Goal: Task Accomplishment & Management: Complete application form

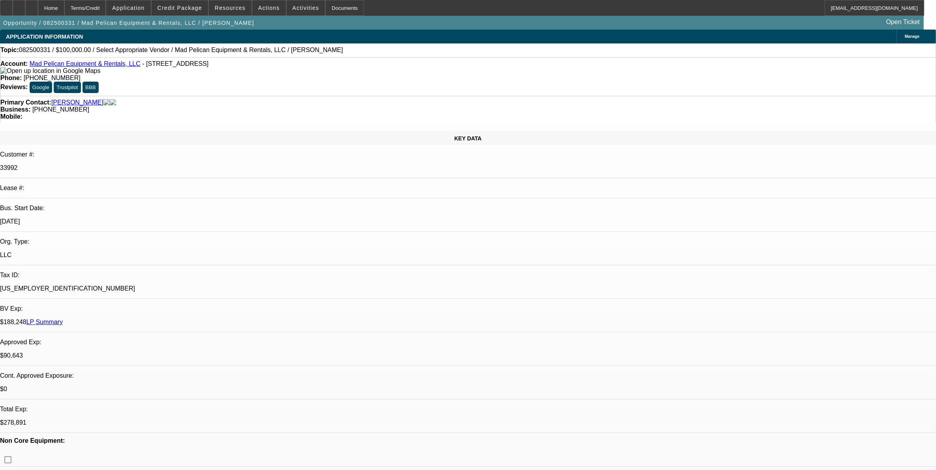
select select "0"
select select "2"
select select "0.1"
select select "1"
select select "2"
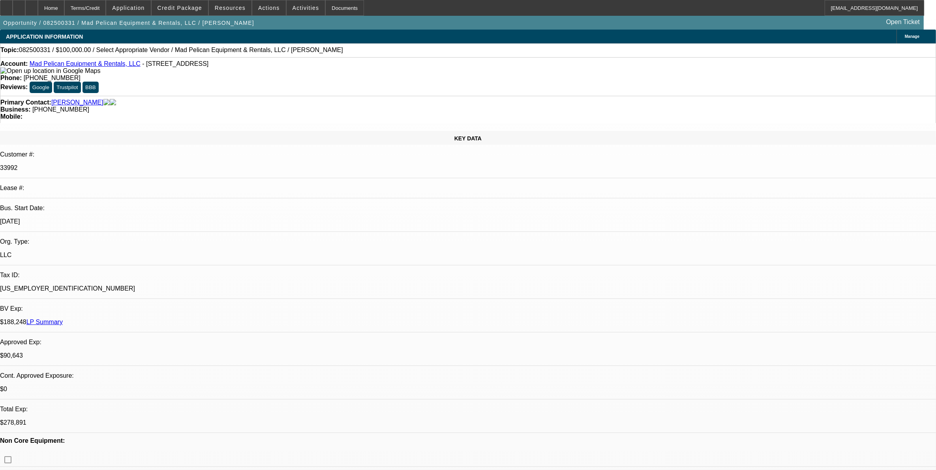
select select "4"
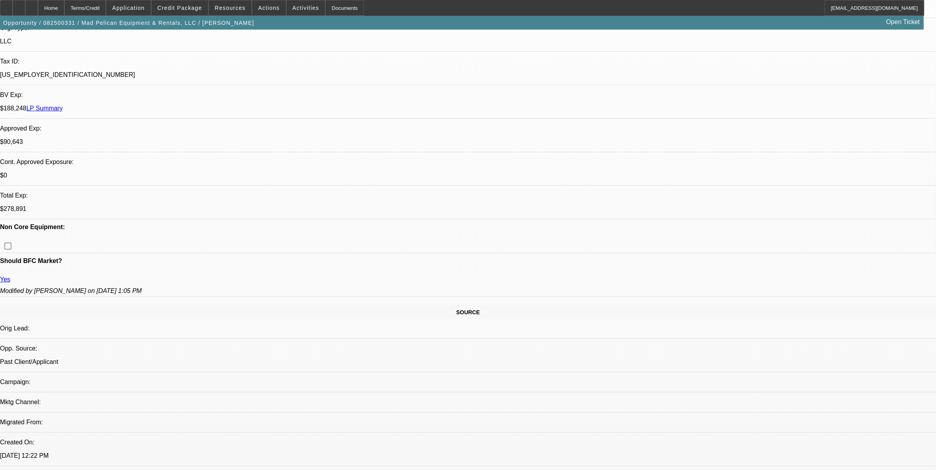
scroll to position [84, 0]
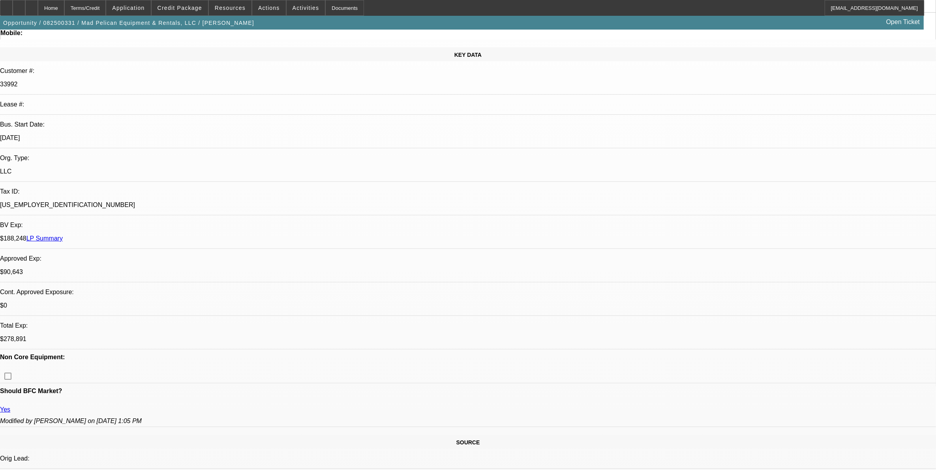
drag, startPoint x: 528, startPoint y: 264, endPoint x: 522, endPoint y: 283, distance: 20.3
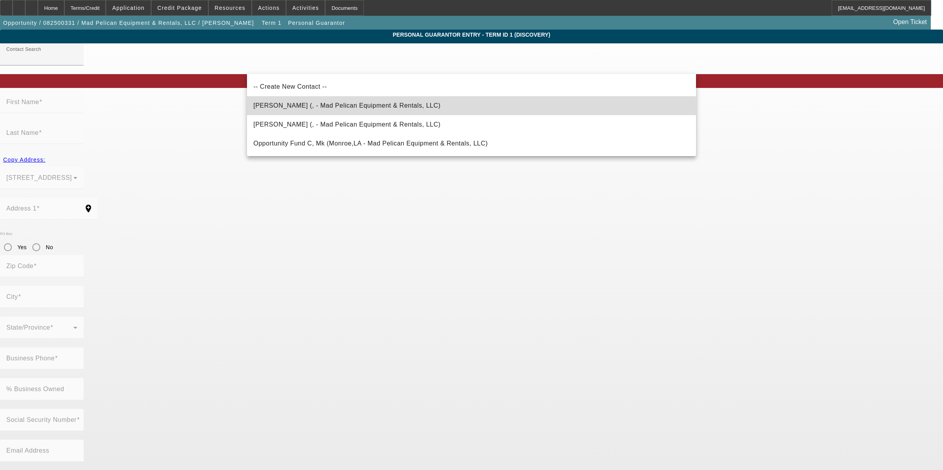
click at [296, 109] on span "James, Kerry (, - Mad Pelican Equipment & Rentals, LLC)" at bounding box center [346, 105] width 187 height 9
type input "James, Kerry (, - Mad Pelican Equipment & Rentals, LLC)"
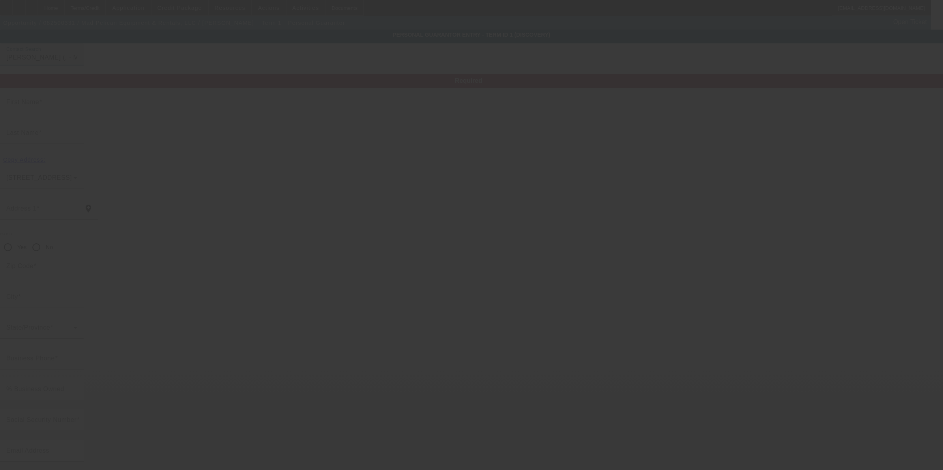
type input "Kerry"
type input "James"
radio input "true"
type input "[PHONE_NUMBER]"
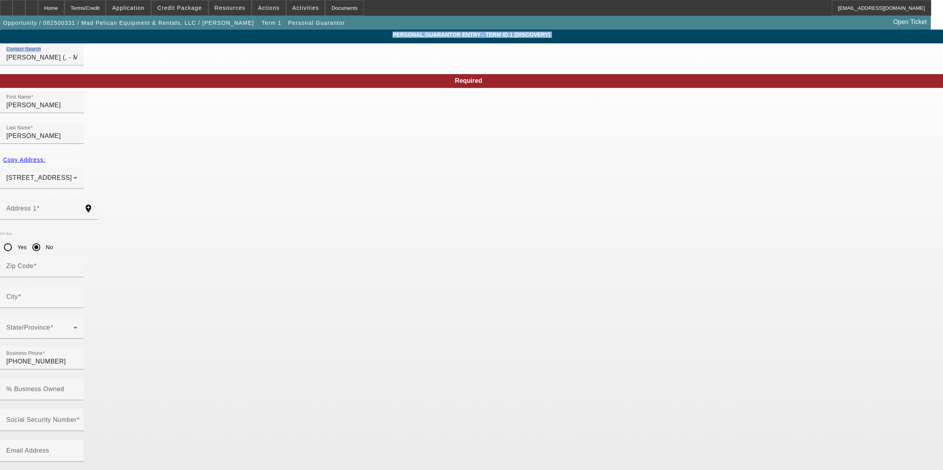
drag, startPoint x: 415, startPoint y: 71, endPoint x: 135, endPoint y: 58, distance: 280.9
click at [135, 58] on app-personal-guarantor-manage "Personal Guarantor Entry - Term ID 1 (Discovery) Contact Search James, Kerry (,…" at bounding box center [471, 421] width 943 height 783
click at [77, 62] on input "James, Kerry (, - Mad Pelican Equipment & Rentals, LLC)" at bounding box center [41, 57] width 71 height 9
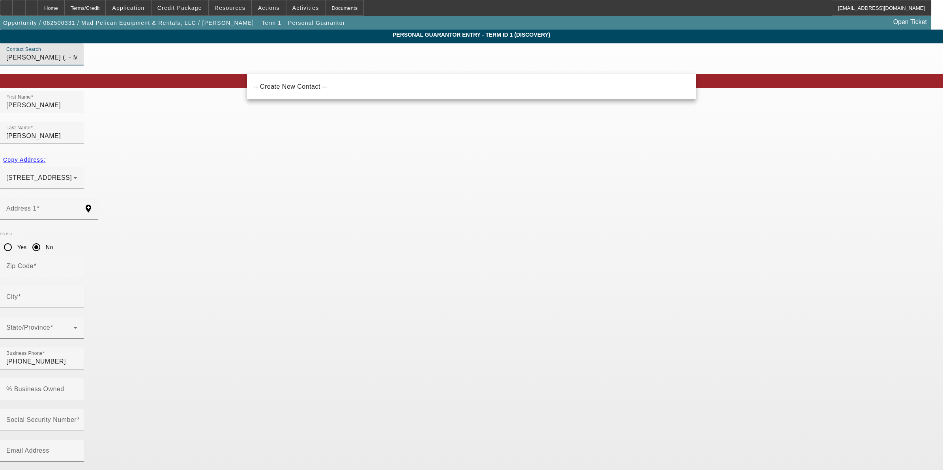
drag, startPoint x: 416, startPoint y: 64, endPoint x: 204, endPoint y: 72, distance: 211.7
click at [206, 83] on app-personal-guarantor-manage "Personal Guarantor Entry - Term ID 1 (Discovery) Contact Search James, Kerry (,…" at bounding box center [471, 421] width 943 height 783
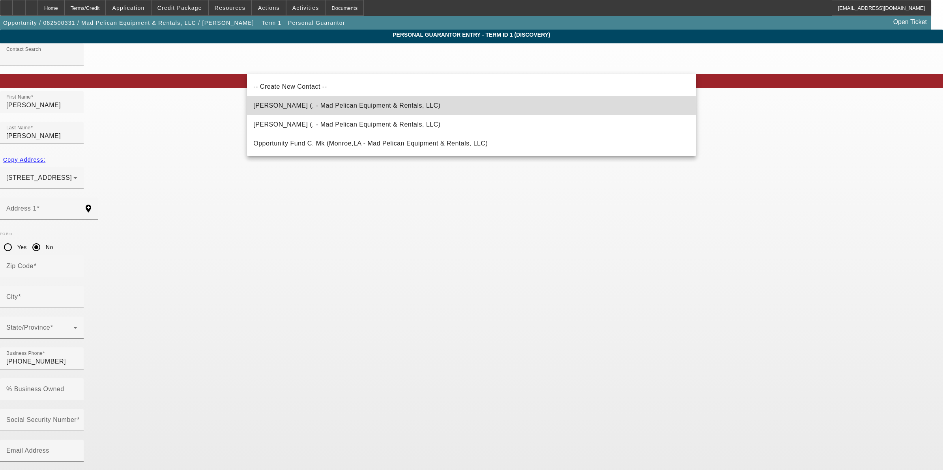
click at [356, 107] on span "James, Kerry (, - Mad Pelican Equipment & Rentals, LLC)" at bounding box center [346, 105] width 187 height 7
type input "James, Kerry (, - Mad Pelican Equipment & Rentals, LLC)"
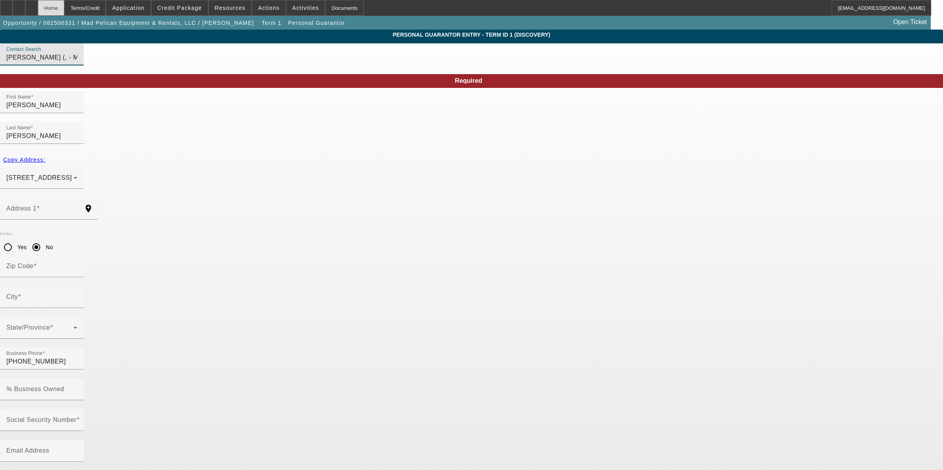
click at [64, 5] on div "Home" at bounding box center [51, 8] width 26 height 16
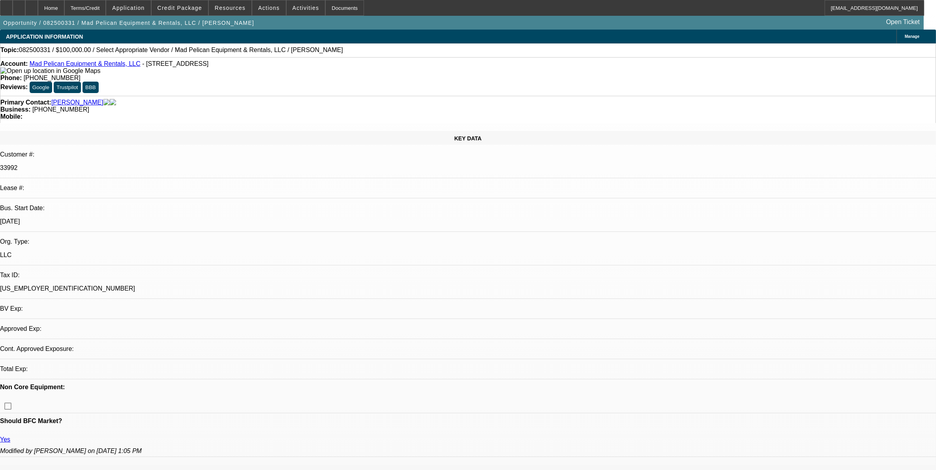
select select "0"
select select "2"
select select "0.1"
select select "4"
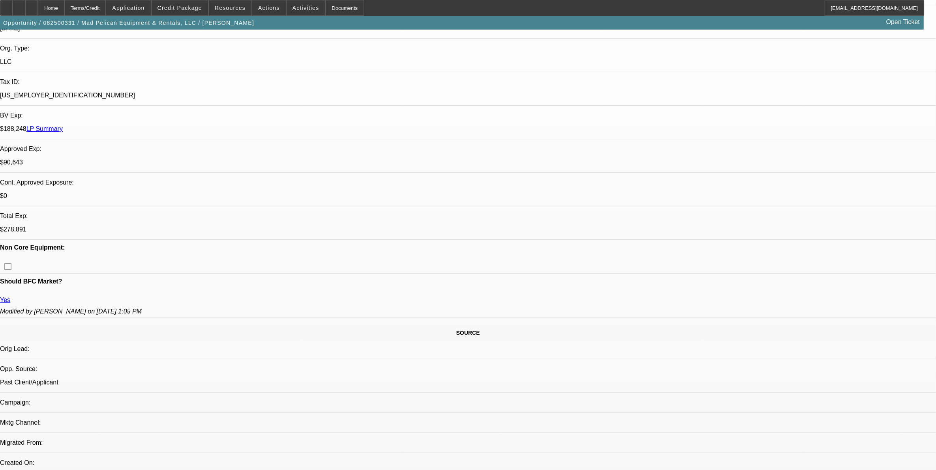
scroll to position [345, 0]
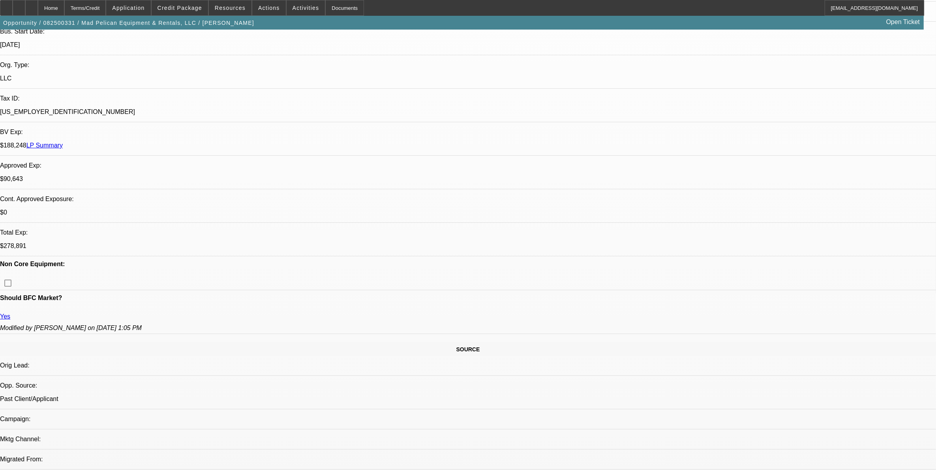
scroll to position [99, 0]
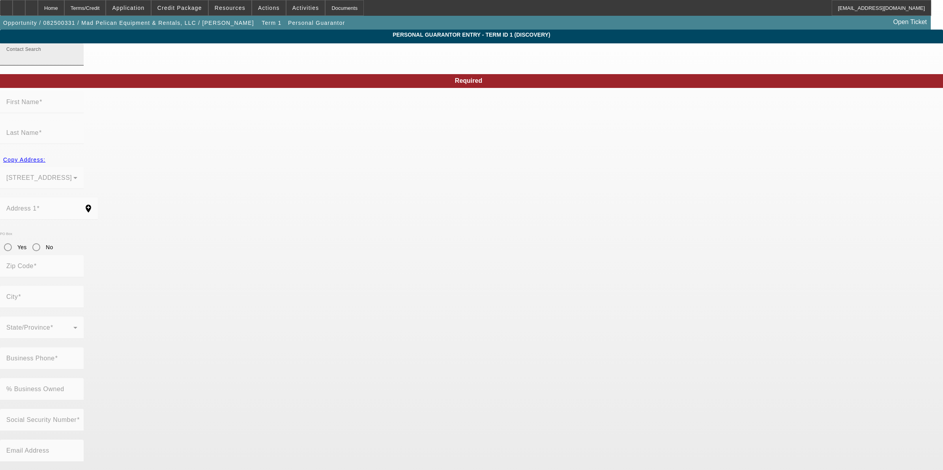
click at [77, 62] on input "Contact Search" at bounding box center [41, 57] width 71 height 9
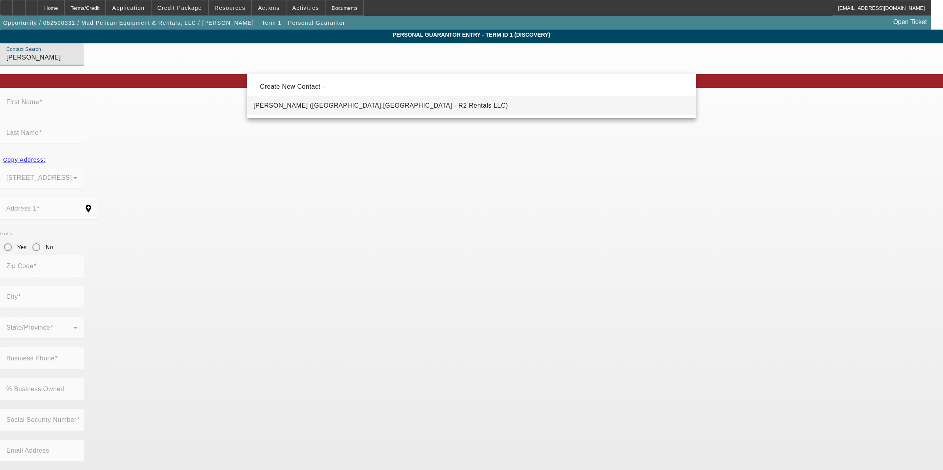
click at [383, 103] on mat-option "James, Kerri (Monroe,LA - R2 Rentals LLC)" at bounding box center [471, 105] width 449 height 19
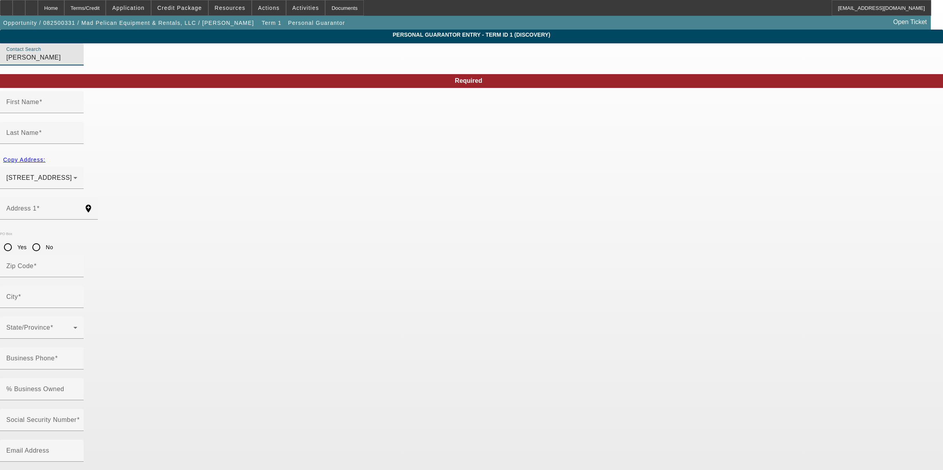
type input "James, Kerri (Monroe,LA - R2 Rentals LLC)"
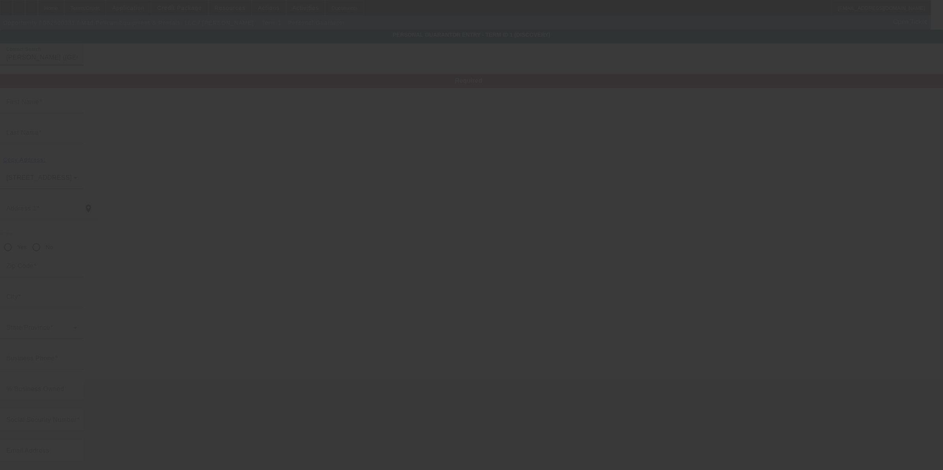
type input "Kerri"
type input "James"
type input "2905 Brown Place"
radio input "true"
type input "71201"
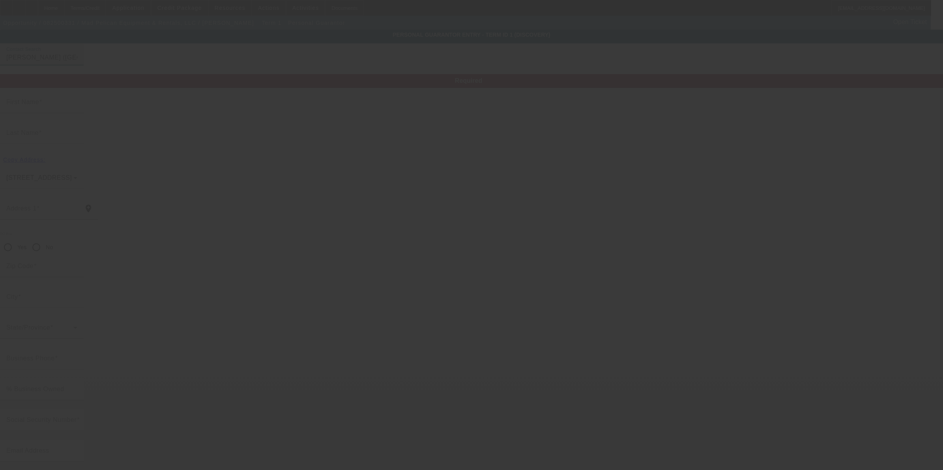
type input "Monroe"
type input "(318) 570-8823"
type input "26"
type input "438-55-2805"
type input "rentals@r2rents.com"
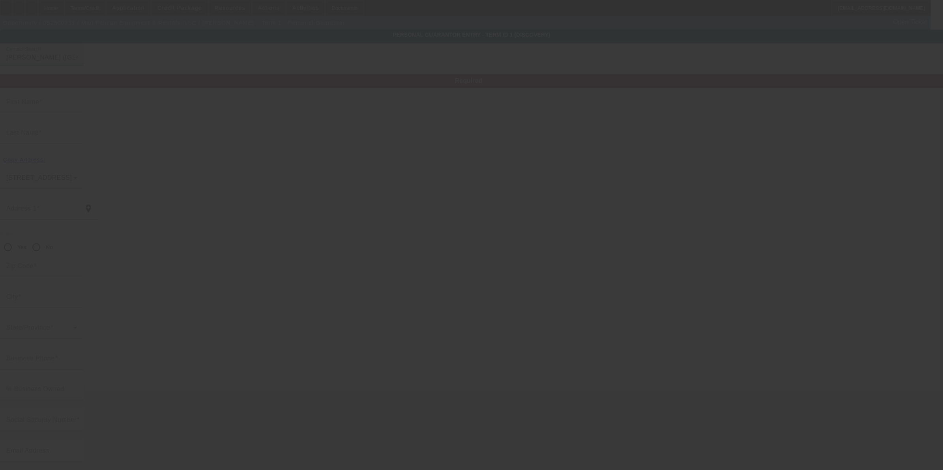
type input "(318) 537-2359"
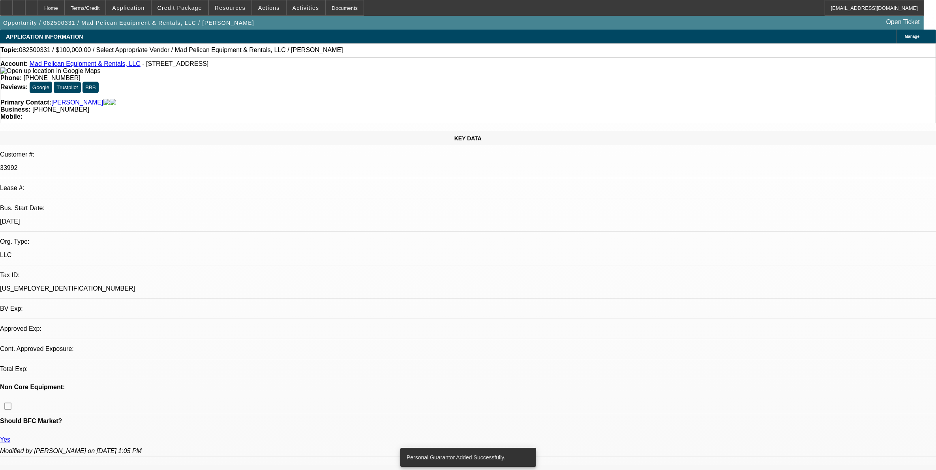
select select "0"
select select "2"
select select "0.1"
select select "4"
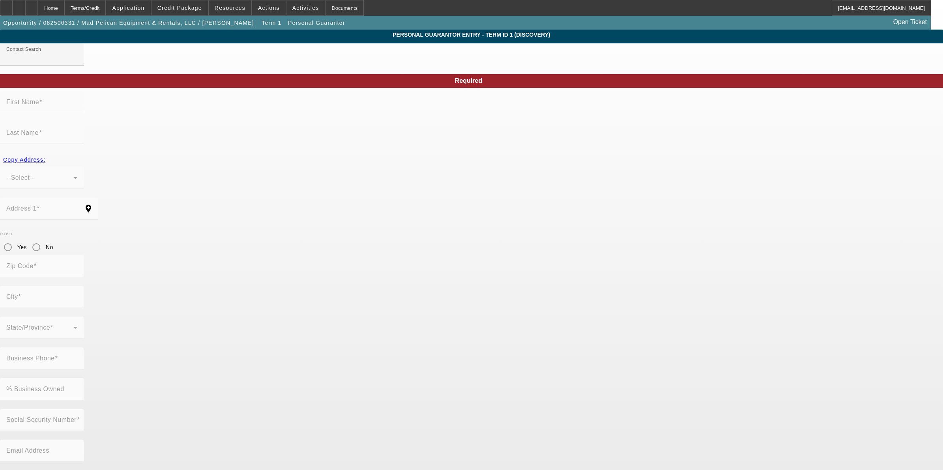
click at [280, 66] on div at bounding box center [471, 235] width 943 height 470
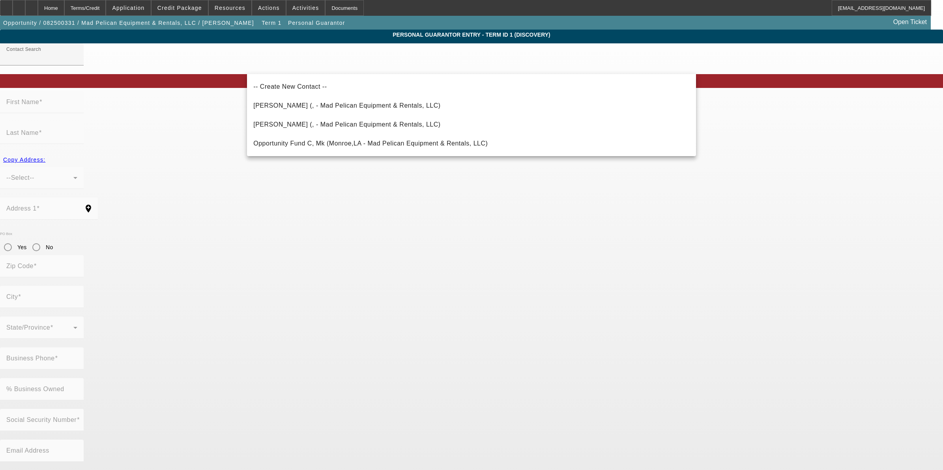
click at [77, 62] on input "Contact Search" at bounding box center [41, 57] width 71 height 9
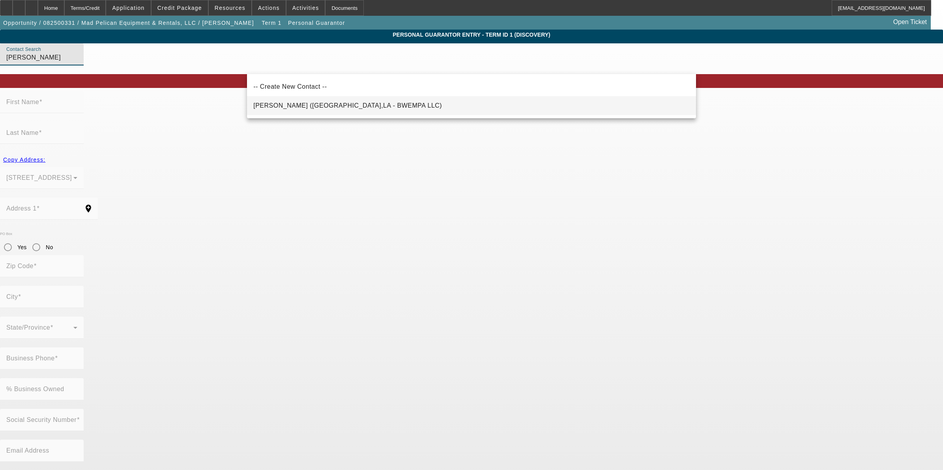
click at [352, 112] on mat-option "Estis, Martha (Monroe,LA - BWEMPA LLC)" at bounding box center [471, 105] width 449 height 19
type input "Estis, Martha (Monroe,LA - BWEMPA LLC)"
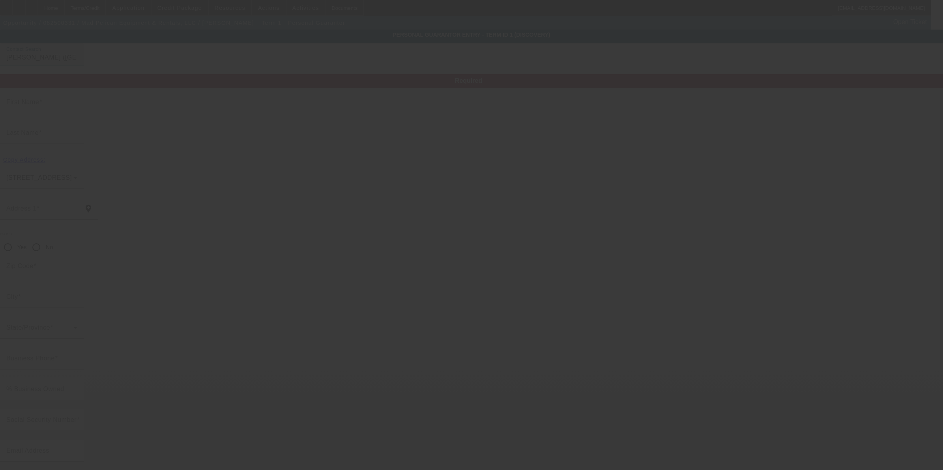
type input "Martha"
type input "Estis"
type input "4114 Chauvin Lane"
radio input "true"
type input "71201"
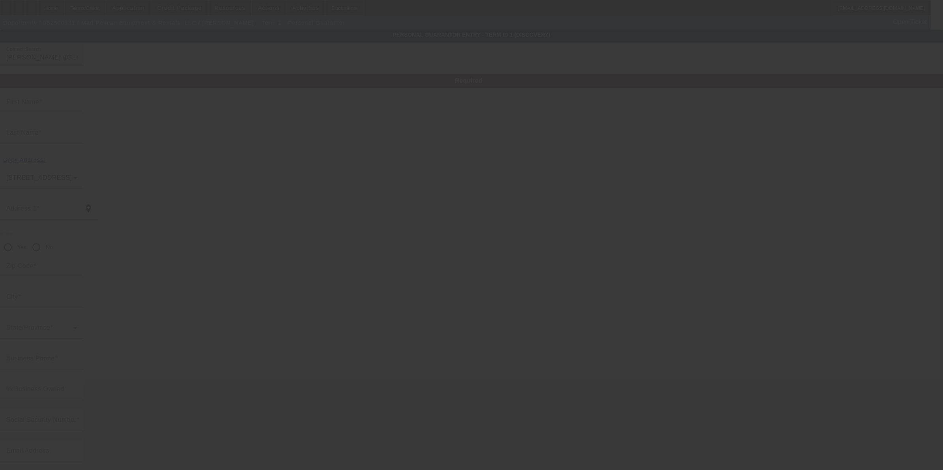
type input "Monroe"
type input "[PHONE_NUMBER]"
type input "11"
type input "439-67-1006"
type input "bwestis75@gmail.com"
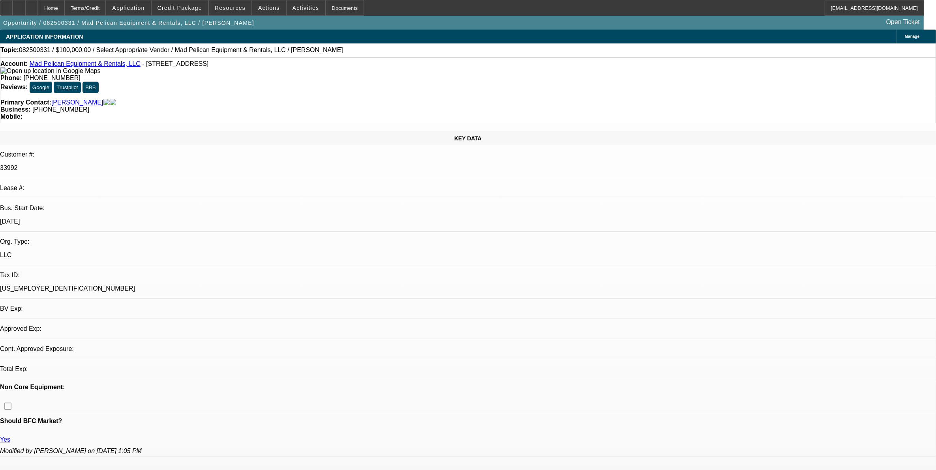
select select "0"
select select "2"
select select "0.1"
select select "4"
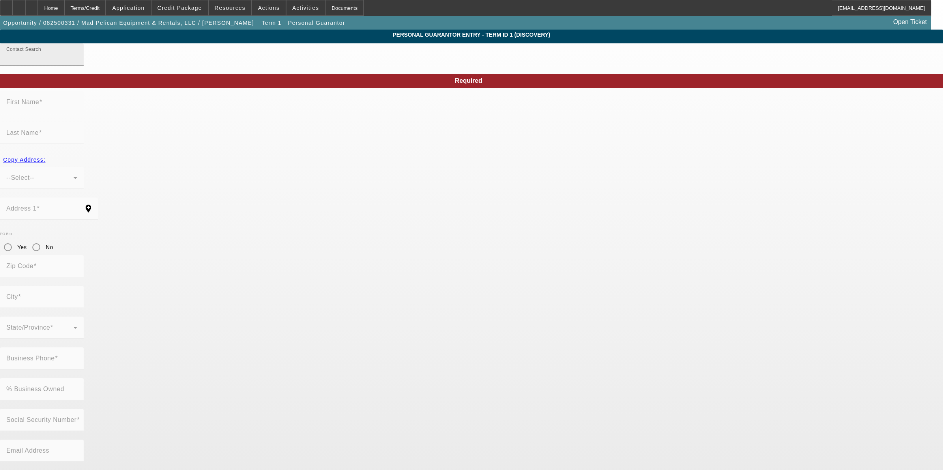
click at [77, 62] on input "Contact Search" at bounding box center [41, 57] width 71 height 9
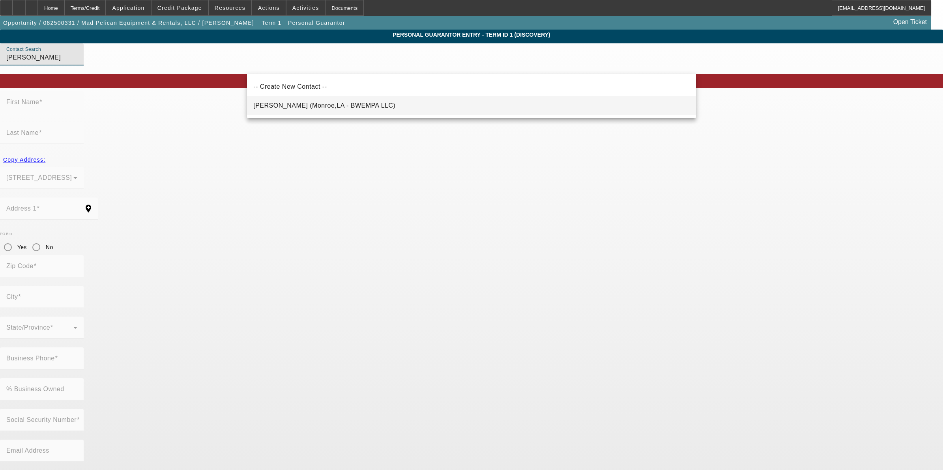
click at [345, 107] on span "Estis, Brett (Monroe,LA - BWEMPA LLC)" at bounding box center [324, 105] width 142 height 7
type input "Estis, Brett (Monroe,LA - BWEMPA LLC)"
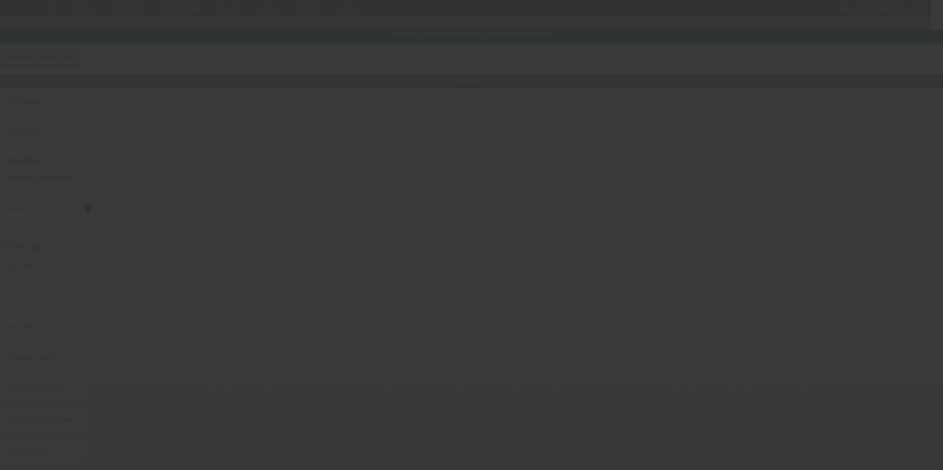
type input "Brett"
type input "Estis"
type input "4114 Chauvin Lane"
radio input "true"
type input "71201"
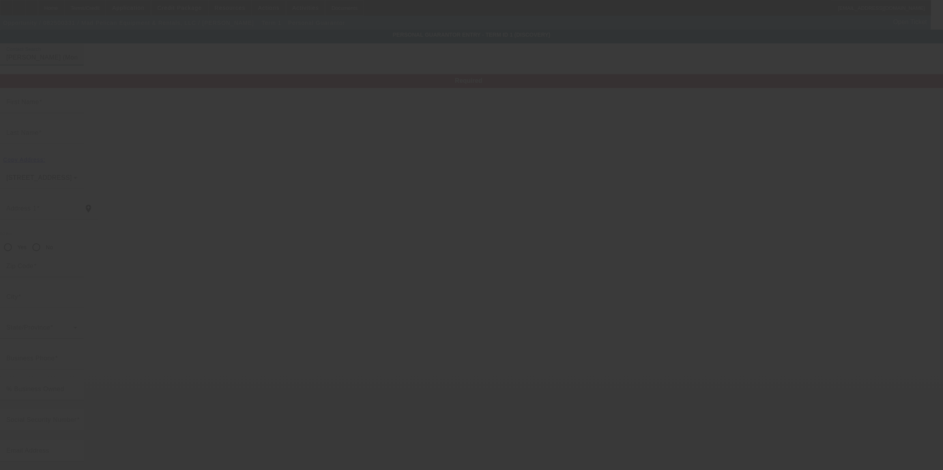
type input "Monroe"
type input "[PHONE_NUMBER]"
type input "11"
type input "435-69-3403"
type input "bwestis75@gmail.com"
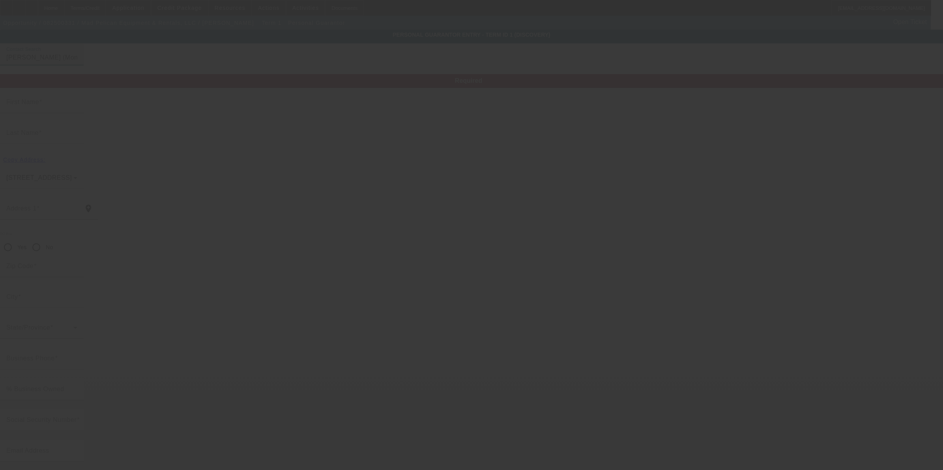
type input "[PHONE_NUMBER]"
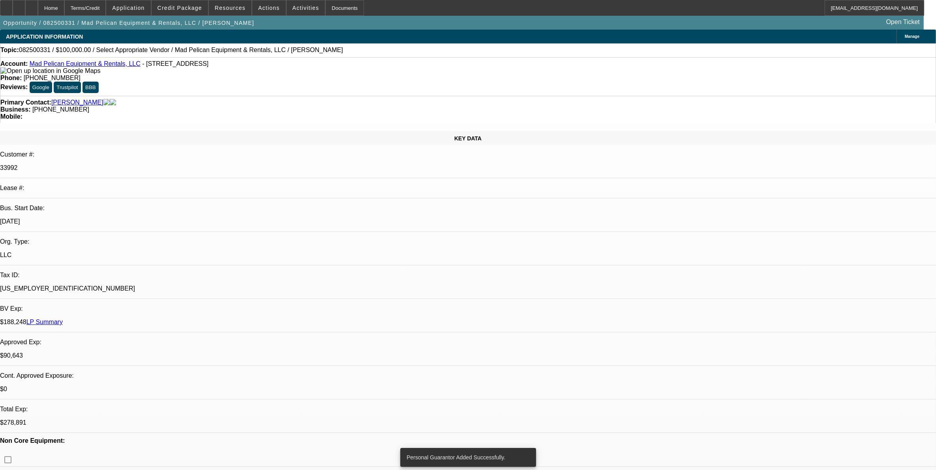
select select "0"
select select "2"
select select "0.1"
select select "4"
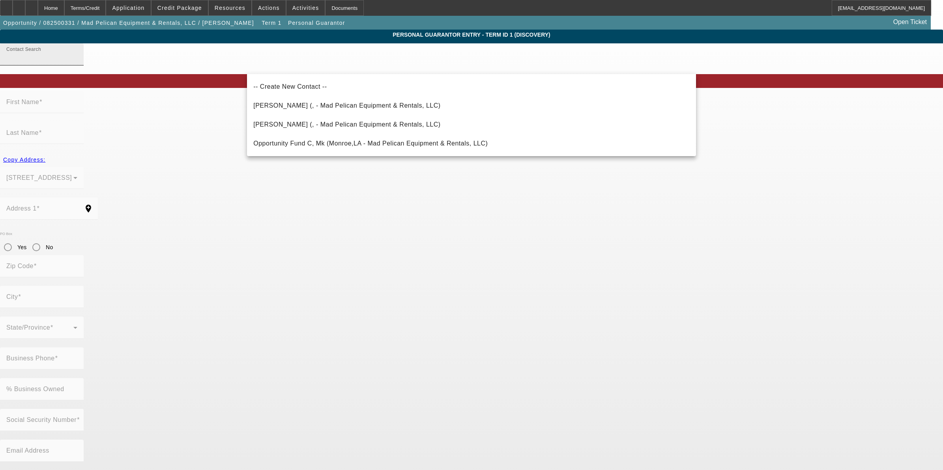
click at [77, 62] on input "Contact Search" at bounding box center [41, 57] width 71 height 9
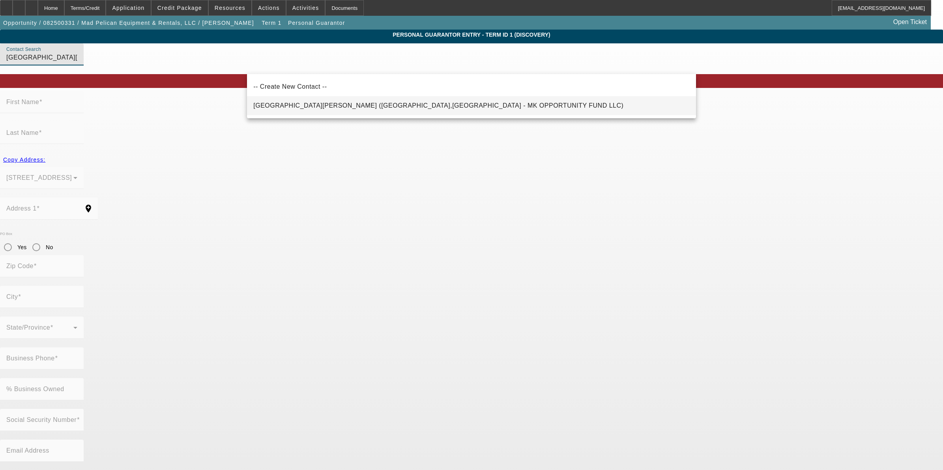
click at [377, 112] on mat-option "Durham, Mary (Monroe,LA - MK OPPORTUNITY FUND LLC)" at bounding box center [471, 105] width 449 height 19
type input "Durham, Mary (Monroe,LA - MK OPPORTUNITY FUND LLC)"
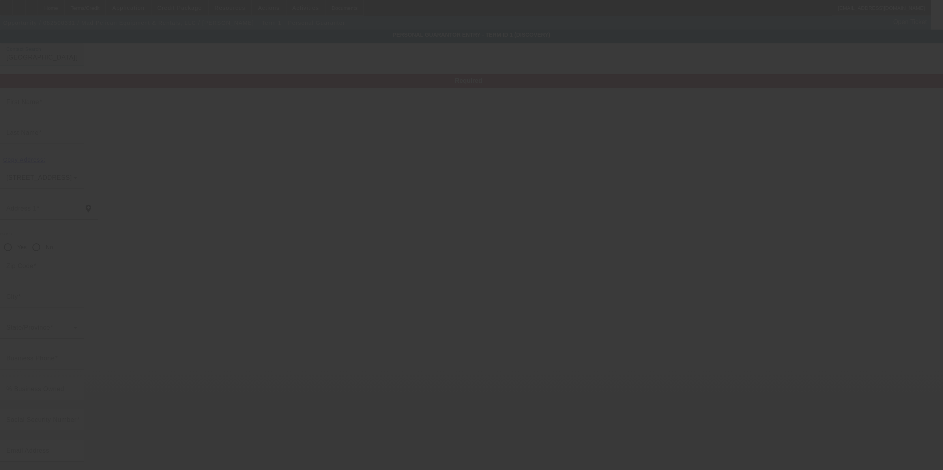
type input "Mary"
type input "Durham"
type input "4221 Adeline Lane"
radio input "true"
type input "71201"
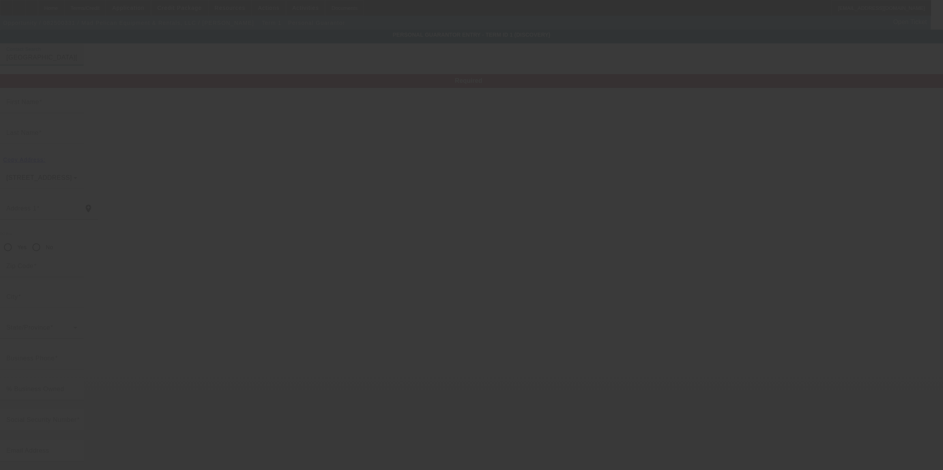
type input "Monroe"
type input "(318) 537-3567"
type input "26"
type input "512-94-8494"
type input "mcn2324@hotmail.com"
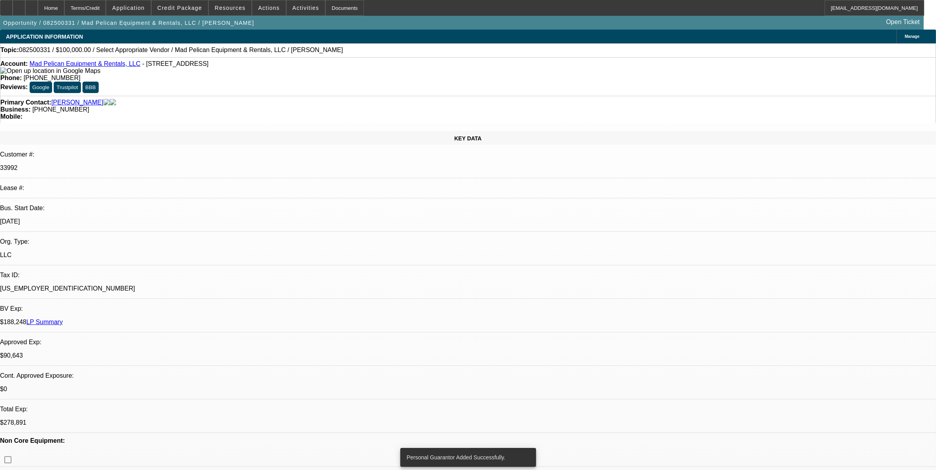
select select "0"
select select "2"
select select "0.1"
select select "4"
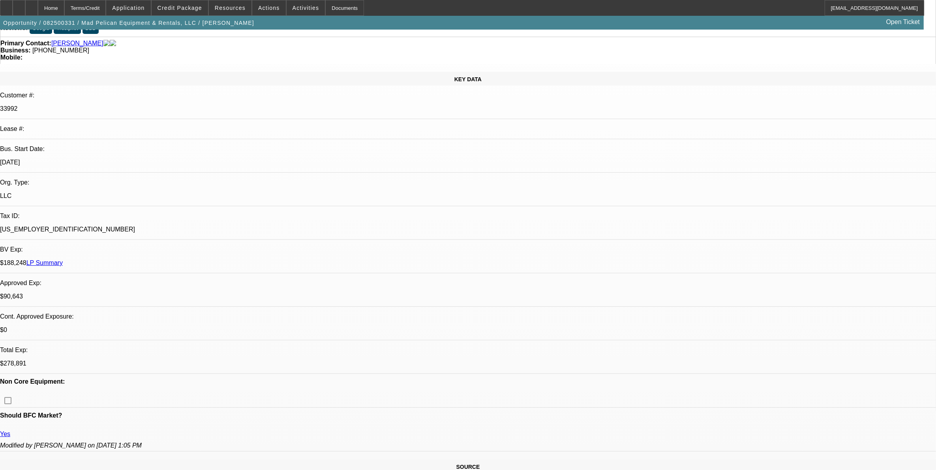
scroll to position [197, 0]
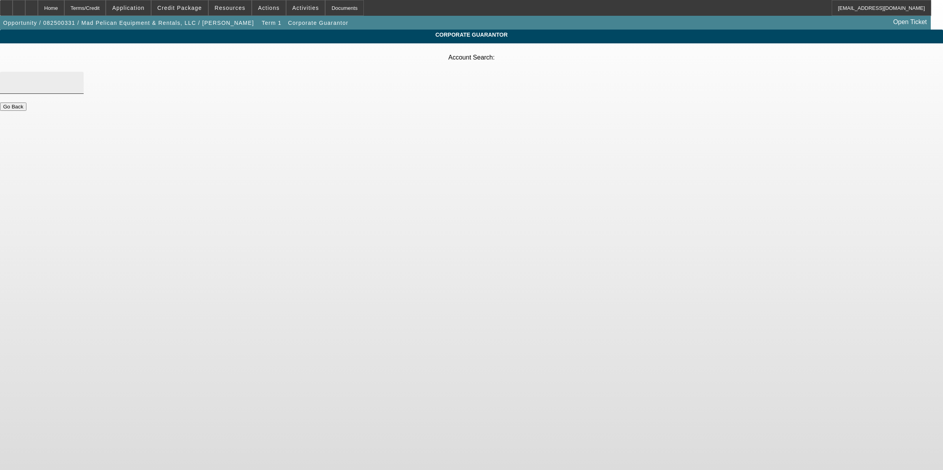
click at [77, 78] on input "Account Search" at bounding box center [41, 82] width 71 height 9
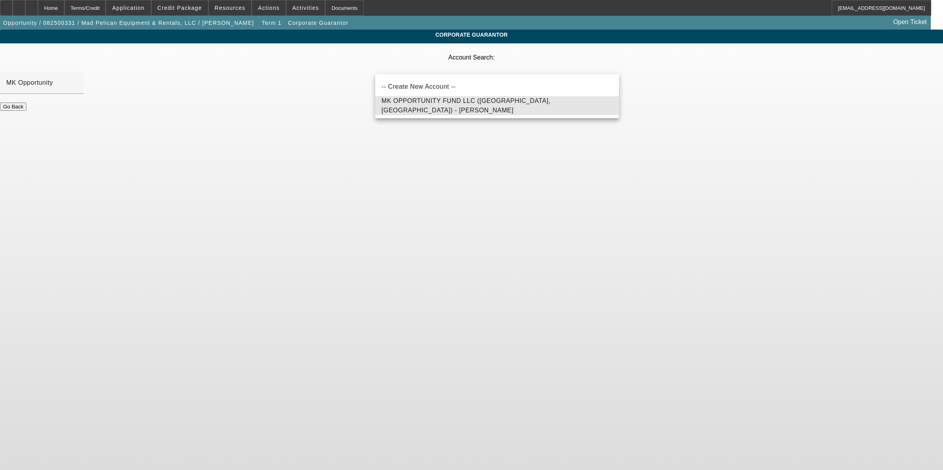
drag, startPoint x: 431, startPoint y: 106, endPoint x: 531, endPoint y: 114, distance: 100.6
click at [435, 108] on span "MK OPPORTUNITY FUND LLC (Monroe, LA) - James, Kerri" at bounding box center [466, 105] width 169 height 16
type input "MK OPPORTUNITY FUND LLC (Monroe, LA) - James, Kerri"
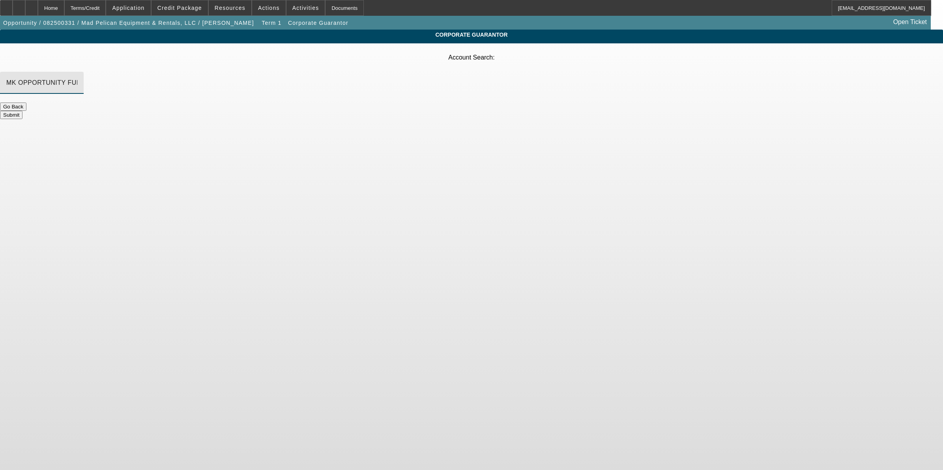
click at [22, 111] on button "Submit" at bounding box center [11, 115] width 22 height 8
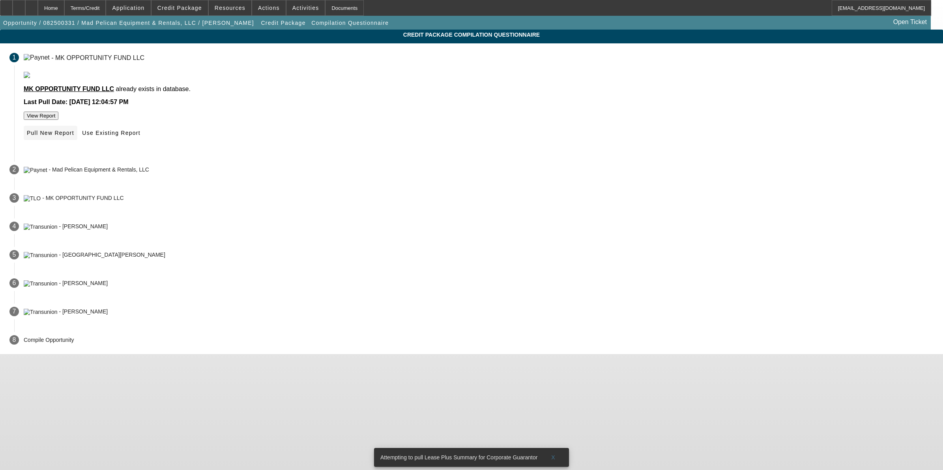
click at [74, 136] on span "Pull New Report" at bounding box center [50, 133] width 47 height 6
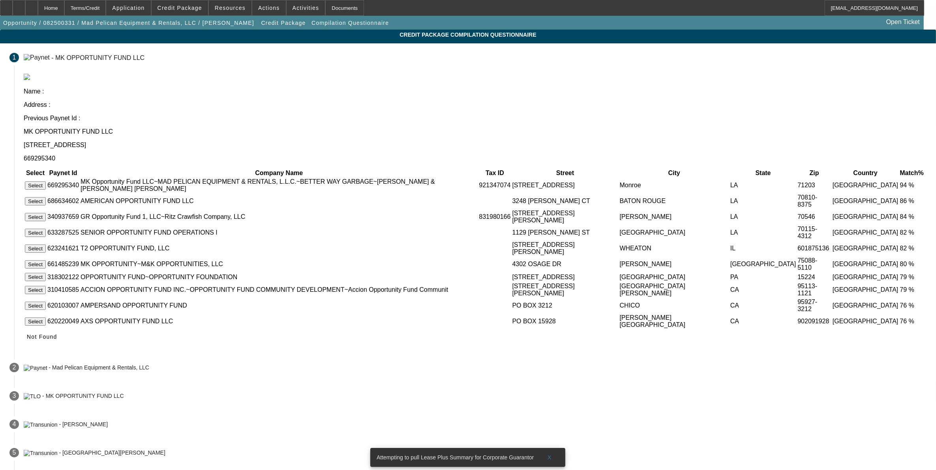
click at [46, 182] on button "Select" at bounding box center [35, 186] width 21 height 8
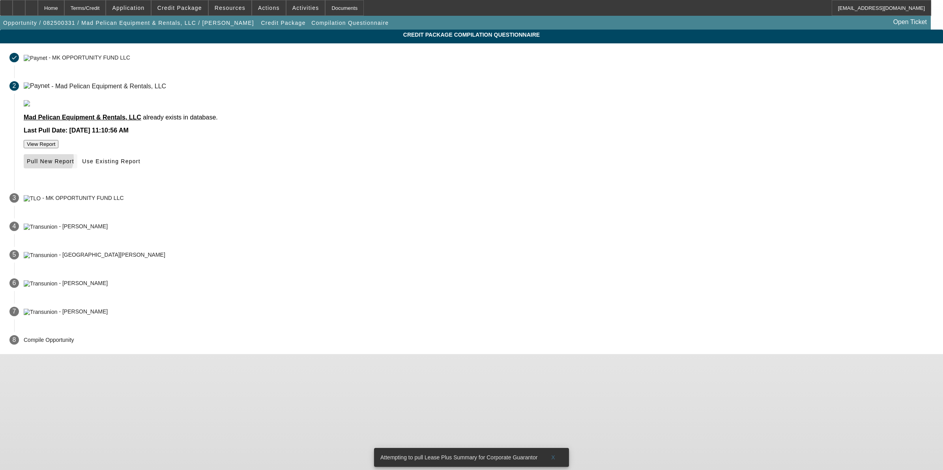
click at [74, 165] on span "Pull New Report" at bounding box center [50, 161] width 47 height 6
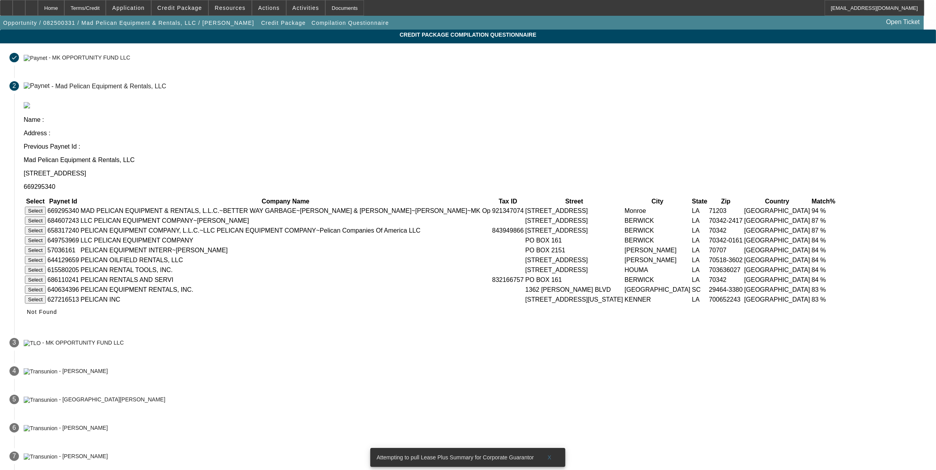
click at [46, 207] on button "Select" at bounding box center [35, 211] width 21 height 8
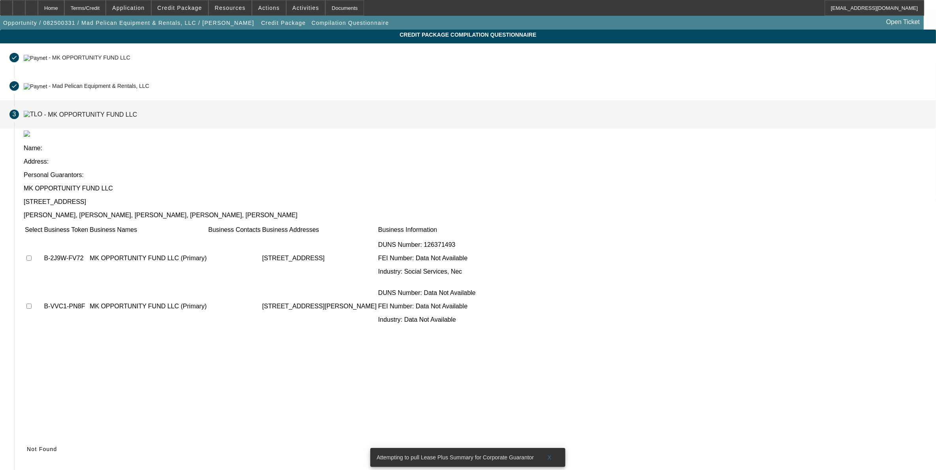
click at [32, 256] on input "checkbox" at bounding box center [28, 258] width 5 height 5
checkbox input "true"
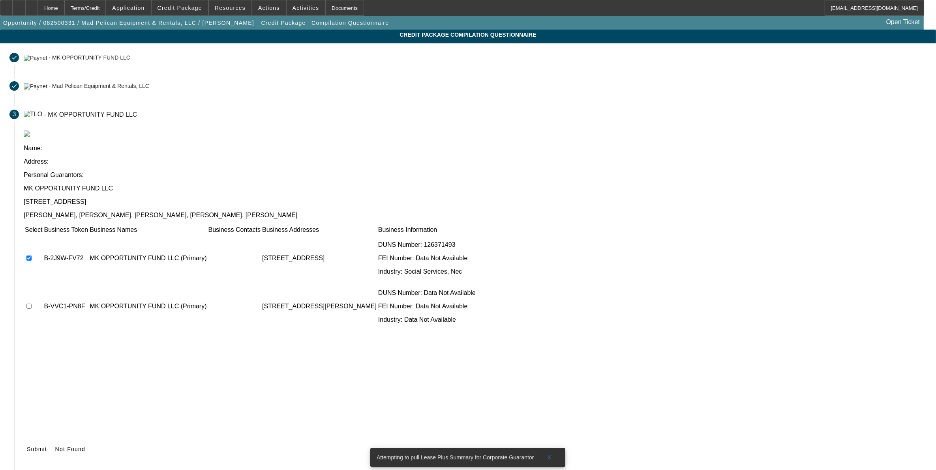
click at [32, 304] on input "checkbox" at bounding box center [28, 306] width 5 height 5
checkbox input "true"
click at [47, 446] on span "Submit" at bounding box center [37, 449] width 20 height 6
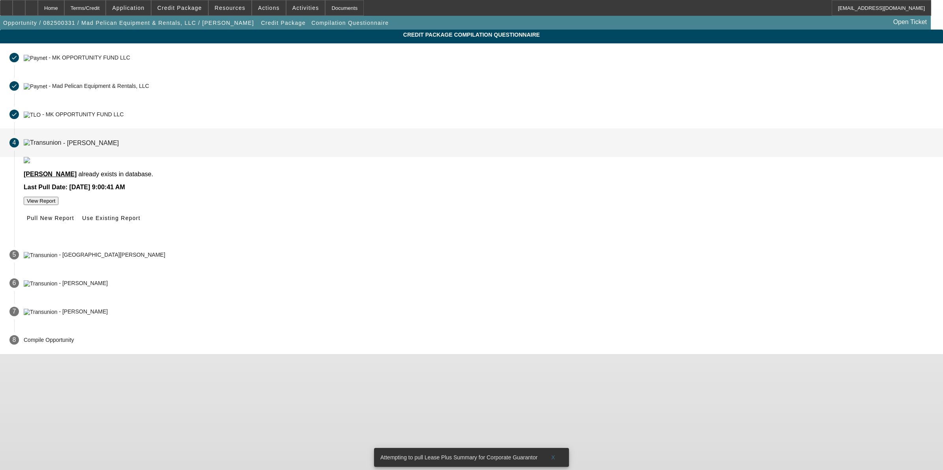
drag, startPoint x: 456, startPoint y: 244, endPoint x: 455, endPoint y: 249, distance: 5.4
click at [77, 225] on button "Pull New Report" at bounding box center [51, 218] width 54 height 14
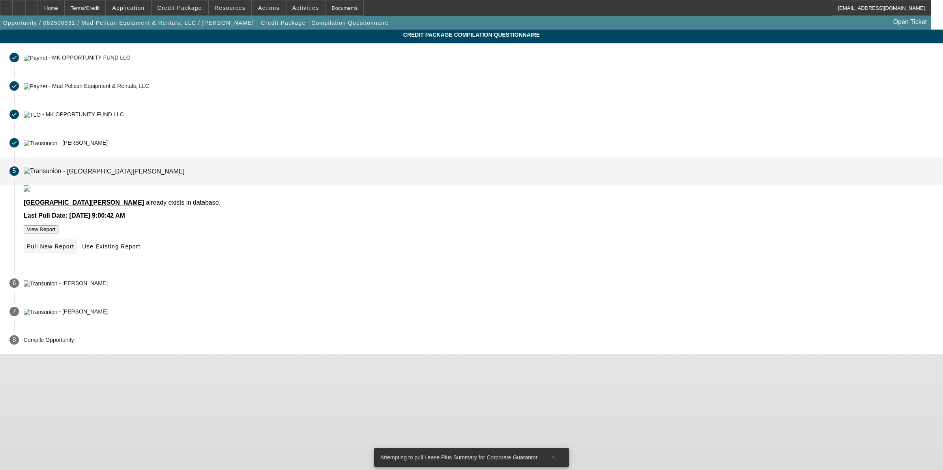
click at [77, 256] on span at bounding box center [51, 246] width 54 height 19
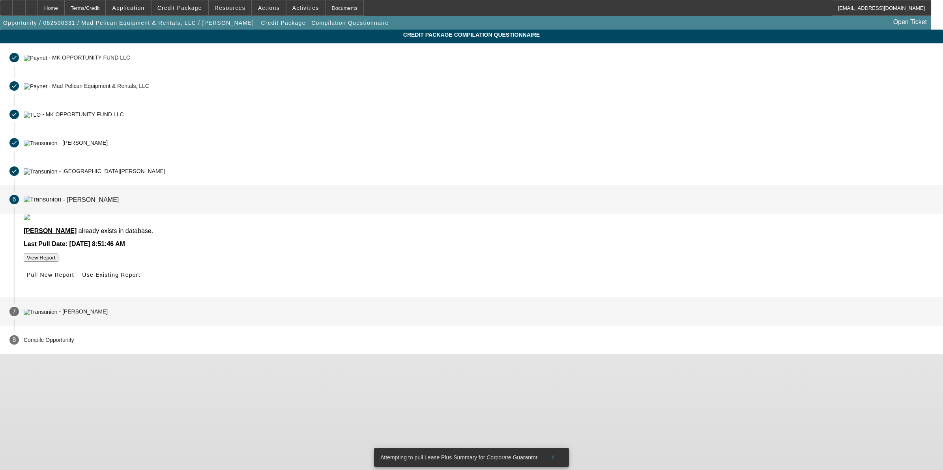
click at [74, 278] on span "Pull New Report" at bounding box center [50, 275] width 47 height 6
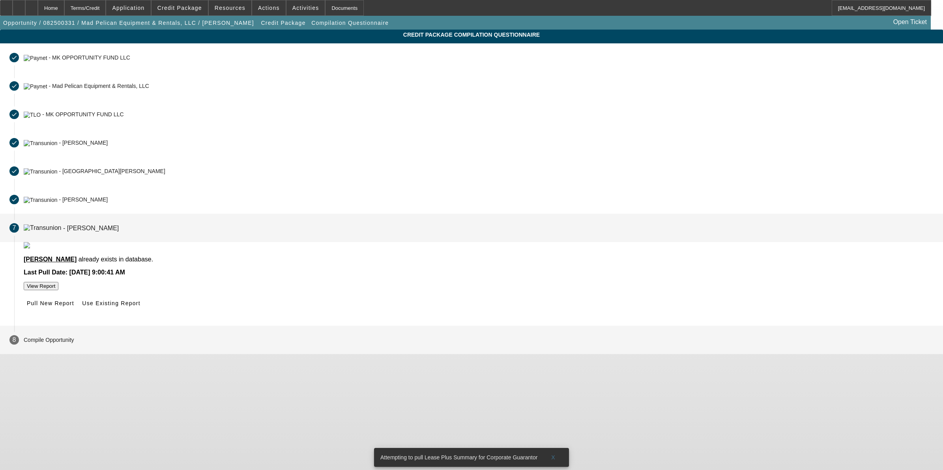
click at [74, 307] on span "Pull New Report" at bounding box center [50, 303] width 47 height 6
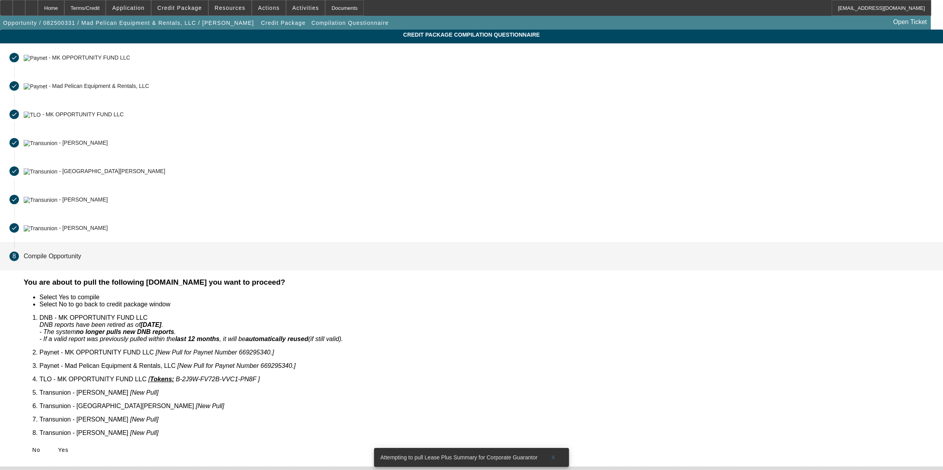
click at [76, 443] on button "Yes" at bounding box center [63, 450] width 25 height 14
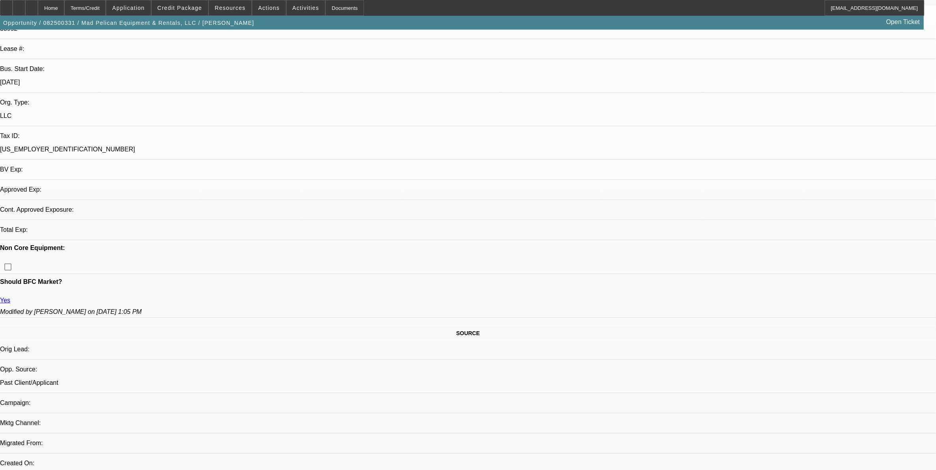
select select "0"
select select "2"
select select "0.1"
select select "4"
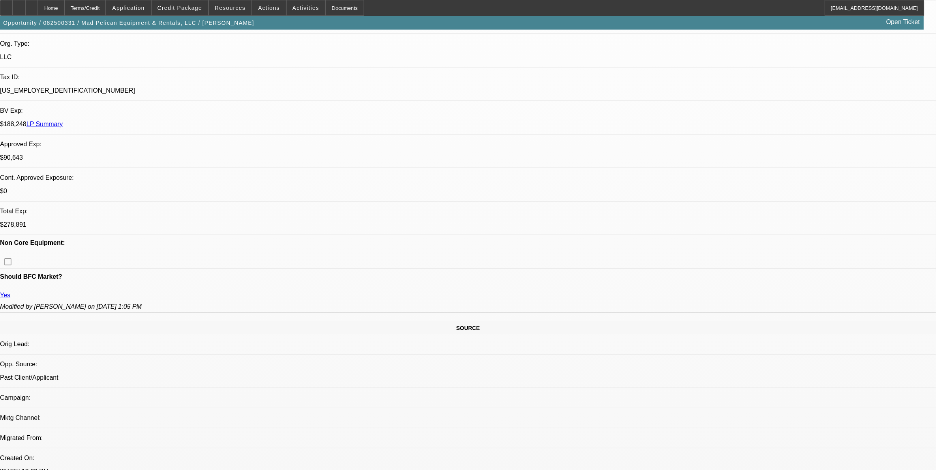
scroll to position [197, 0]
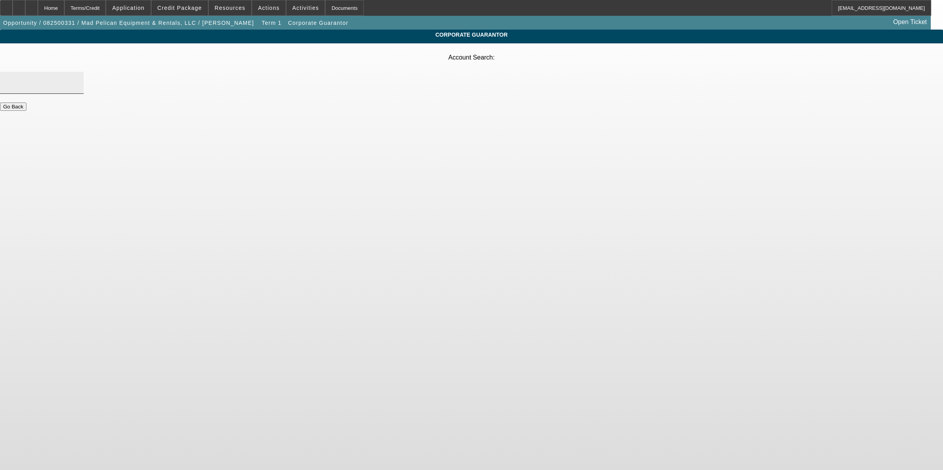
click at [77, 78] on input "Account Search" at bounding box center [41, 82] width 71 height 9
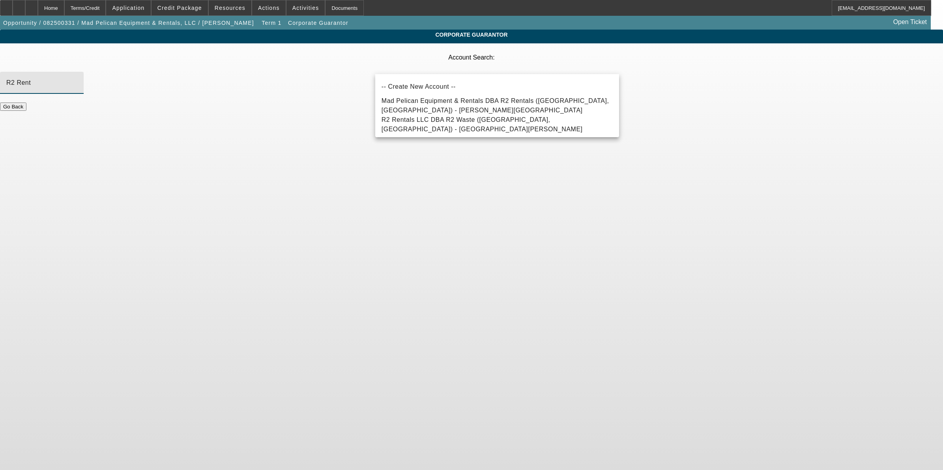
click at [460, 125] on span "R2 Rentals LLC DBA R2 Waste (Monroe, LA) - Durham, Mary" at bounding box center [482, 124] width 201 height 16
type input "R2 Rentals LLC DBA R2 Waste (Monroe, LA) - Durham, Mary"
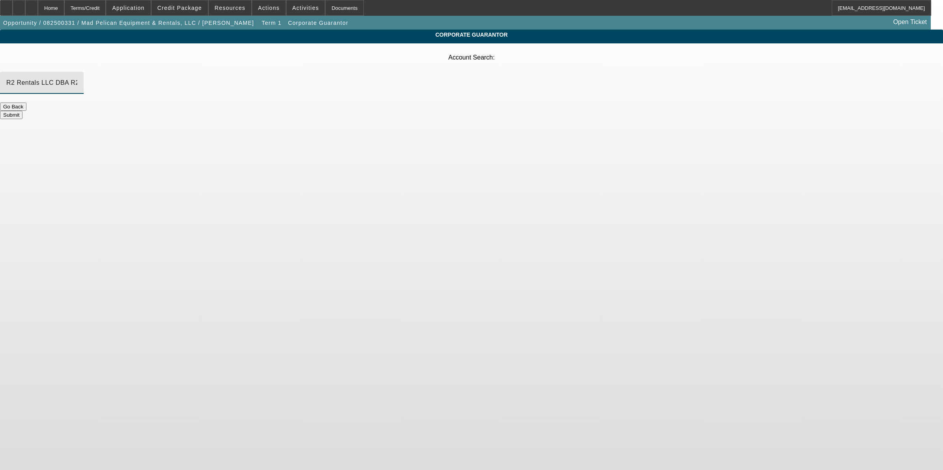
click at [22, 111] on button "Submit" at bounding box center [11, 115] width 22 height 8
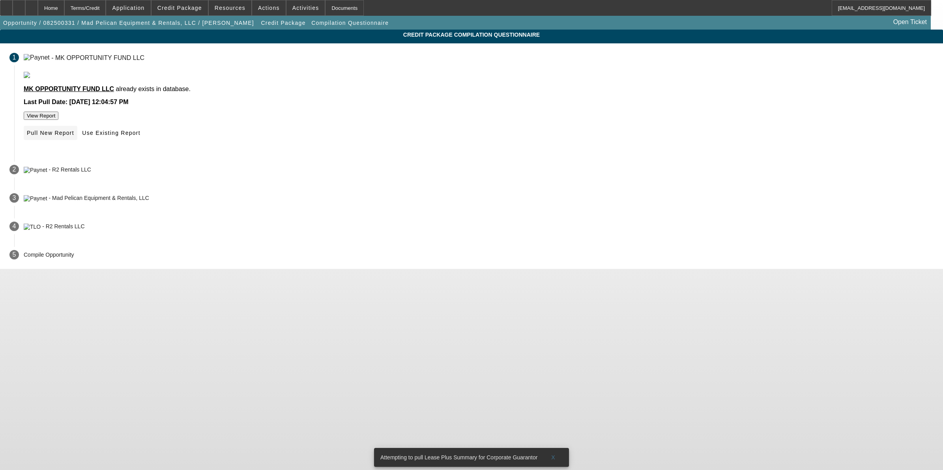
click at [74, 136] on span "Pull New Report" at bounding box center [50, 133] width 47 height 6
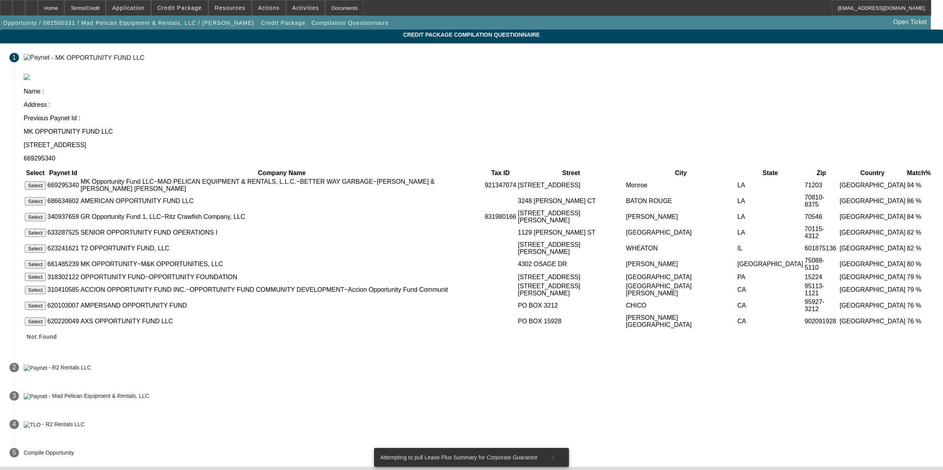
click at [46, 182] on button "Select" at bounding box center [35, 186] width 21 height 8
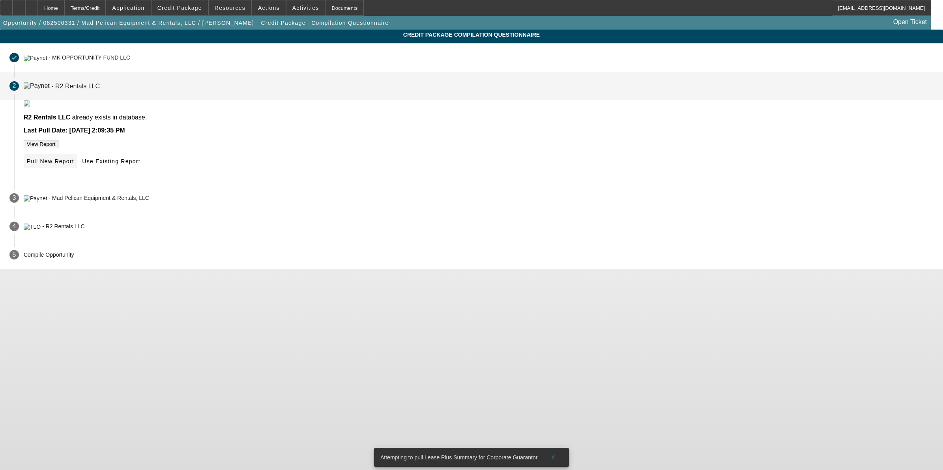
click at [77, 171] on span at bounding box center [51, 161] width 54 height 19
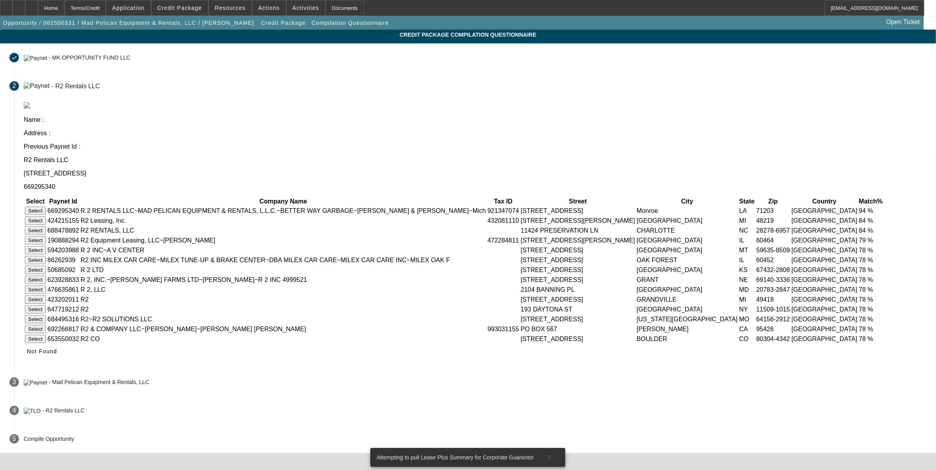
click at [46, 207] on button "Select" at bounding box center [35, 211] width 21 height 8
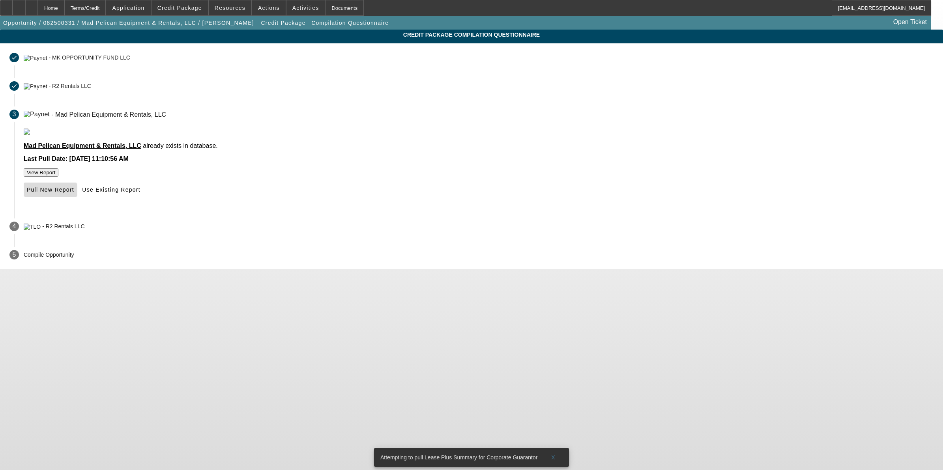
click at [77, 199] on span at bounding box center [51, 189] width 54 height 19
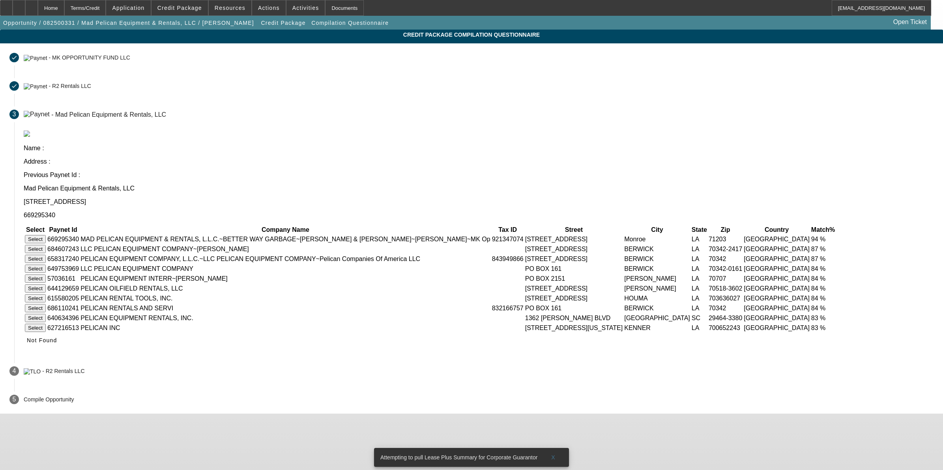
click at [46, 235] on button "Select" at bounding box center [35, 239] width 21 height 8
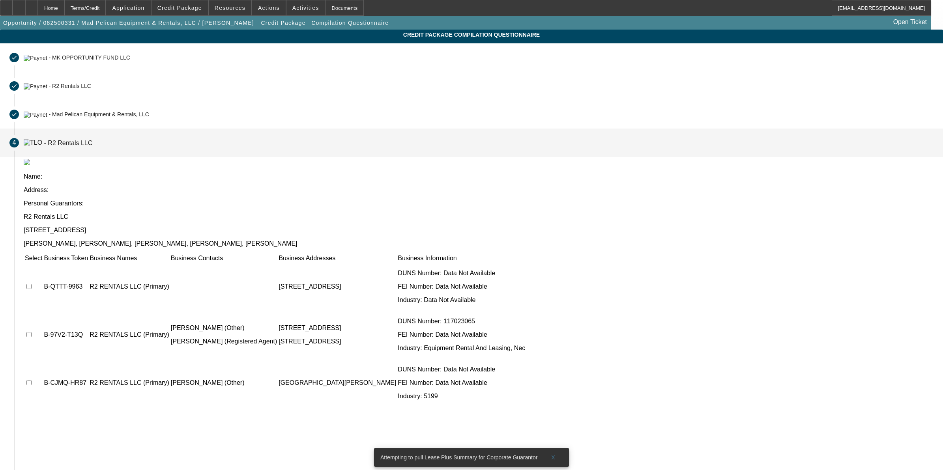
click at [32, 284] on input "checkbox" at bounding box center [28, 286] width 5 height 5
checkbox input "true"
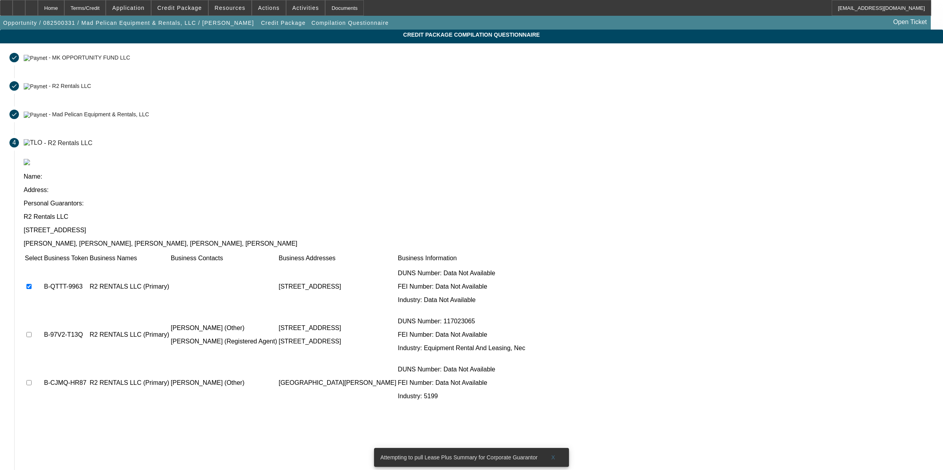
click at [32, 332] on input "checkbox" at bounding box center [28, 334] width 5 height 5
checkbox input "true"
drag, startPoint x: 273, startPoint y: 274, endPoint x: 344, endPoint y: 341, distance: 97.5
click at [43, 360] on td at bounding box center [33, 383] width 18 height 47
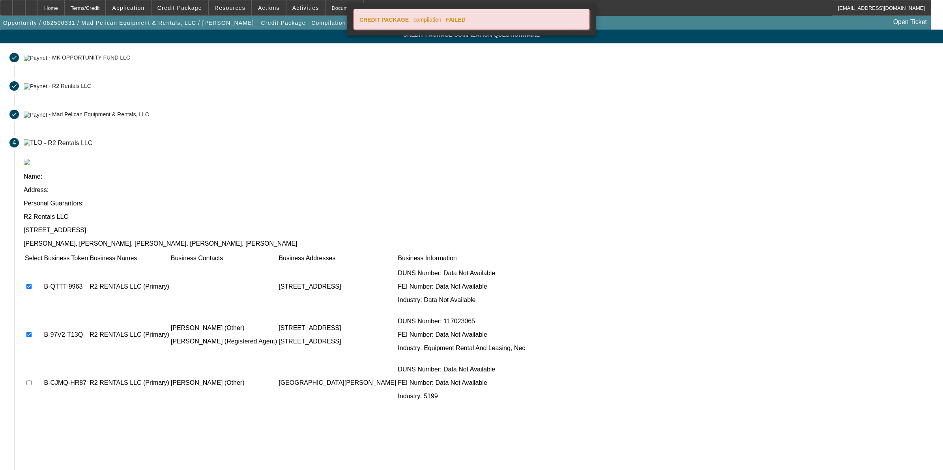
click at [32, 380] on input "checkbox" at bounding box center [28, 382] width 5 height 5
checkbox input "true"
click at [47, 470] on span "Submit" at bounding box center [37, 478] width 20 height 6
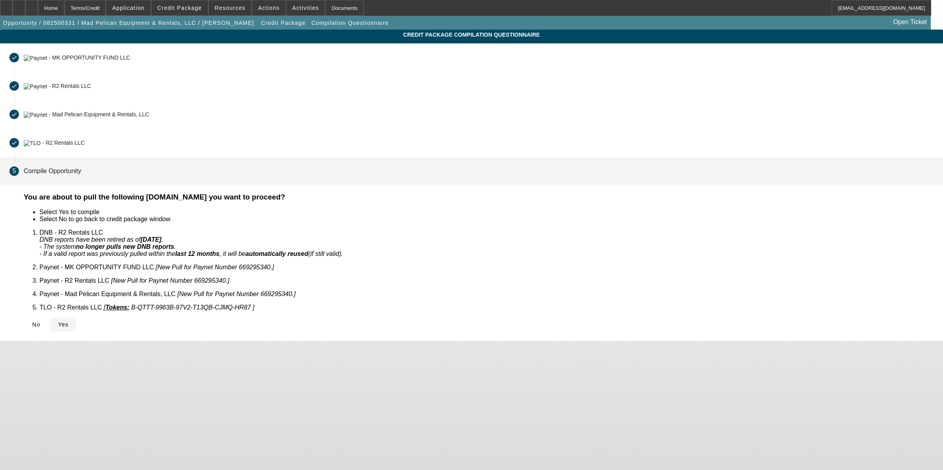
click at [58, 322] on icon at bounding box center [58, 325] width 0 height 6
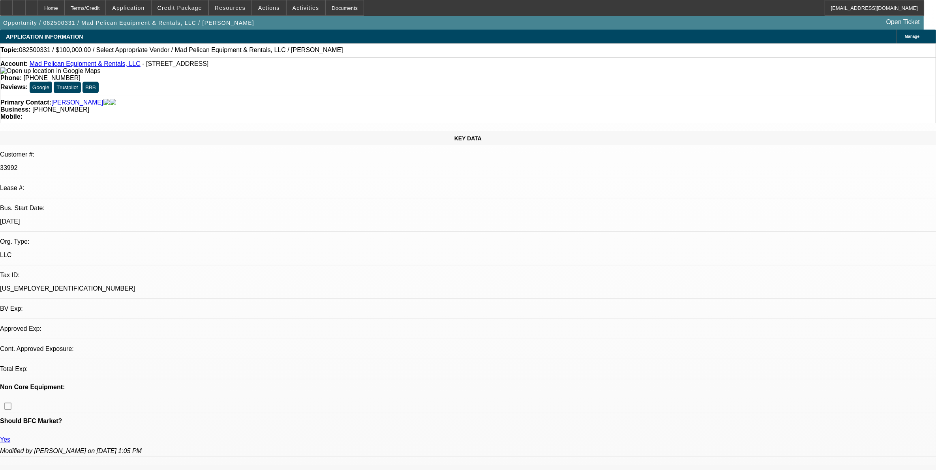
select select "0"
select select "2"
select select "0.1"
select select "4"
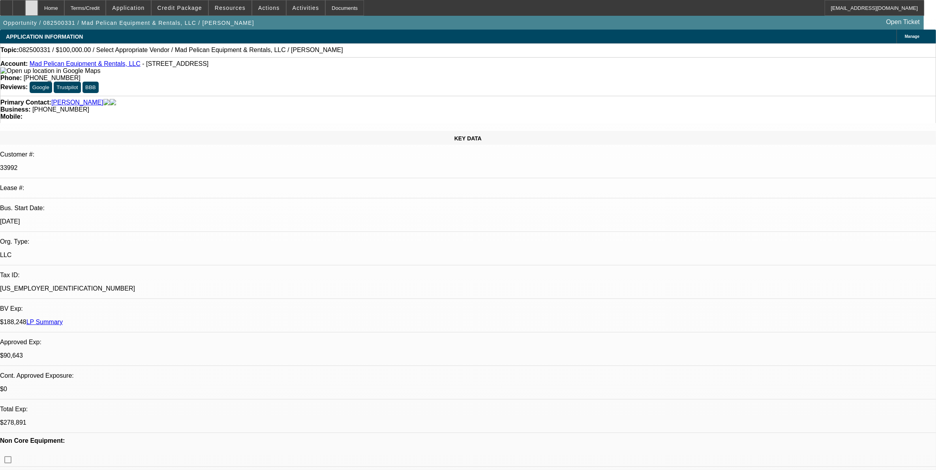
click at [32, 5] on icon at bounding box center [32, 5] width 0 height 0
select select "0"
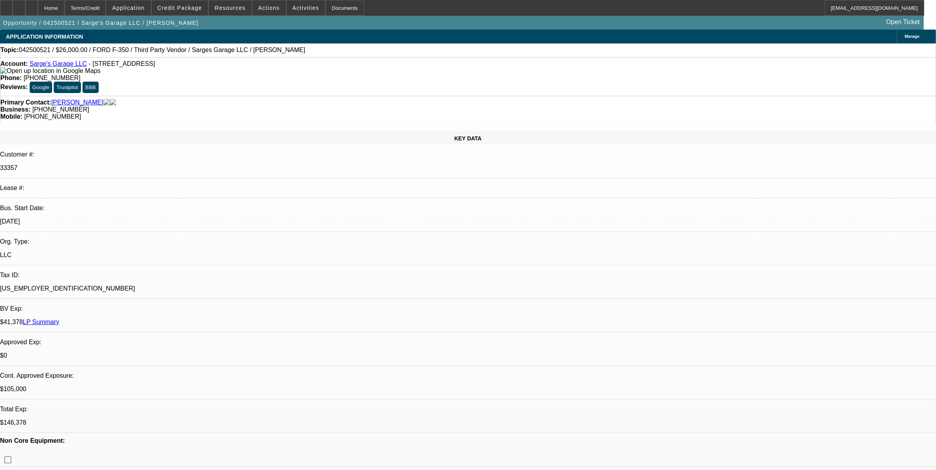
select select "0"
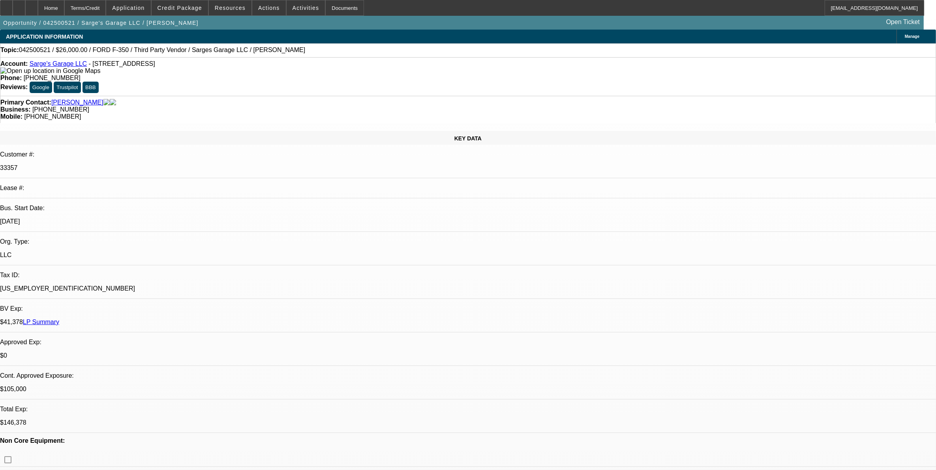
select select "0"
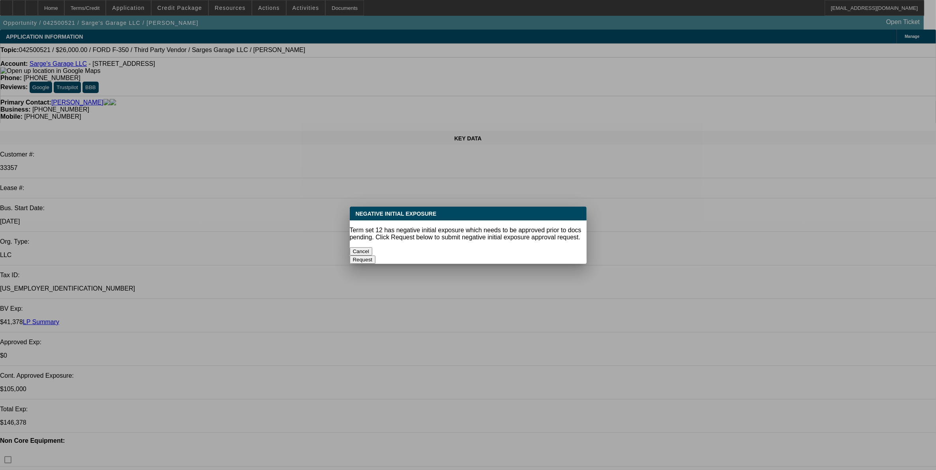
select select "1"
select select "3"
select select "6"
select select "1"
select select "3"
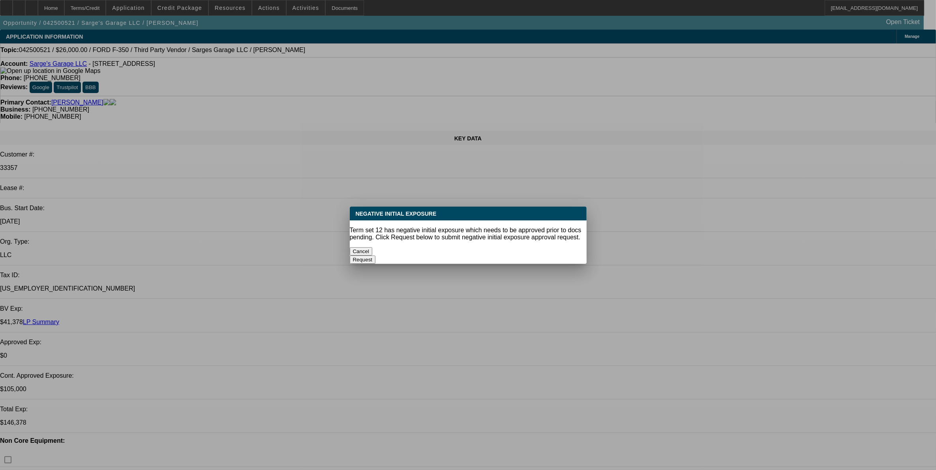
select select "6"
select select "1"
select select "3"
select select "6"
select select "1"
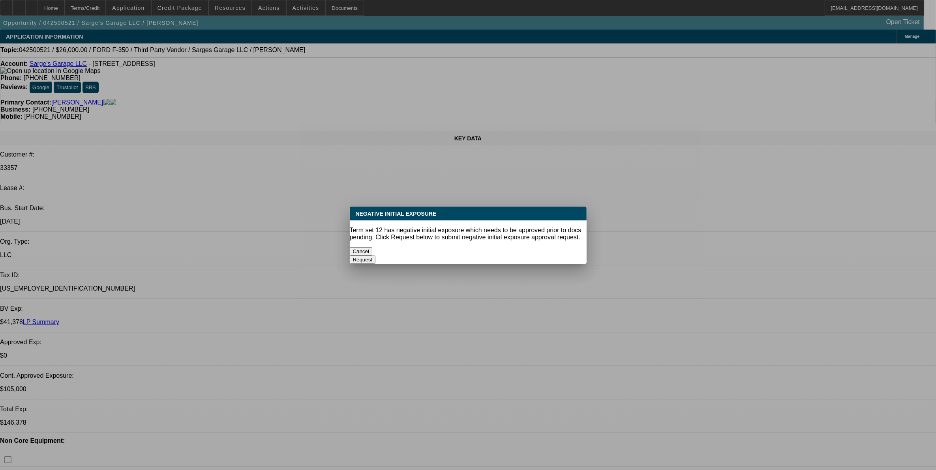
select select "3"
select select "6"
click at [373, 249] on button "Cancel" at bounding box center [361, 251] width 23 height 8
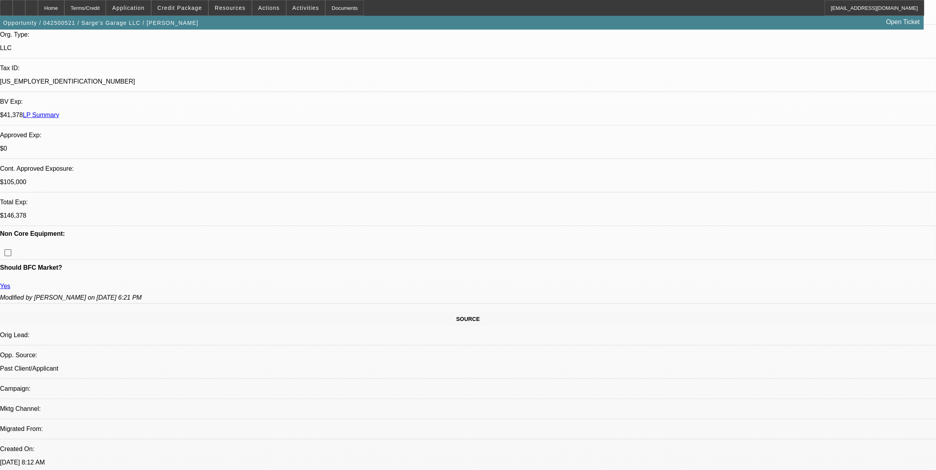
scroll to position [395, 0]
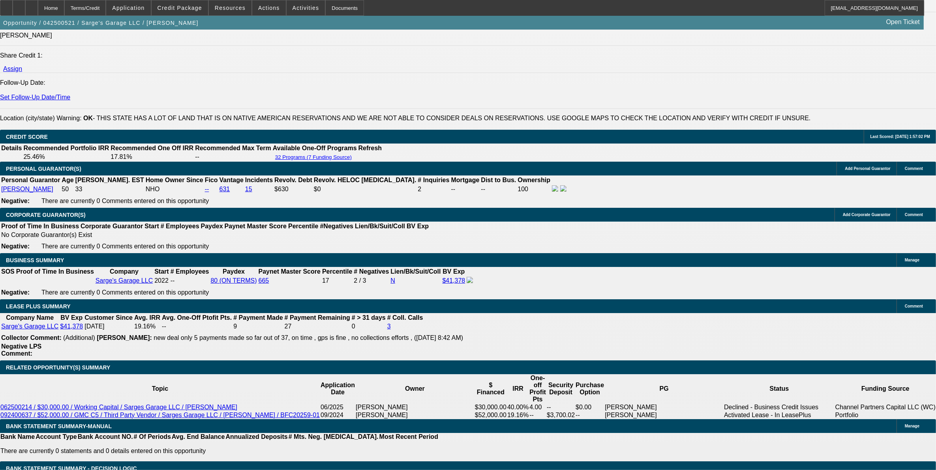
scroll to position [1036, 0]
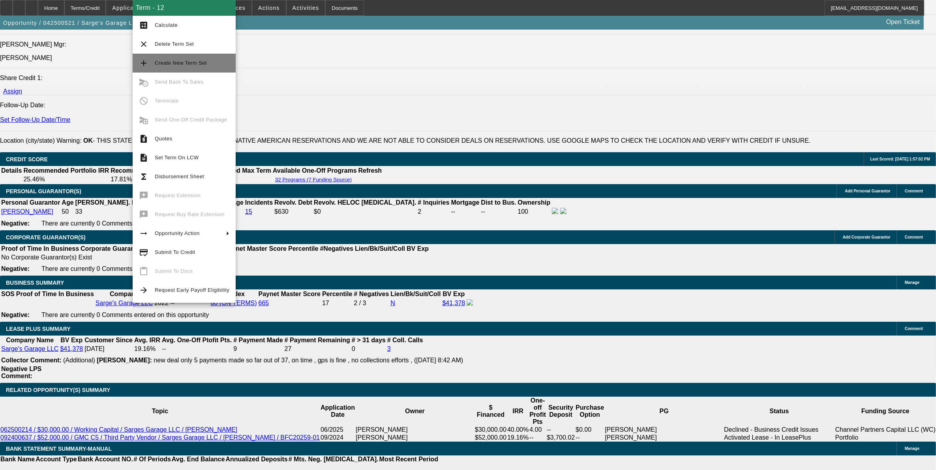
click at [199, 58] on span "Create New Term Set" at bounding box center [192, 62] width 75 height 9
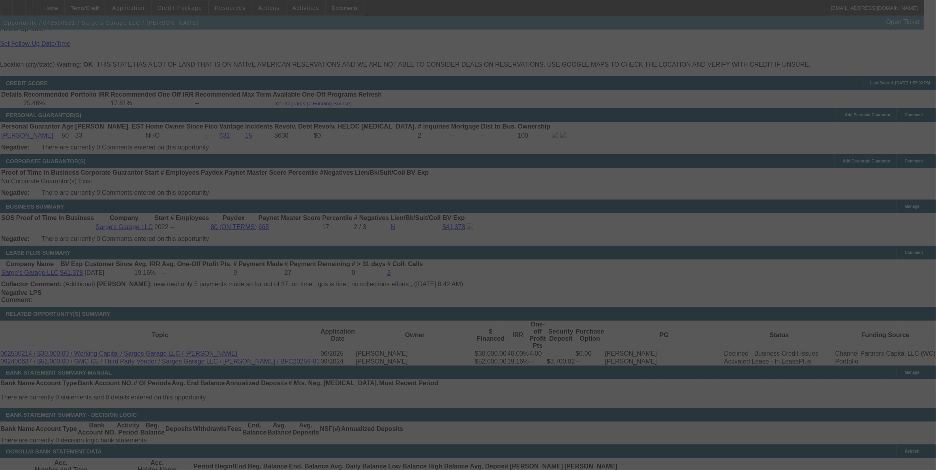
scroll to position [1184, 0]
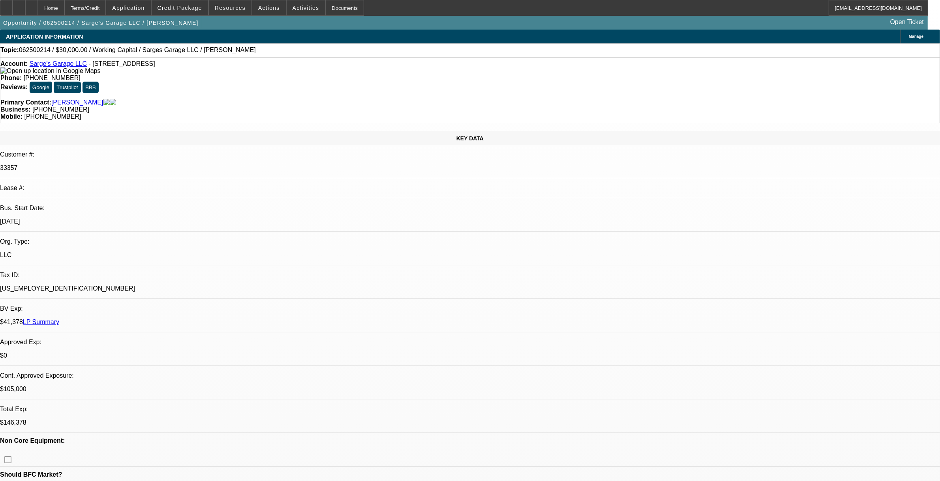
select select "0"
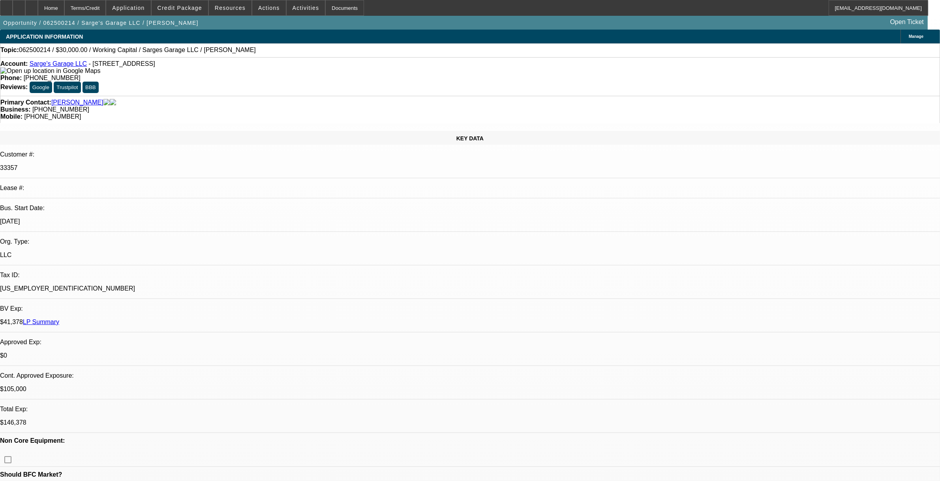
select select "0"
select select "1"
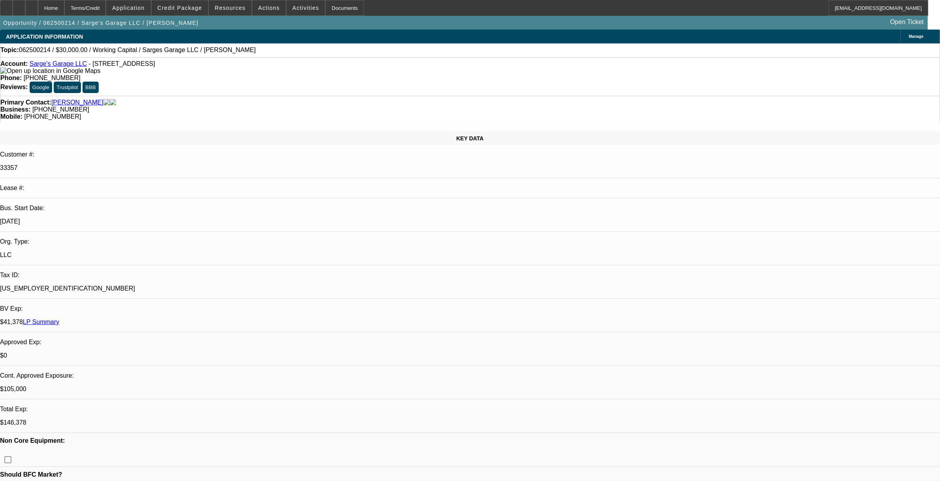
select select "2"
select select "6"
select select "1"
select select "2"
select select "6"
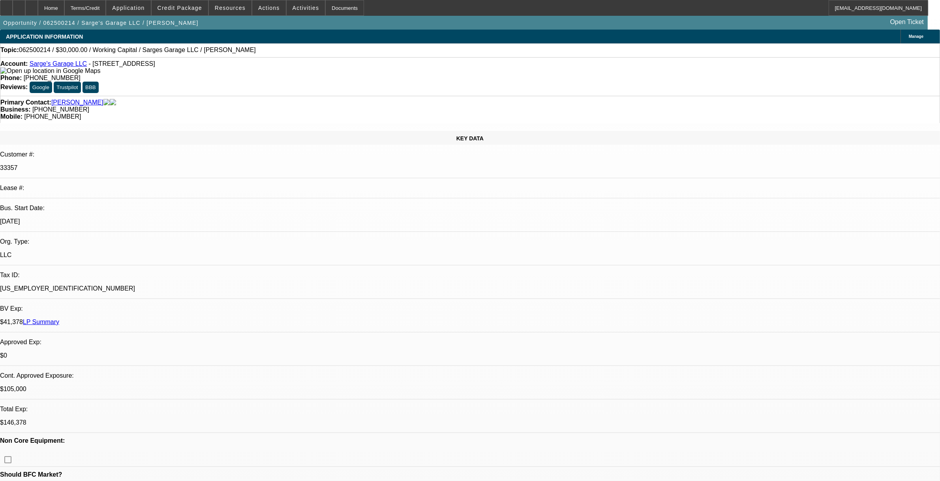
select select "1"
select select "2"
select select "6"
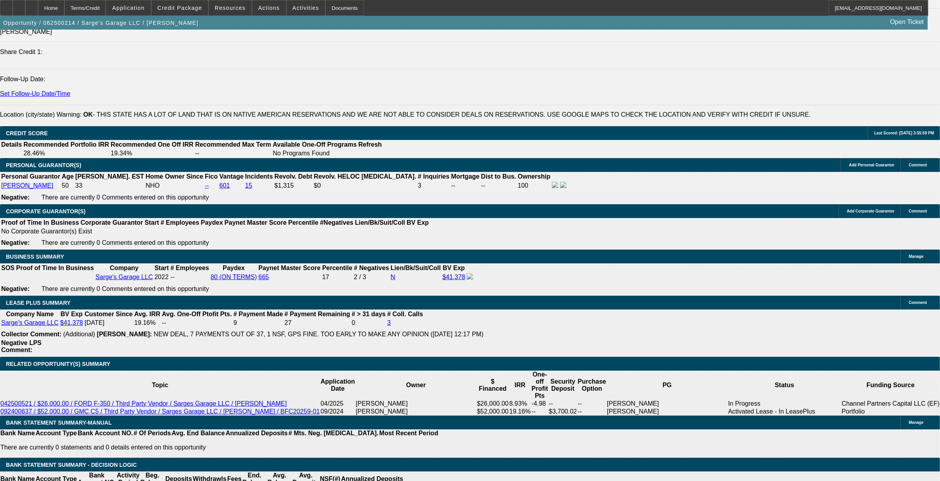
scroll to position [1135, 0]
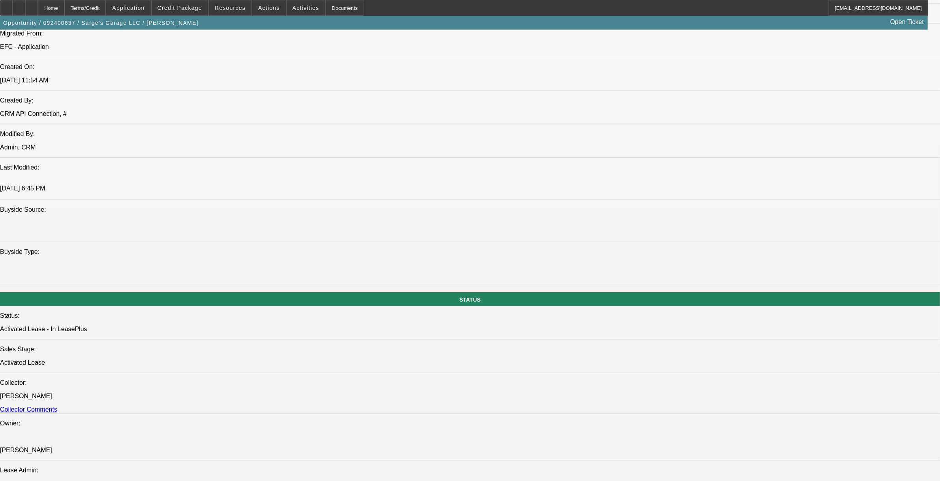
select select "0"
select select "2"
select select "0"
select select "2"
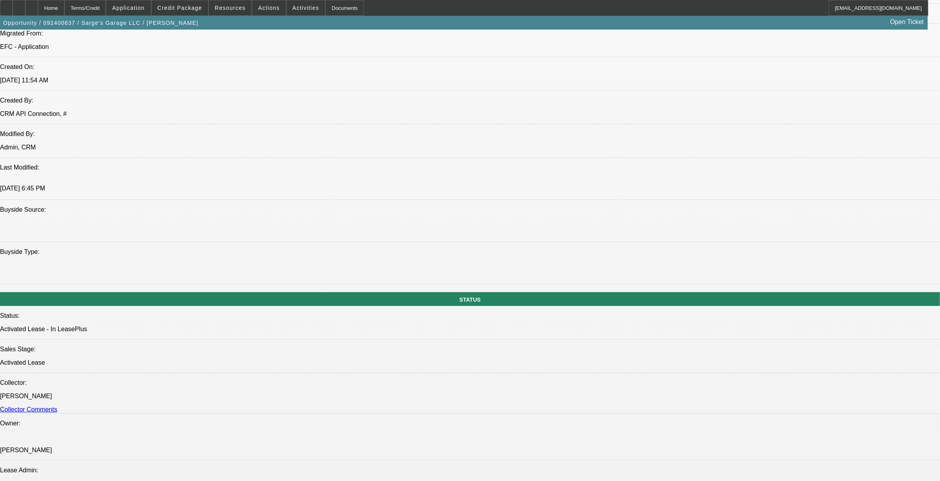
select select "0"
select select "2"
select select "0"
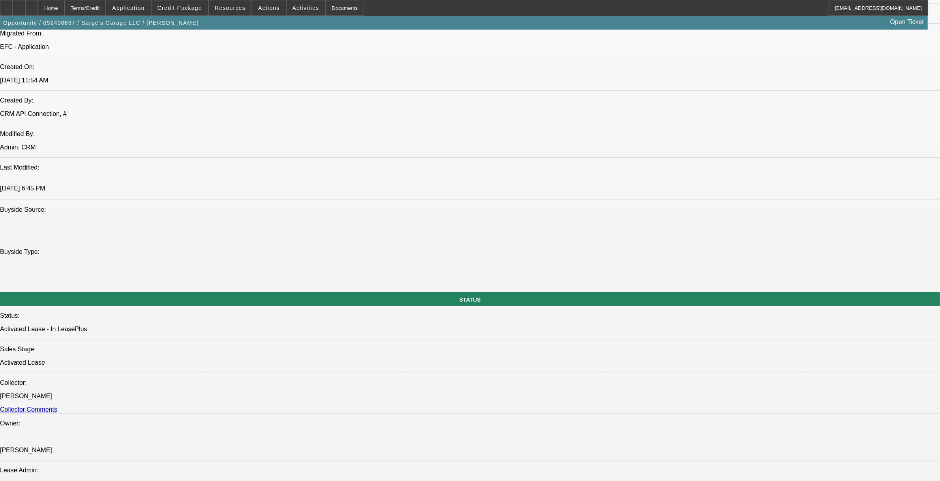
select select "2"
select select "0"
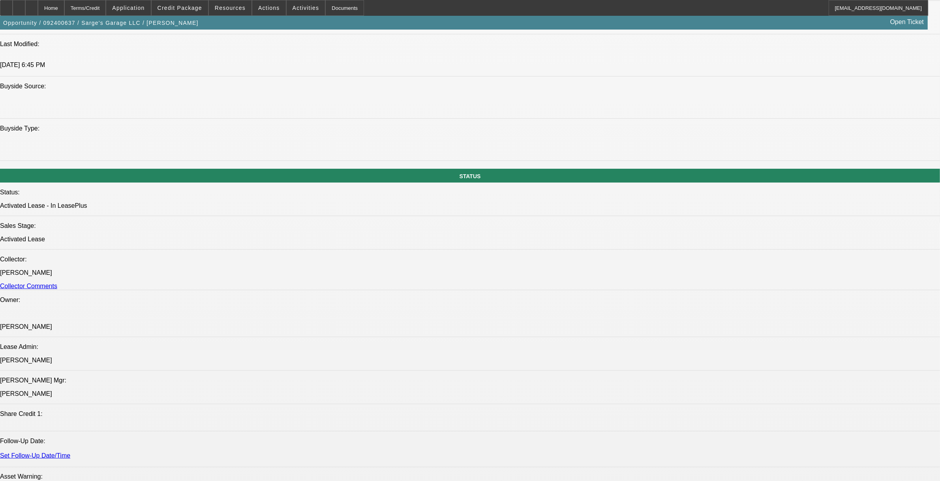
select select "1"
select select "2"
select select "6"
select select "1"
select select "2"
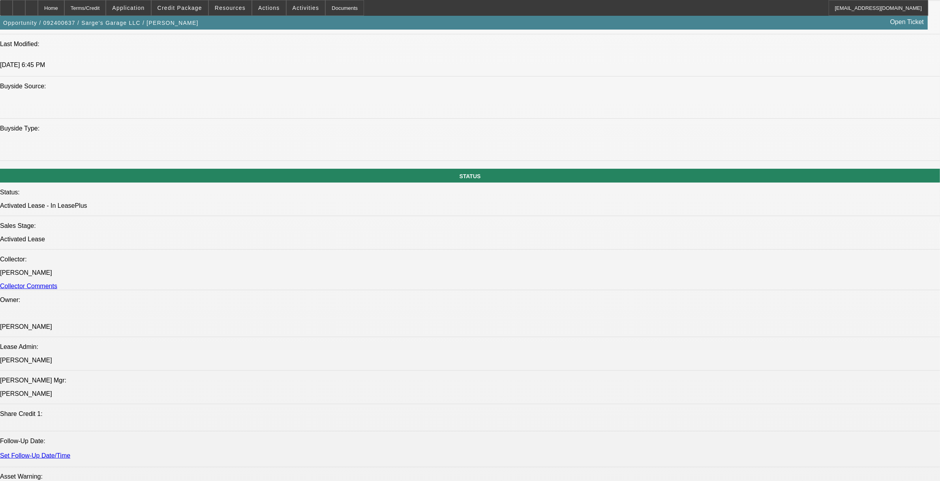
select select "6"
select select "1"
select select "2"
select select "6"
select select "1"
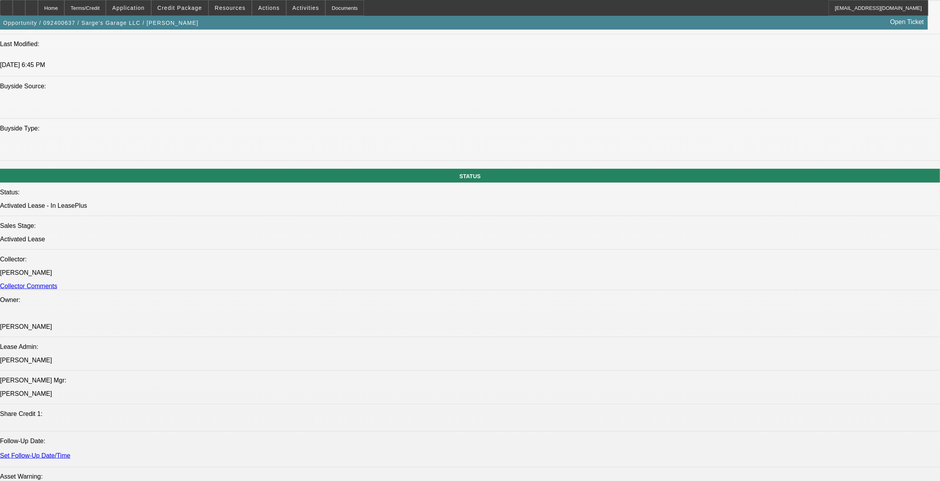
select select "2"
select select "6"
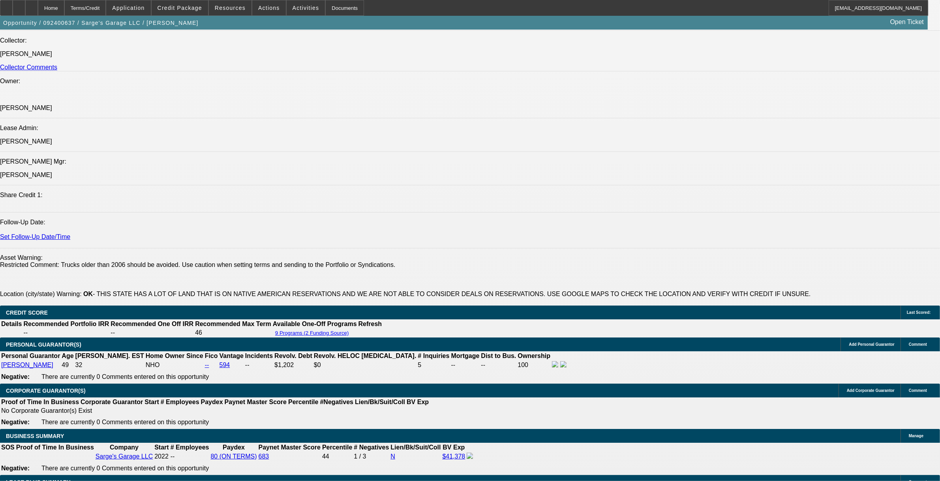
scroll to position [1184, 0]
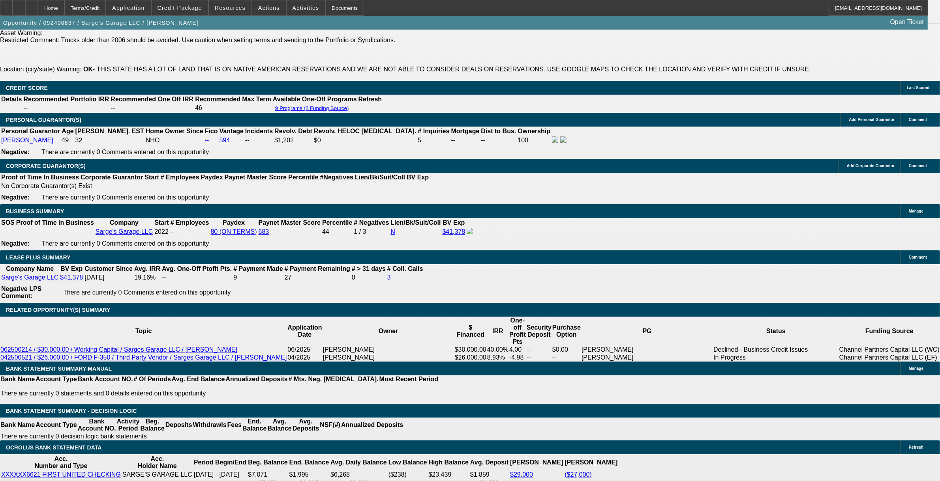
select select "0"
select select "3"
select select "0"
select select "6"
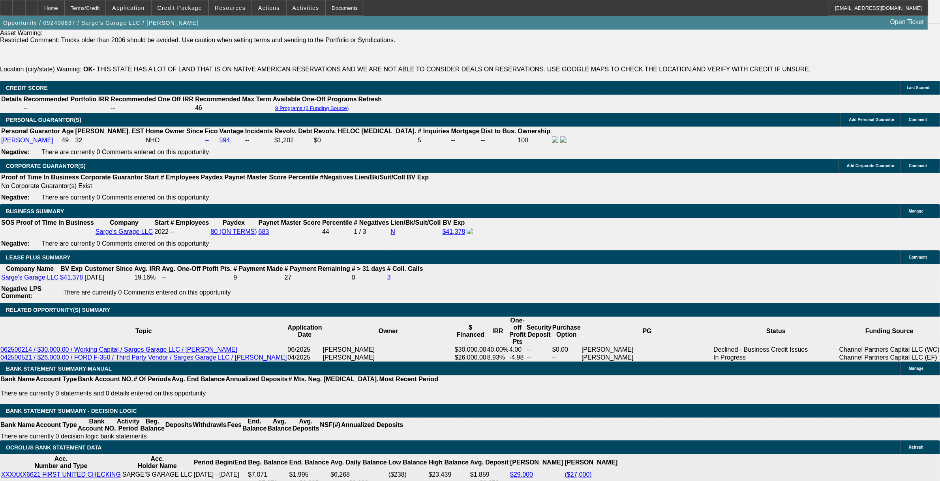
select select "0"
select select "2"
select select "0"
select select "6"
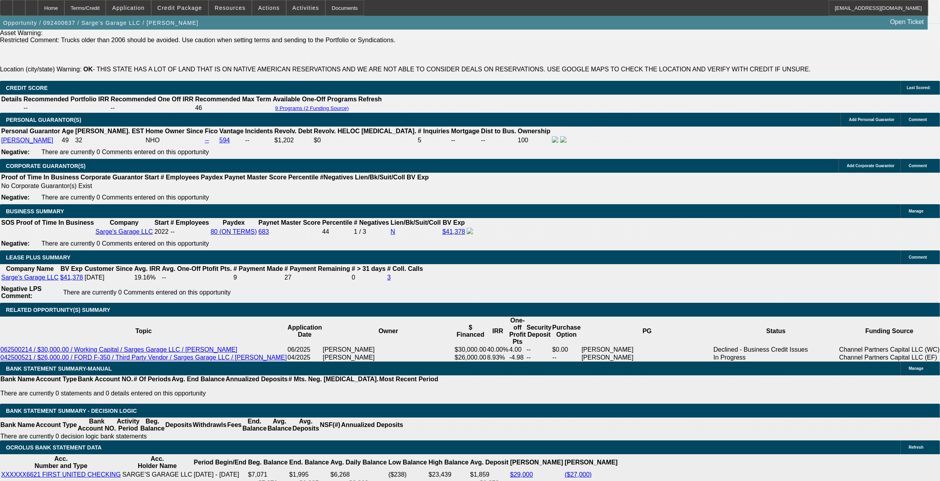
select select "0"
select select "2"
select select "0"
select select "6"
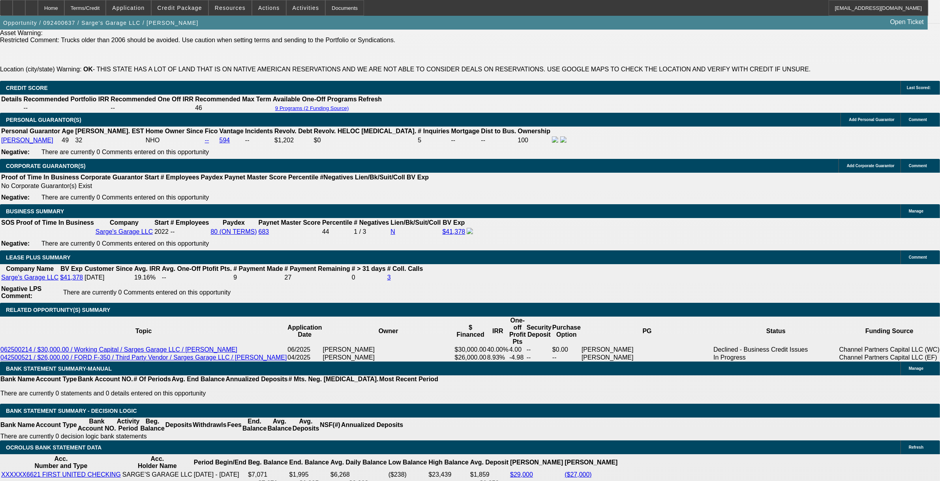
select select "0"
select select "2"
select select "0"
select select "6"
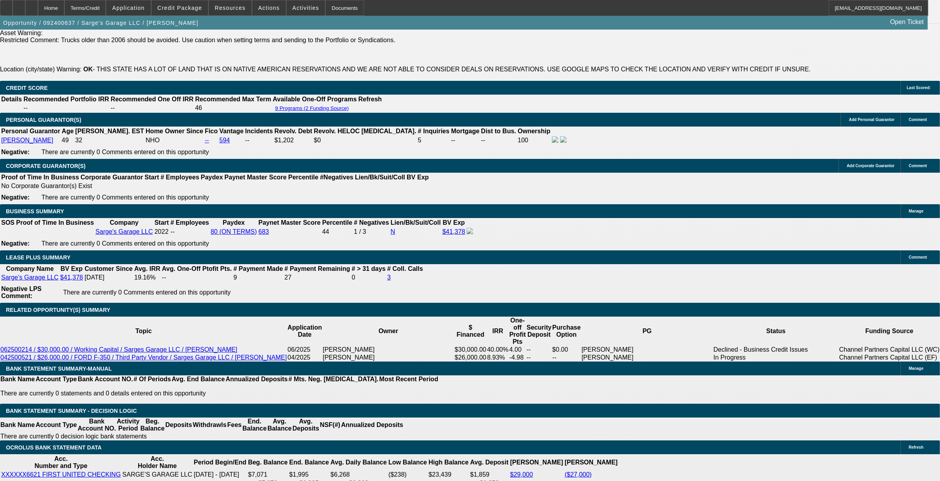
select select "2"
select select "0"
select select "6"
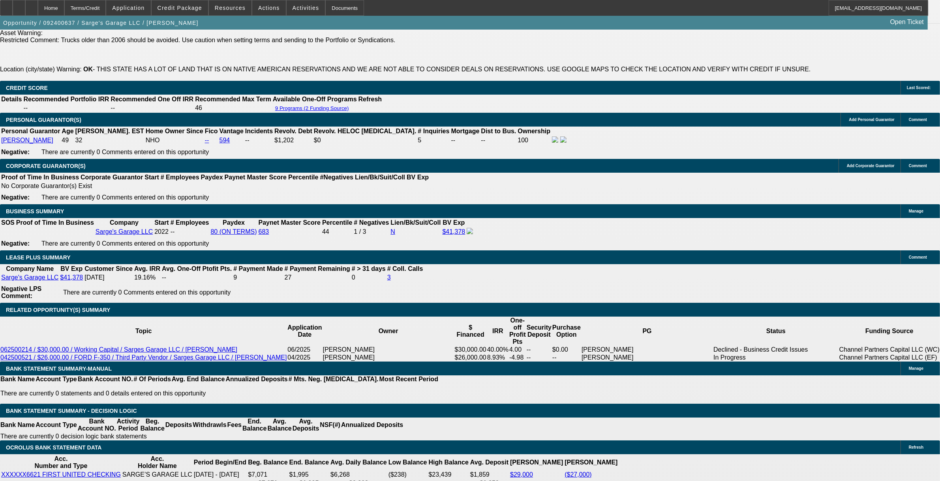
select select "0"
select select "3"
select select "0"
select select "6"
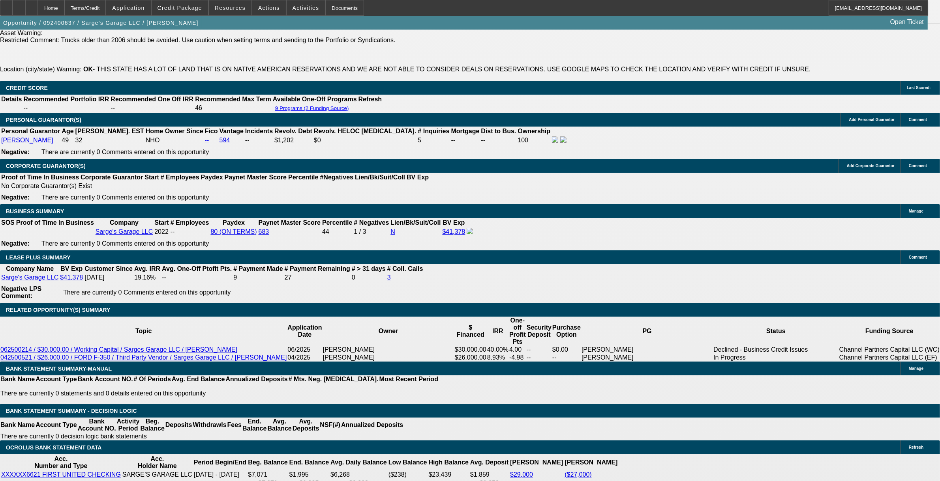
select select "0"
select select "3"
select select "0"
select select "6"
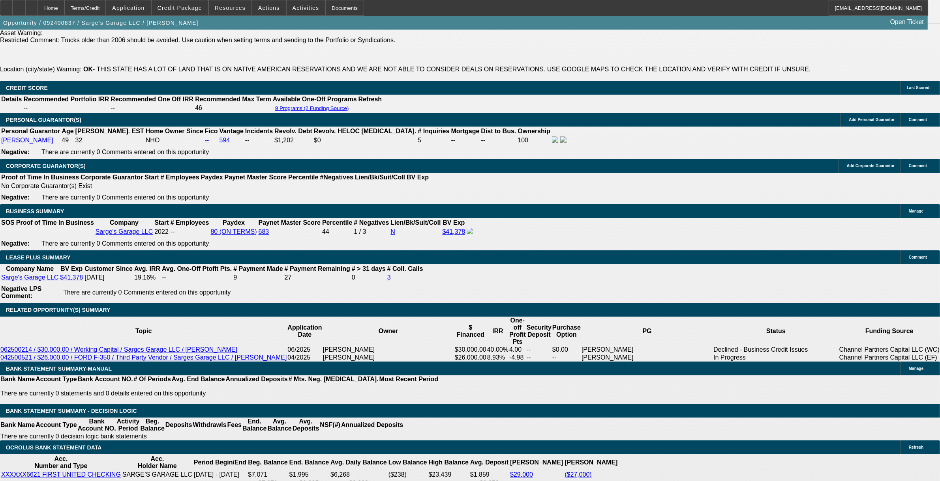
select select "0"
select select "3"
select select "0"
select select "6"
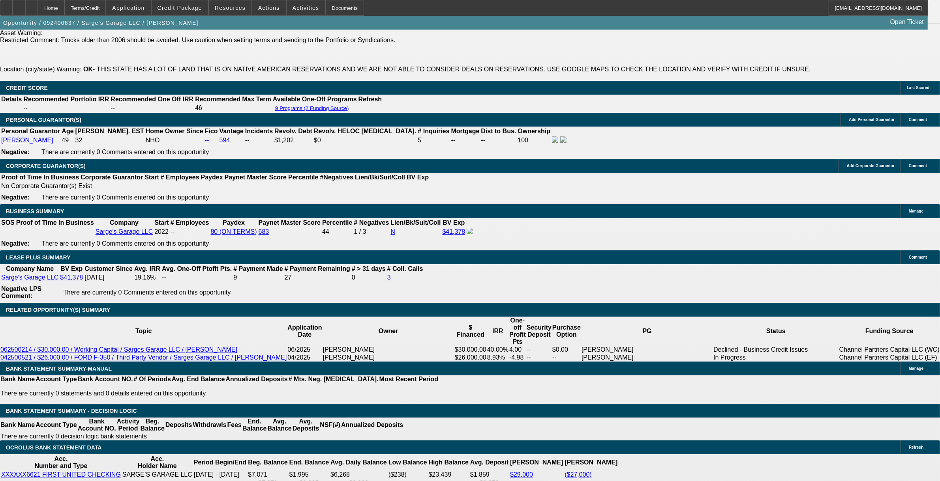
select select "0"
select select "2"
select select "0"
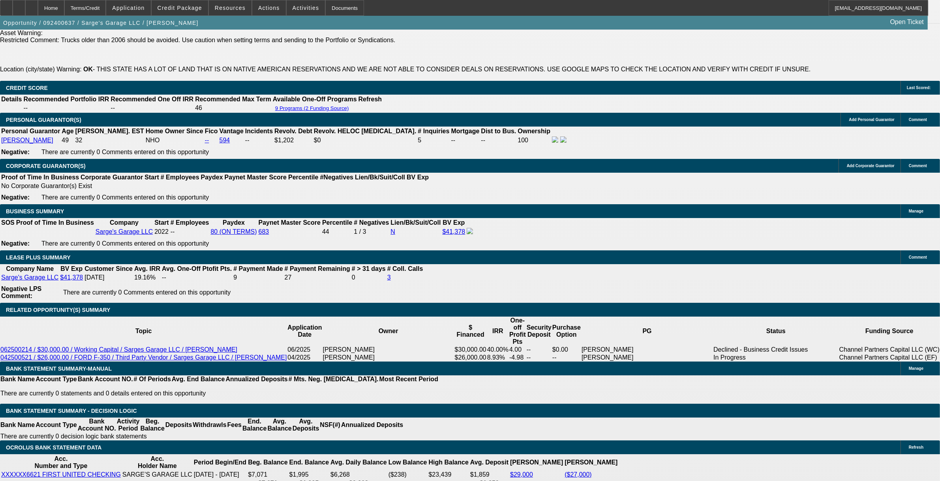
select select "6"
select select "0"
select select "2"
select select "0"
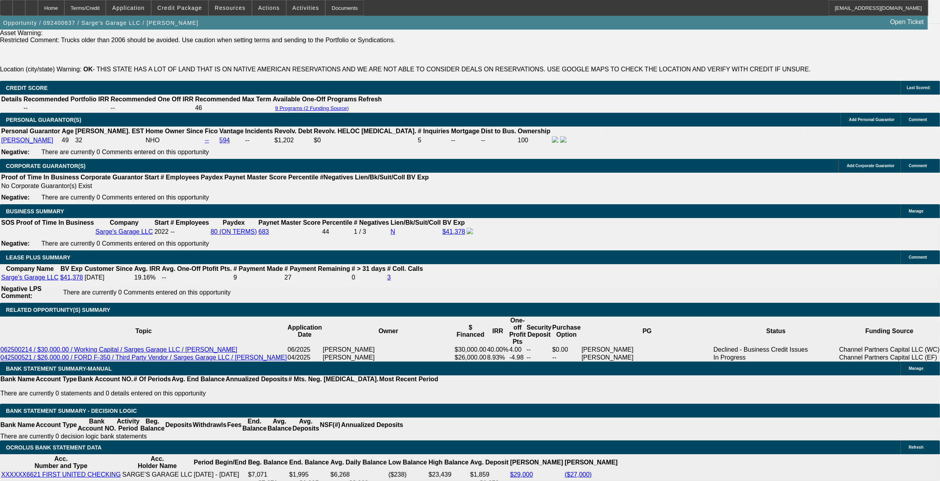
select select "6"
select select "0"
select select "2"
select select "0"
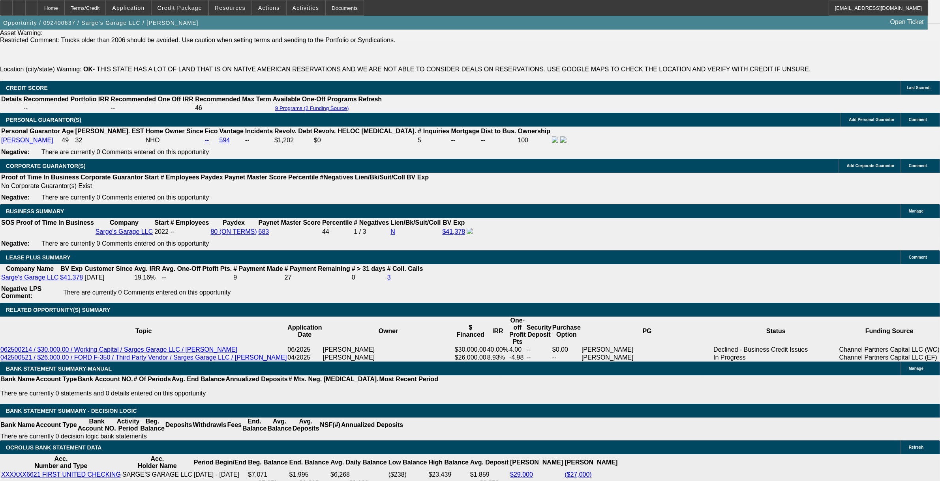
select select "6"
select select "0"
select select "2"
select select "0"
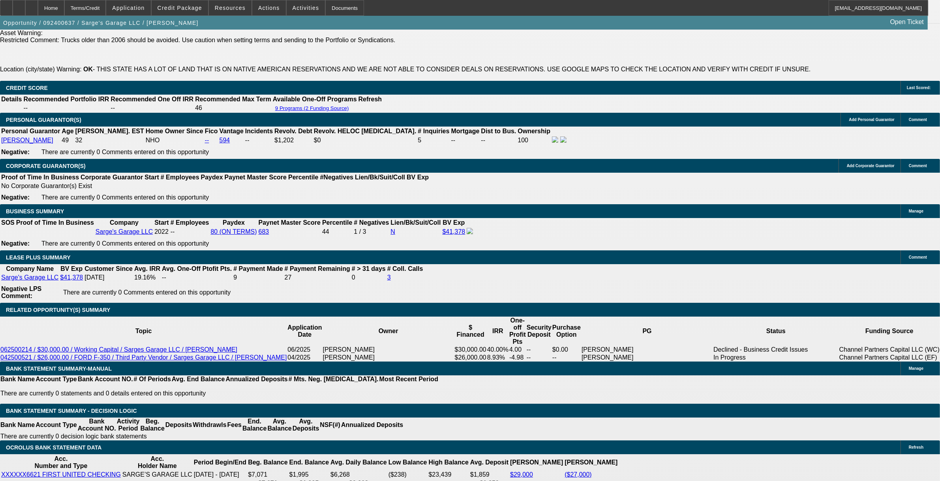
select select "6"
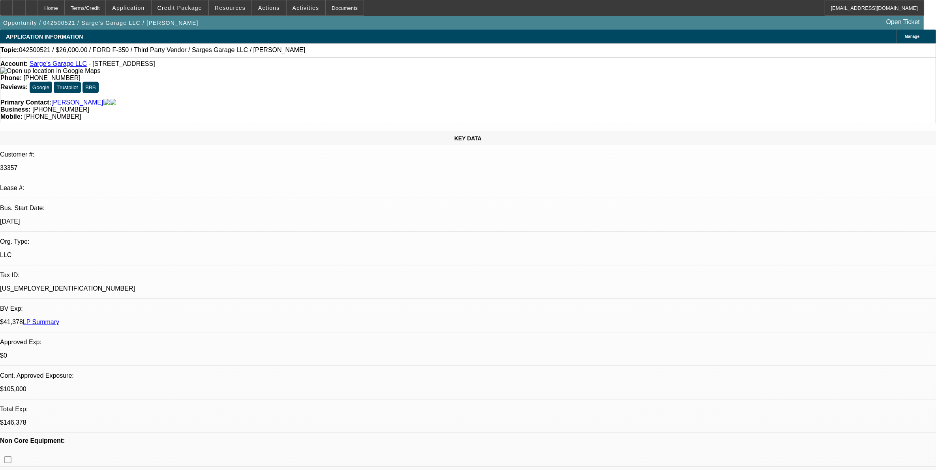
select select "0"
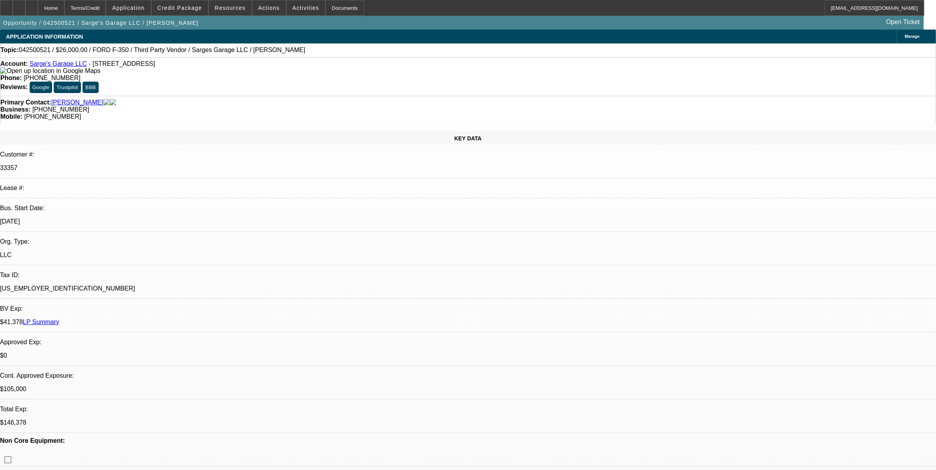
select select "0"
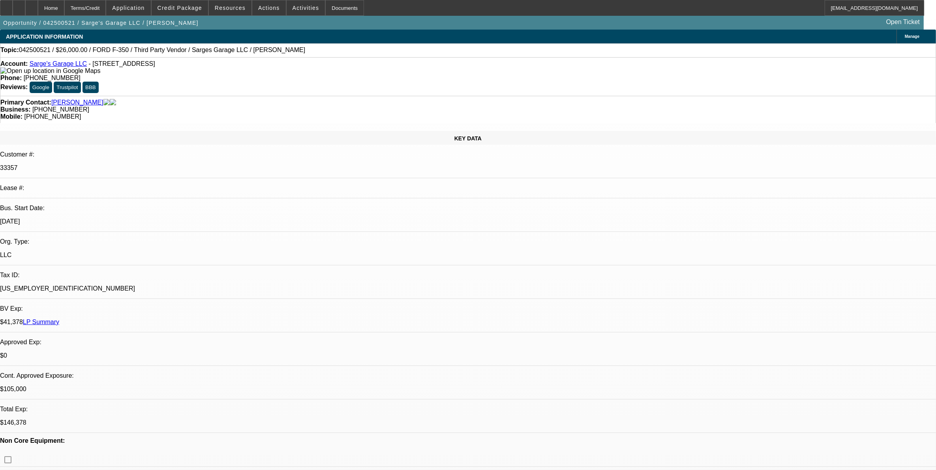
select select "0"
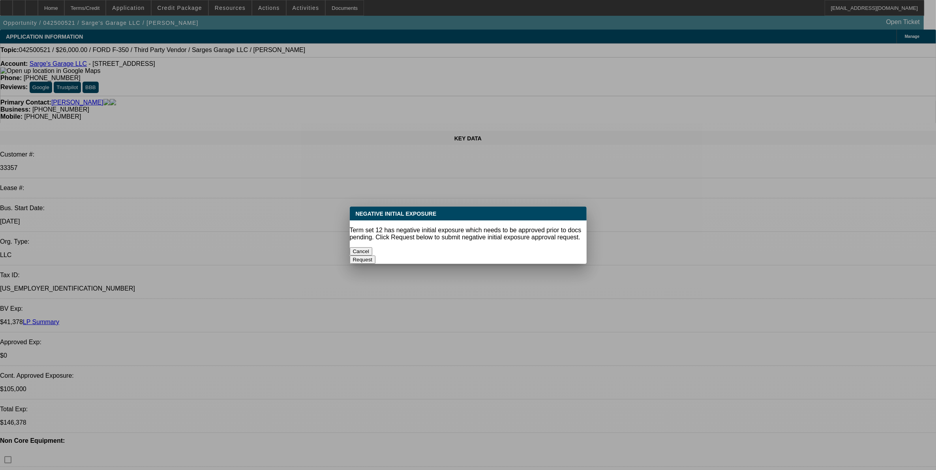
select select "1"
select select "3"
select select "6"
select select "1"
select select "3"
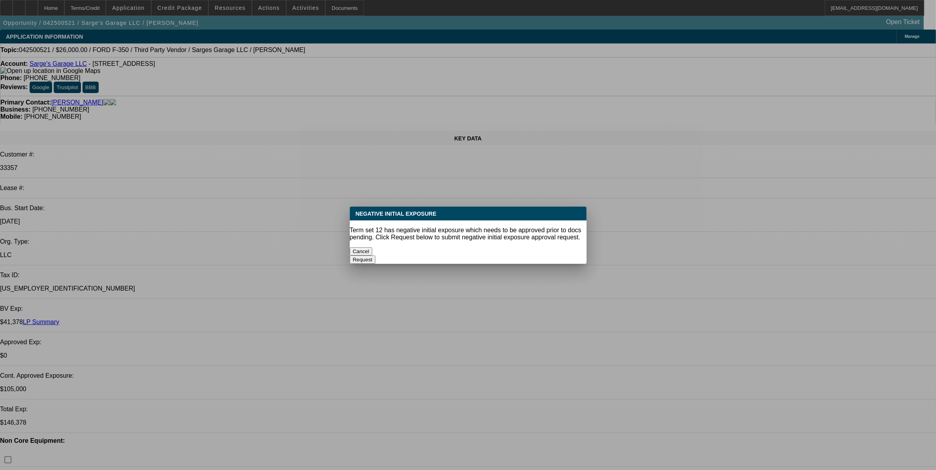
select select "6"
select select "1"
select select "3"
select select "6"
select select "1"
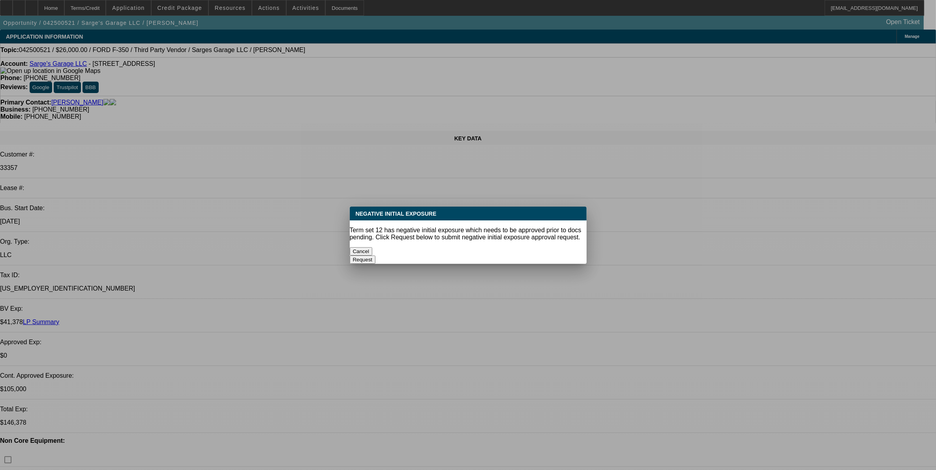
select select "3"
select select "6"
click at [373, 247] on button "Cancel" at bounding box center [361, 251] width 23 height 8
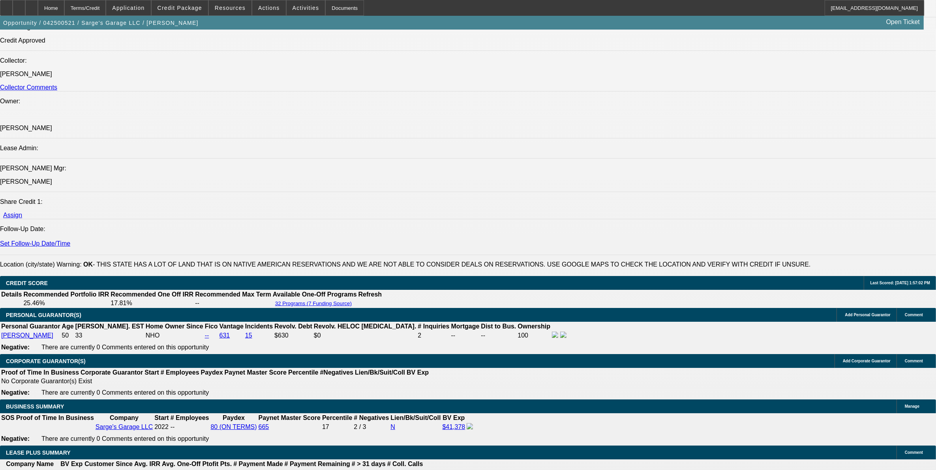
scroll to position [1036, 0]
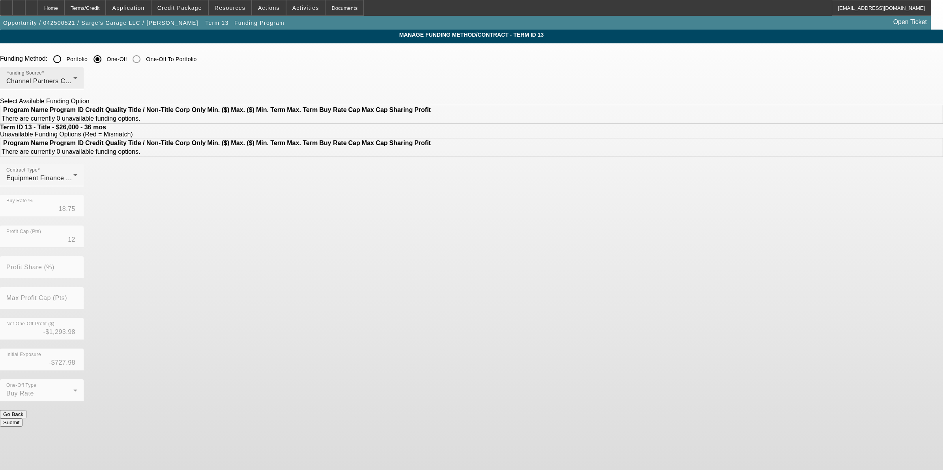
click at [73, 81] on div "Channel Partners Capital LLC (EF)" at bounding box center [39, 81] width 67 height 9
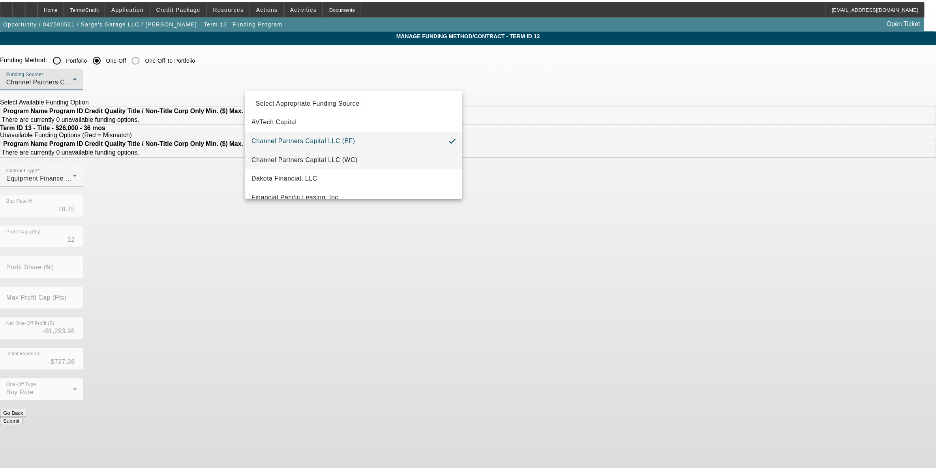
scroll to position [49, 0]
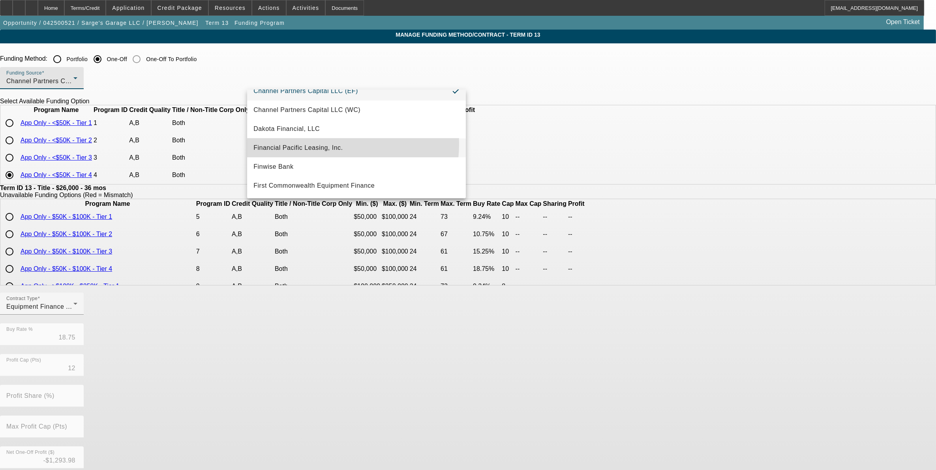
click at [328, 144] on span "Financial Pacific Leasing, Inc." at bounding box center [297, 147] width 89 height 9
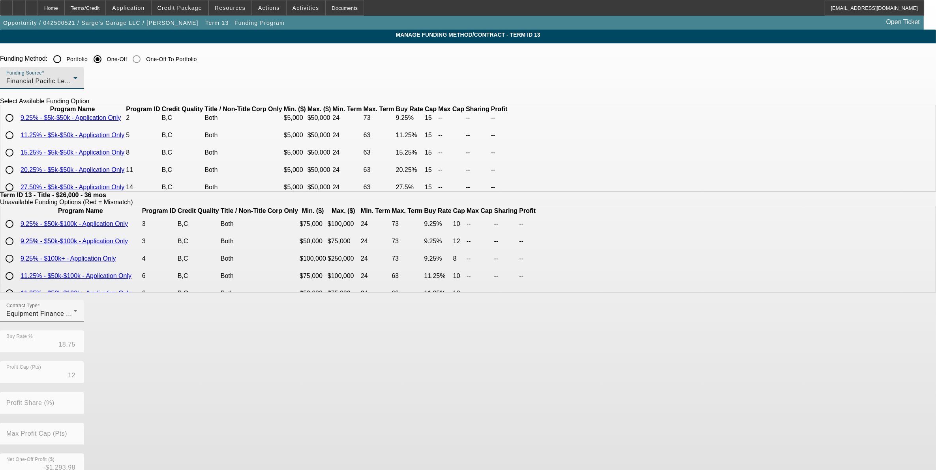
scroll to position [5, 0]
click at [17, 143] on div at bounding box center [10, 135] width 16 height 16
click at [17, 143] on input "radio" at bounding box center [10, 135] width 16 height 16
radio input "true"
type input "9.25"
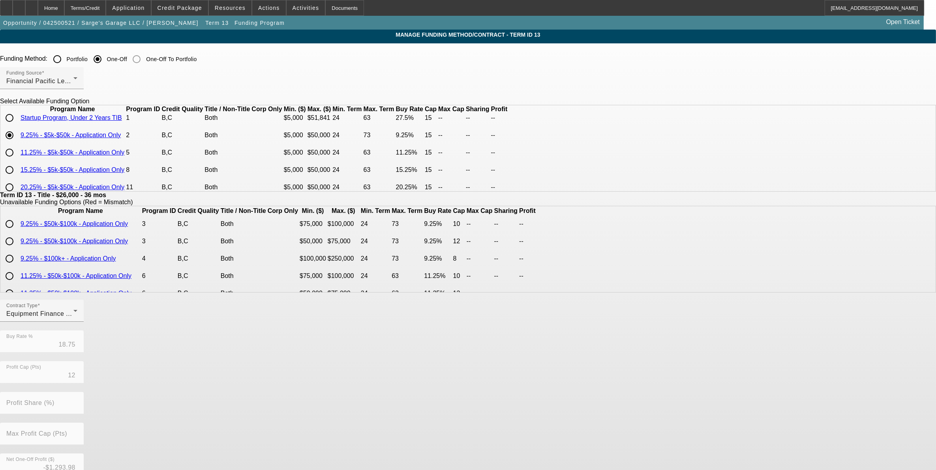
type input "15"
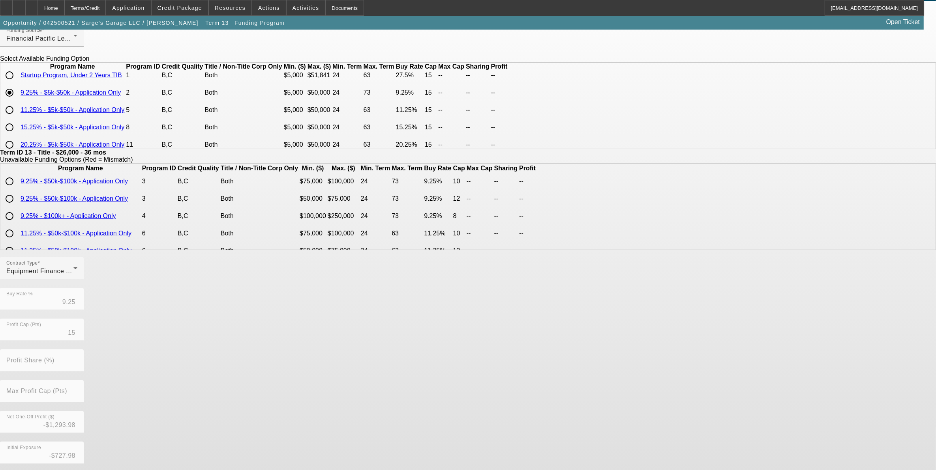
scroll to position [77, 0]
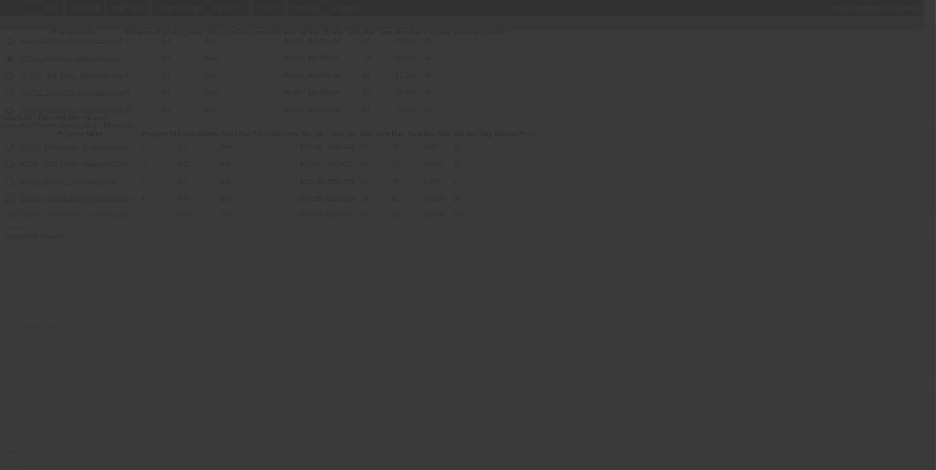
type input "18.75"
type input "12"
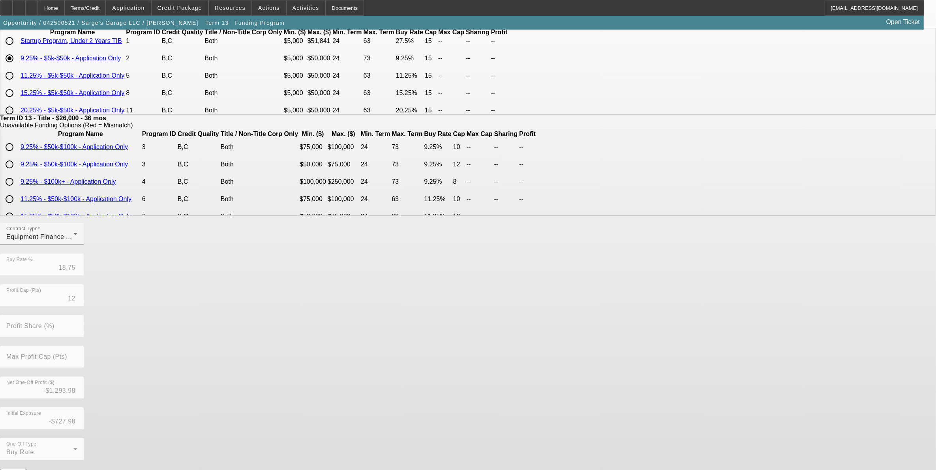
scroll to position [0, 0]
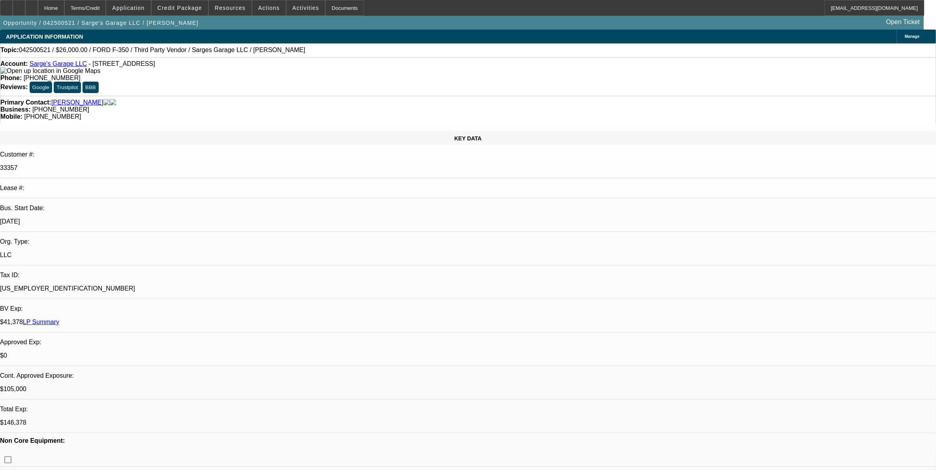
select select "0"
select select "3"
select select "0"
select select "6"
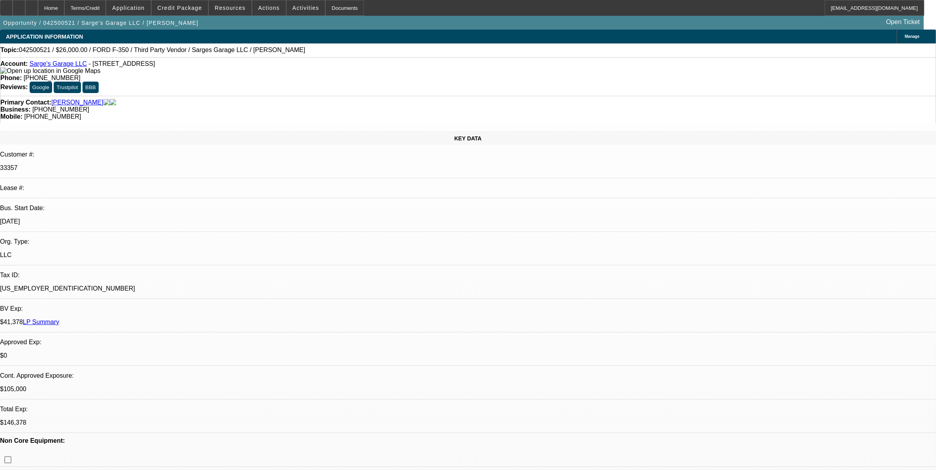
select select "0"
select select "3"
select select "0"
select select "6"
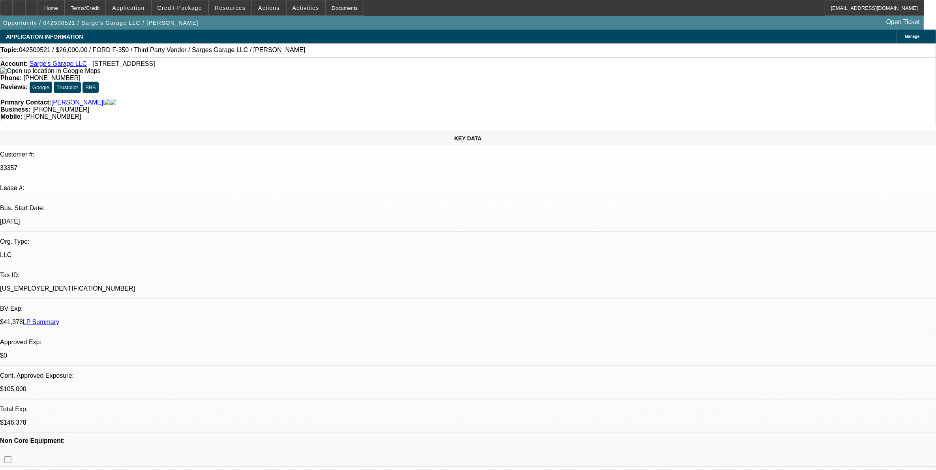
select select "0"
select select "3"
select select "0"
select select "6"
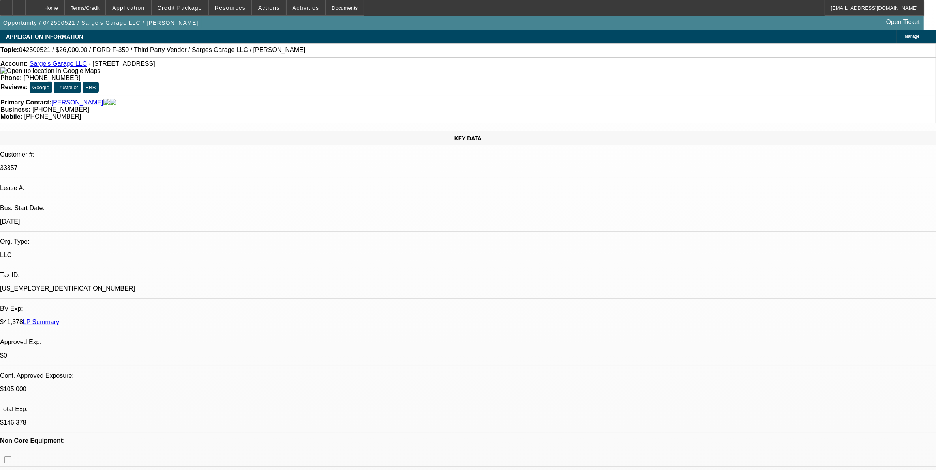
select select "0"
select select "3"
select select "0"
select select "6"
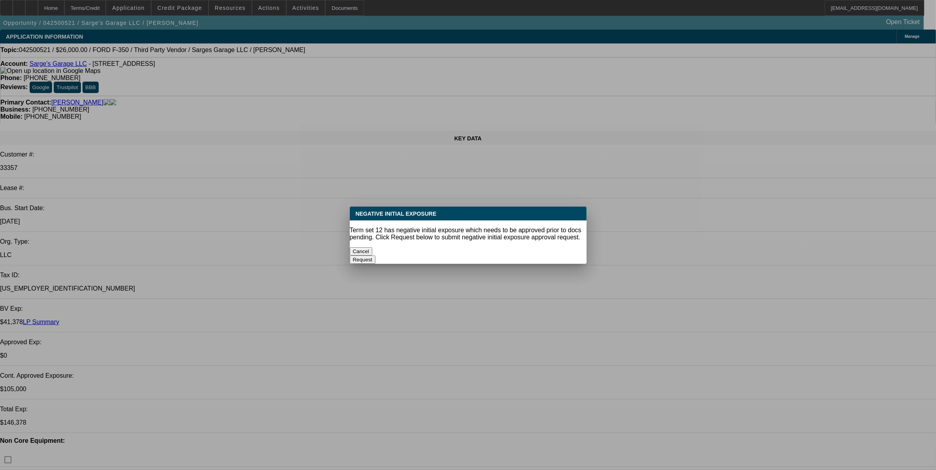
click at [373, 247] on button "Cancel" at bounding box center [361, 251] width 23 height 8
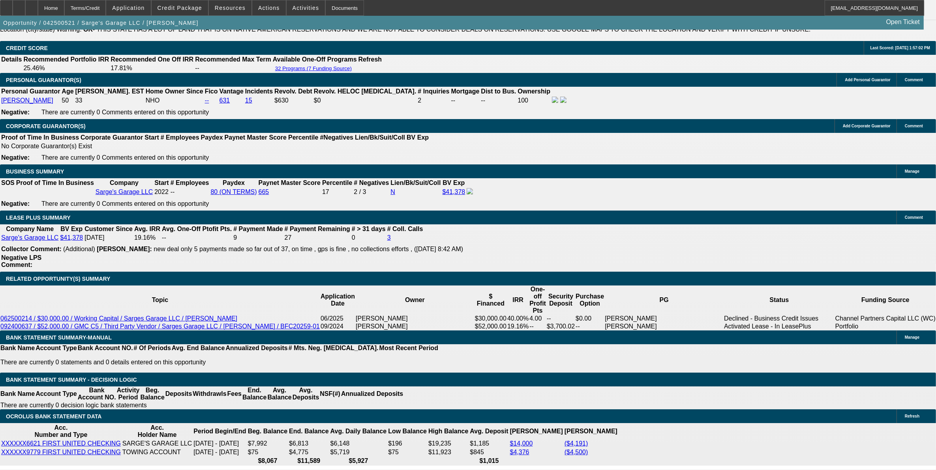
scroll to position [1085, 0]
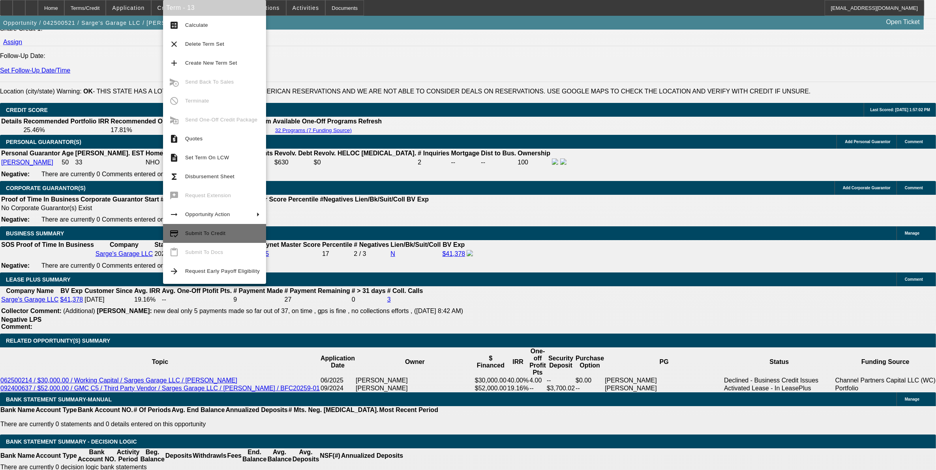
click at [230, 231] on span "Submit To Credit" at bounding box center [222, 233] width 75 height 9
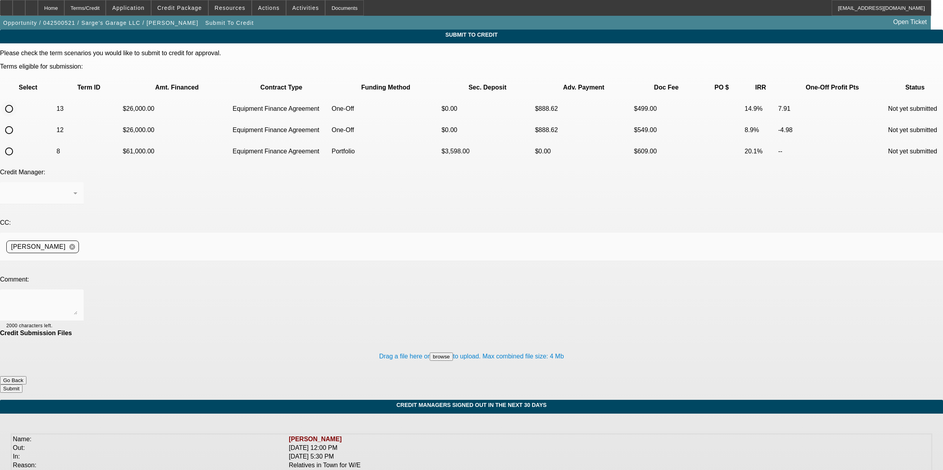
click at [17, 101] on input "radio" at bounding box center [9, 109] width 16 height 16
radio input "true"
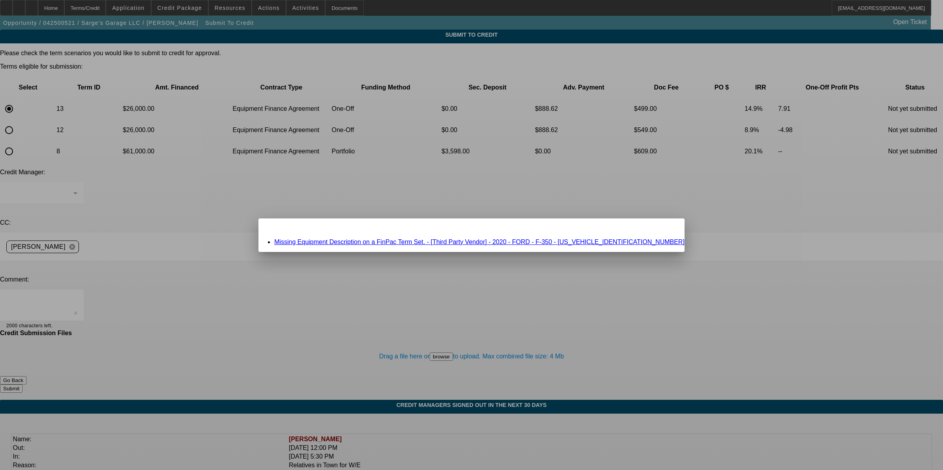
click at [452, 239] on div "Missing Equipment Description on a FinPac Term Set. - [Third Party Vendor] - 20…" at bounding box center [471, 242] width 426 height 7
click at [468, 240] on link "Missing Equipment Description on a FinPac Term Set. - [Third Party Vendor] - 20…" at bounding box center [479, 242] width 410 height 7
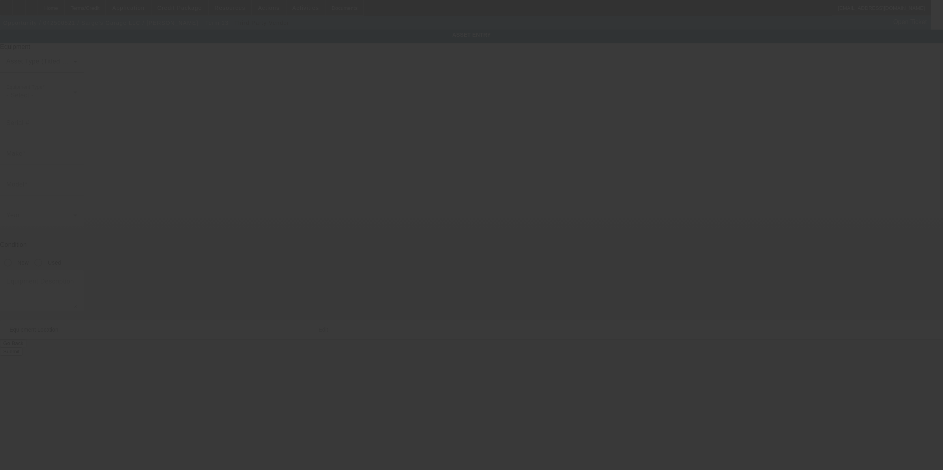
type input "1FTRF3DNXLED32418"
type input "Ford"
type input "F-350"
radio input "true"
type input "2800 N 1st Ave"
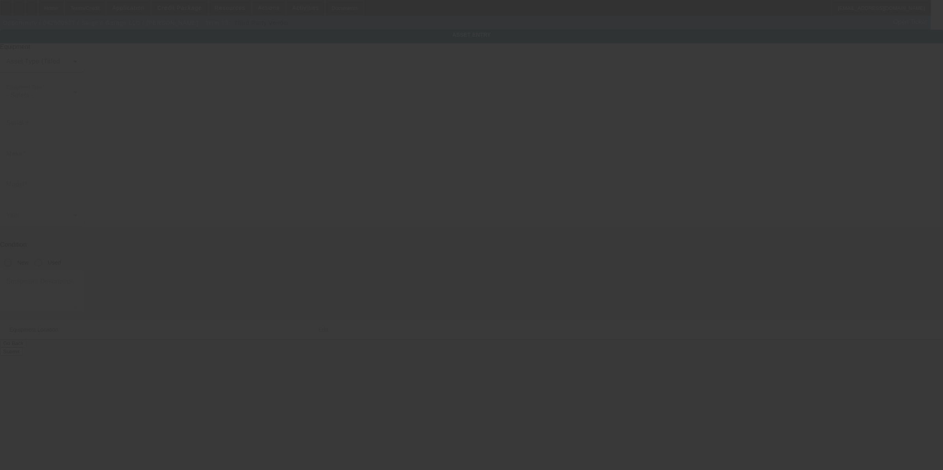
type input "Durant"
type input "74701"
type input "Bryan"
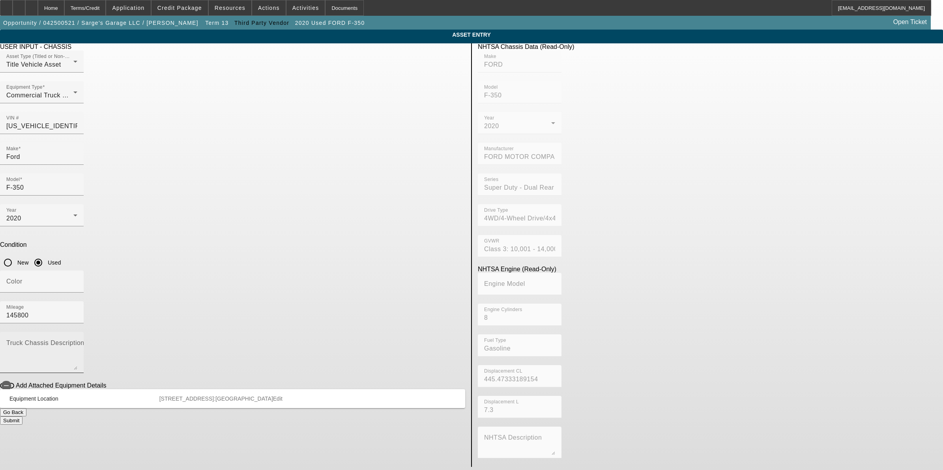
click at [77, 342] on textarea "Truck Chassis Description (Describe the truck chassis only)" at bounding box center [41, 356] width 71 height 28
type textarea "truck to pull trailers"
drag, startPoint x: 367, startPoint y: 319, endPoint x: 376, endPoint y: 321, distance: 8.5
click at [22, 417] on button "Submit" at bounding box center [11, 421] width 22 height 8
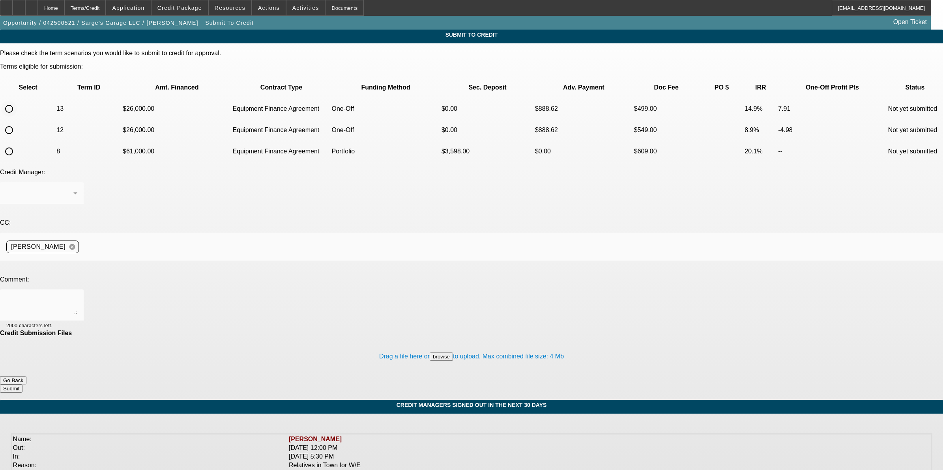
click at [17, 101] on input "radio" at bounding box center [9, 109] width 16 height 16
radio input "true"
drag, startPoint x: 242, startPoint y: 235, endPoint x: 253, endPoint y: 234, distance: 11.1
click at [77, 296] on textarea at bounding box center [41, 305] width 71 height 19
type textarea "C"
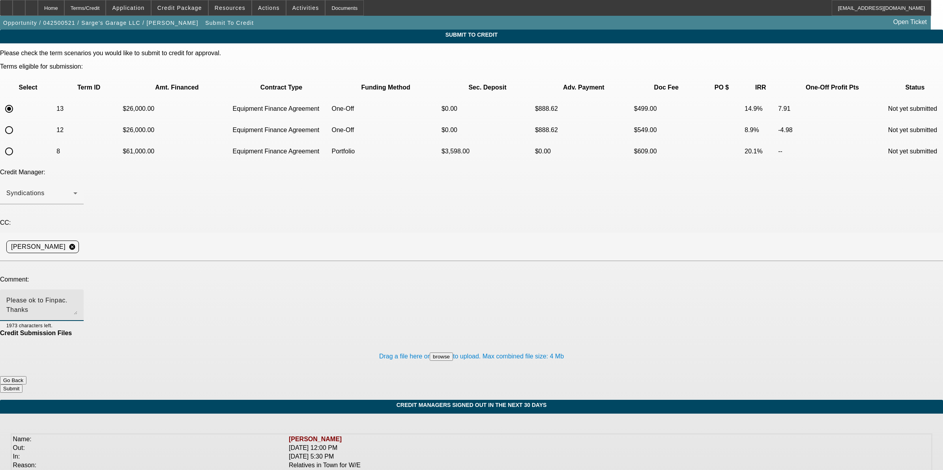
type textarea "Please ok to Finpac. Thanks"
click at [22, 385] on button "Submit" at bounding box center [11, 389] width 22 height 8
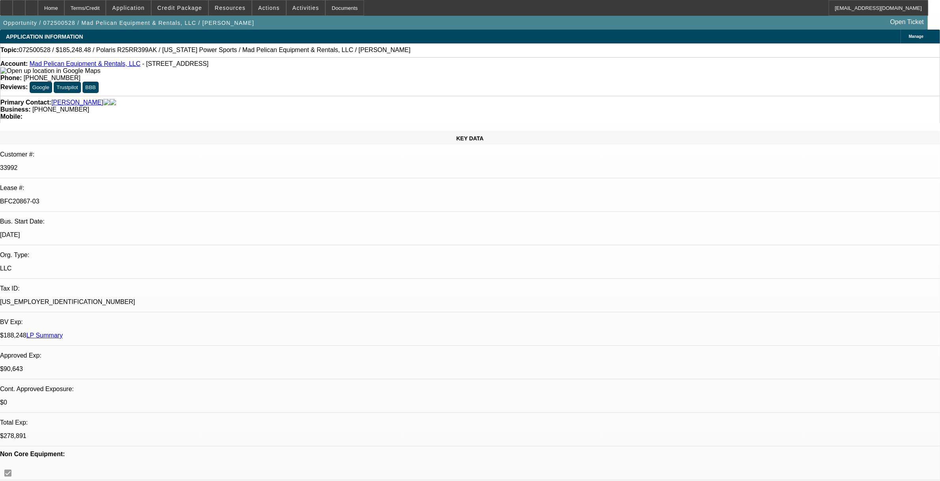
select select "0"
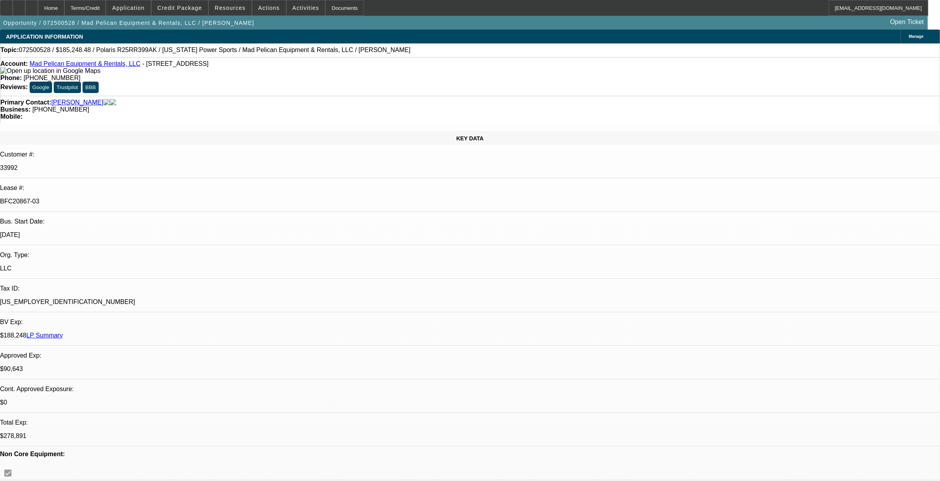
select select "2"
select select "0"
select select "2"
select select "0"
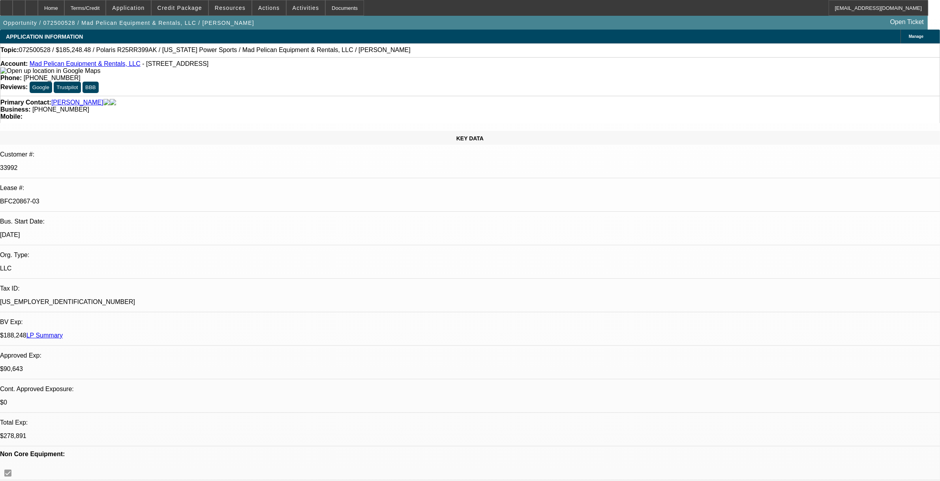
select select "1"
select select "2"
select select "6"
select select "1"
select select "2"
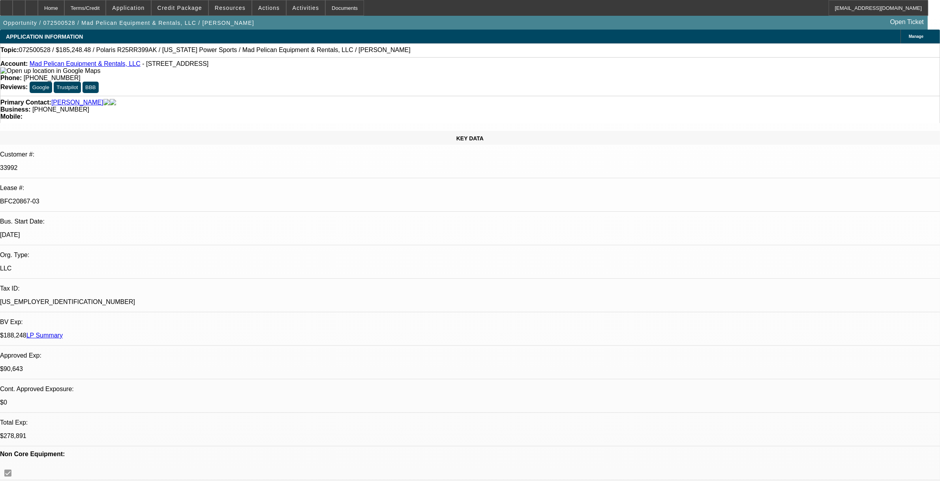
select select "6"
select select "1"
select select "2"
select select "6"
select select "1"
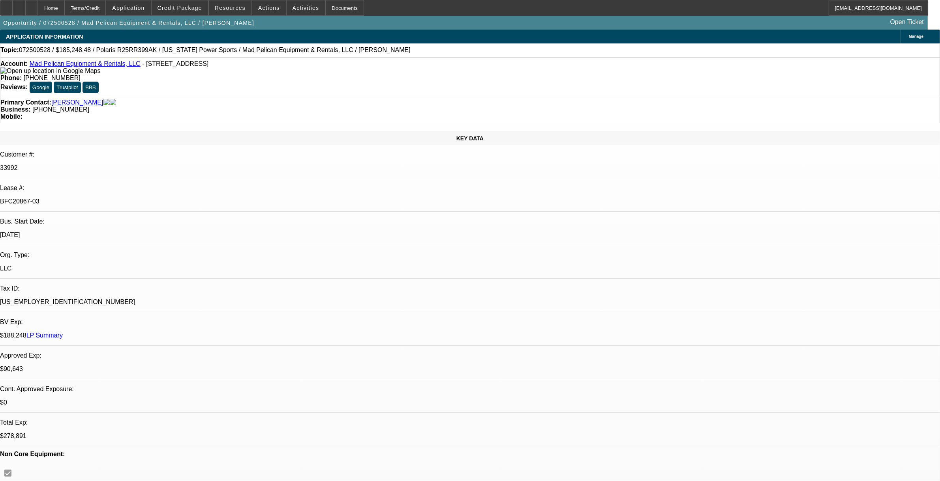
select select "2"
select select "6"
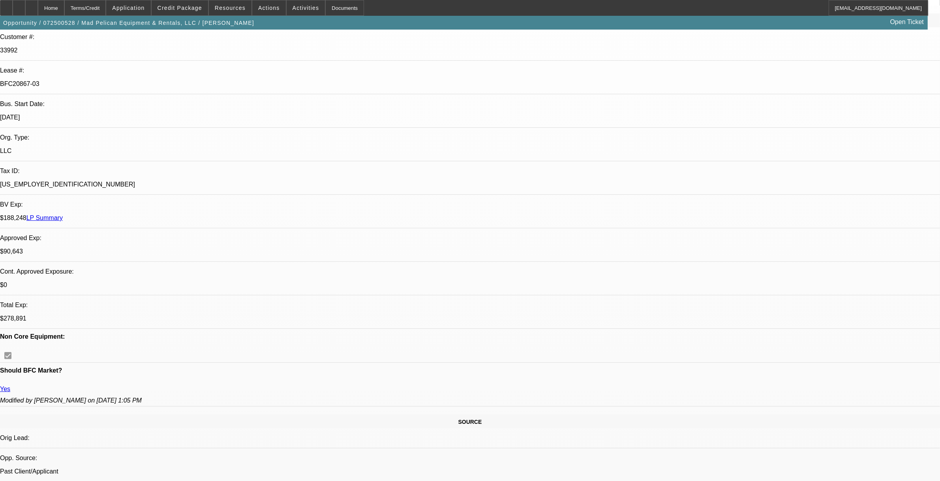
scroll to position [247, 0]
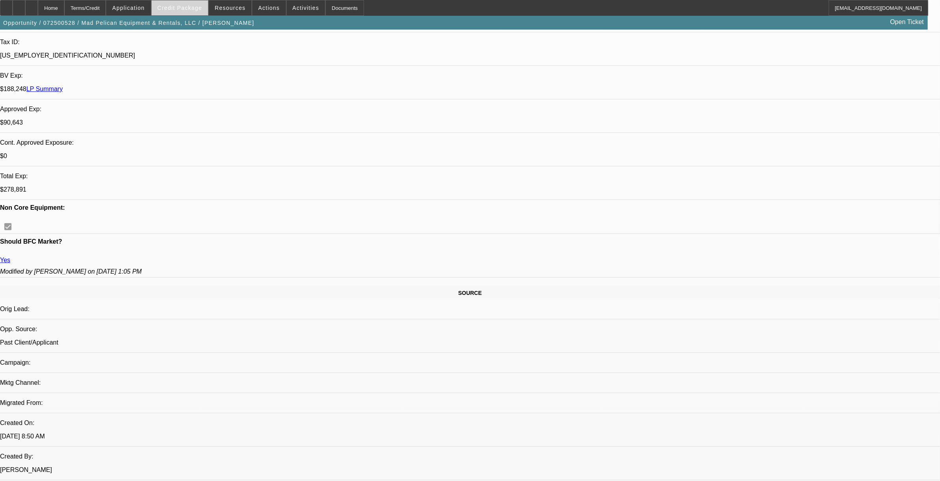
click at [185, 11] on span at bounding box center [180, 7] width 56 height 19
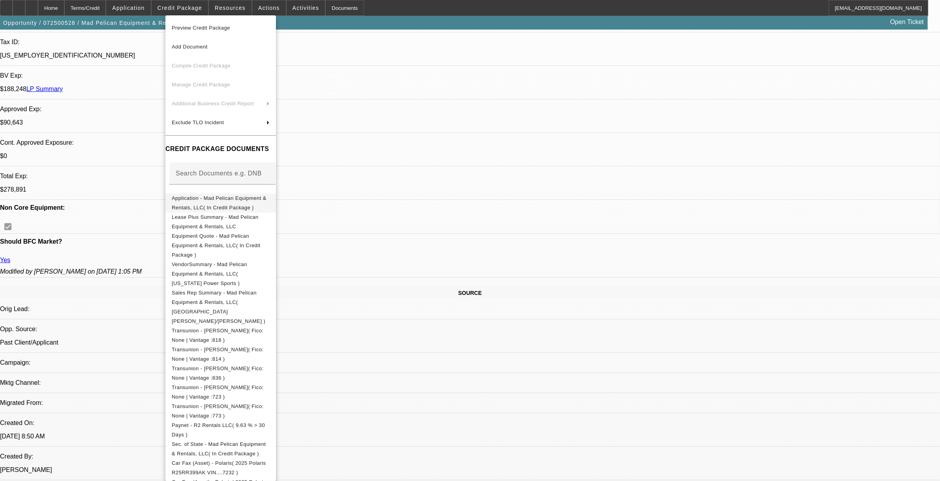
drag, startPoint x: 198, startPoint y: 195, endPoint x: 210, endPoint y: 186, distance: 15.2
click at [198, 196] on span "Application - Mad Pelican Equipment & Rentals, LLC( In Credit Package )" at bounding box center [221, 202] width 98 height 19
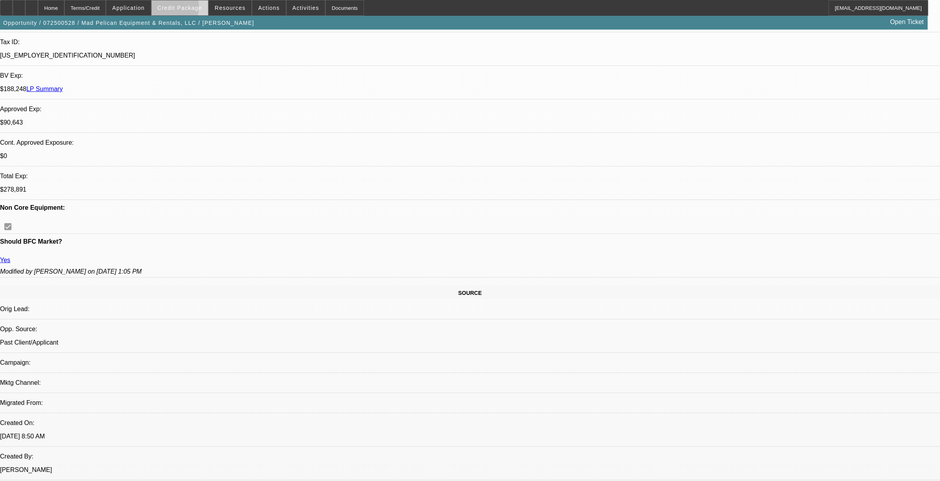
click at [180, 9] on span "Credit Package" at bounding box center [179, 8] width 45 height 6
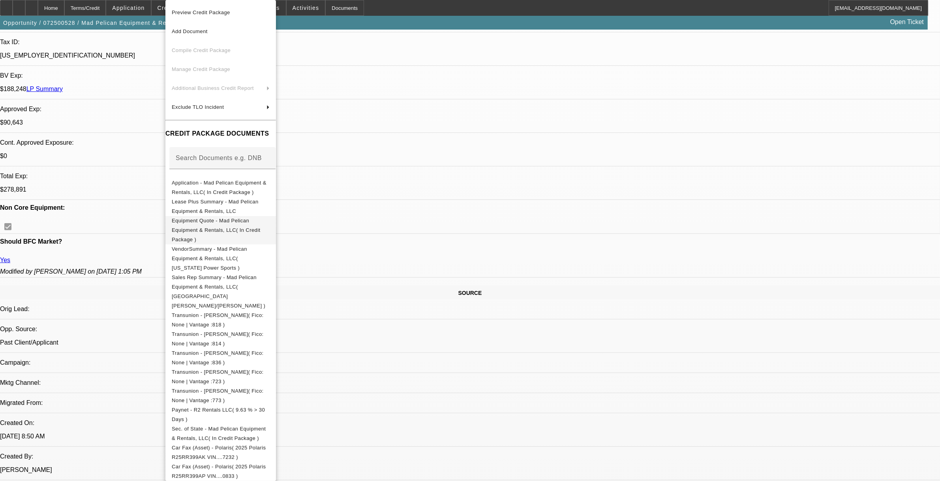
click at [219, 221] on span "Equipment Quote - Mad Pelican Equipment & Rentals, LLC( In Credit Package )" at bounding box center [216, 230] width 89 height 25
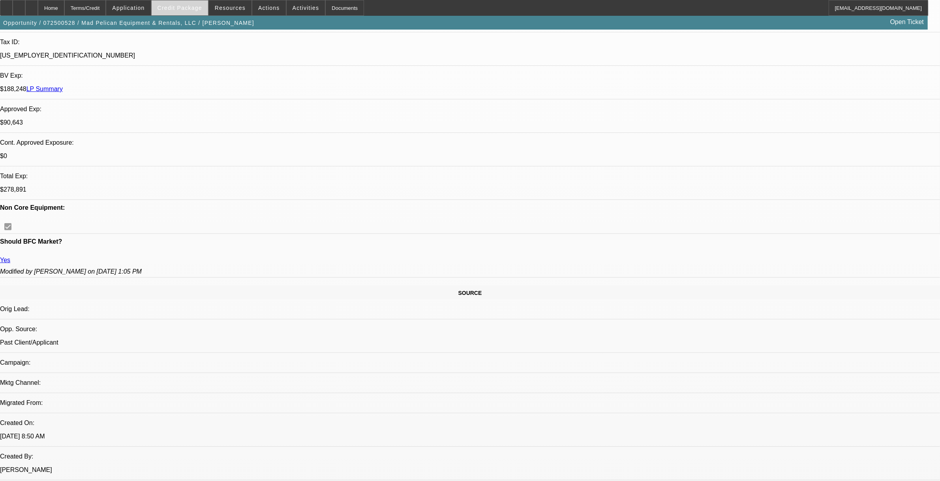
click at [197, 8] on span "Credit Package" at bounding box center [179, 8] width 45 height 6
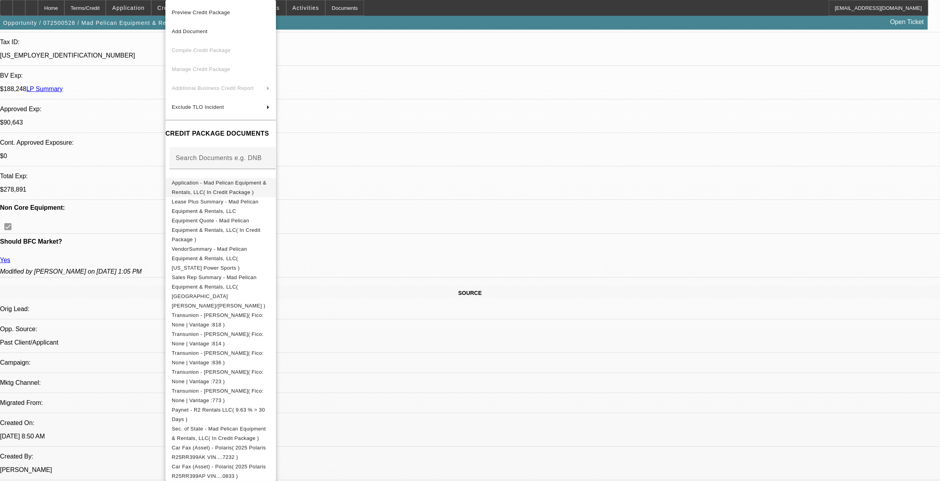
click at [216, 180] on span "Application - Mad Pelican Equipment & Rentals, LLC( In Credit Package )" at bounding box center [221, 187] width 98 height 19
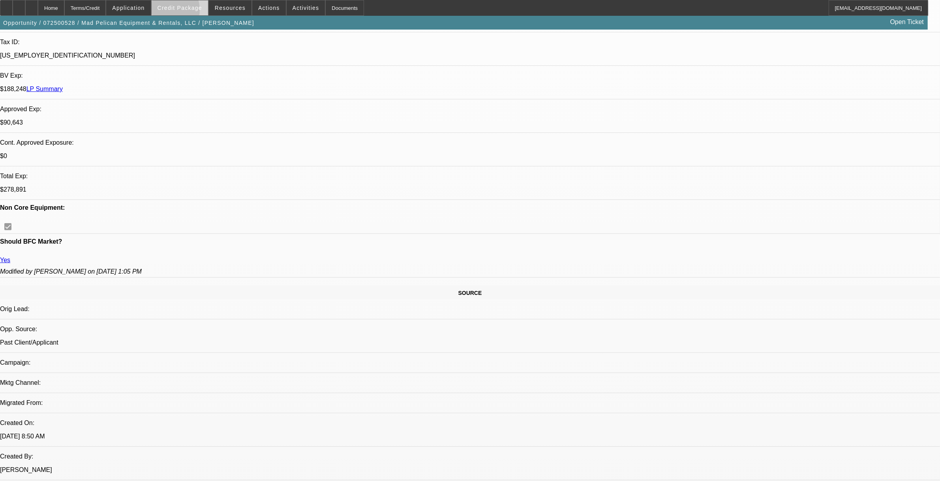
click at [177, 12] on span at bounding box center [180, 7] width 56 height 19
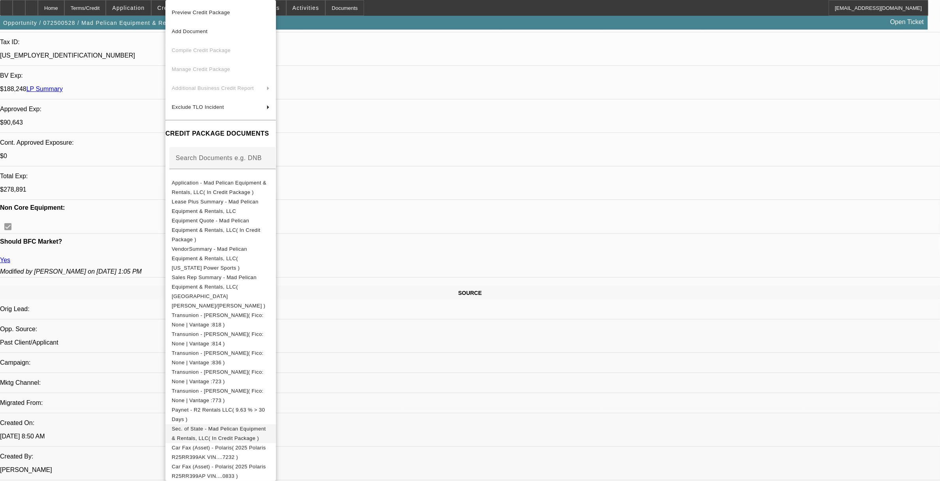
click at [256, 394] on span "Sec. of State - Mad Pelican Equipment & Rentals, LLC( In Credit Package )" at bounding box center [219, 433] width 94 height 15
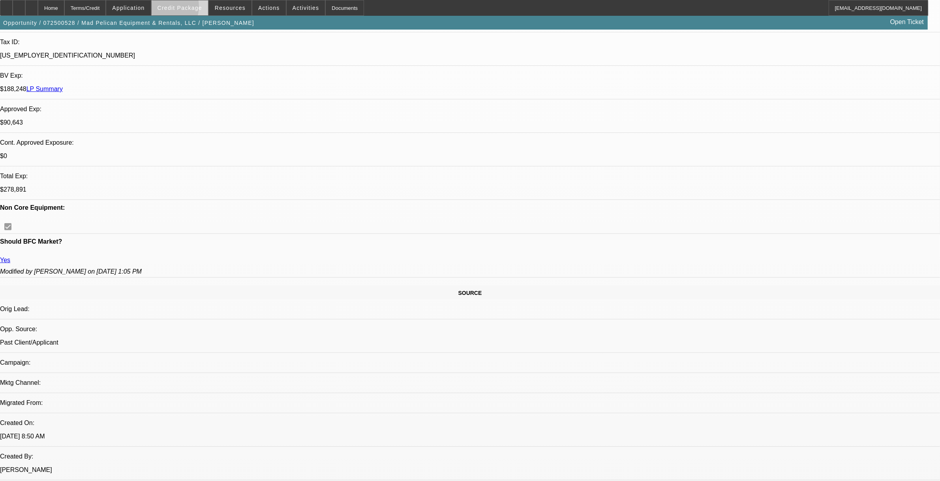
click at [174, 8] on span "Credit Package" at bounding box center [179, 8] width 45 height 6
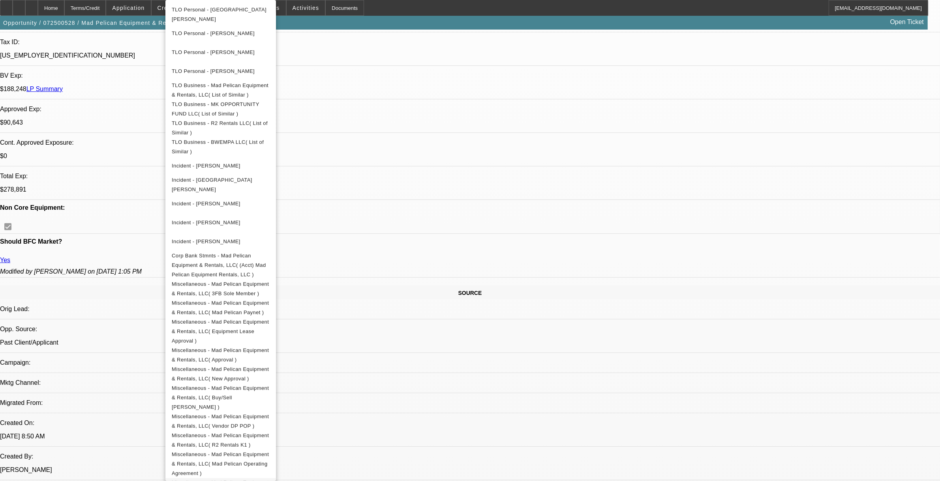
scroll to position [615, 0]
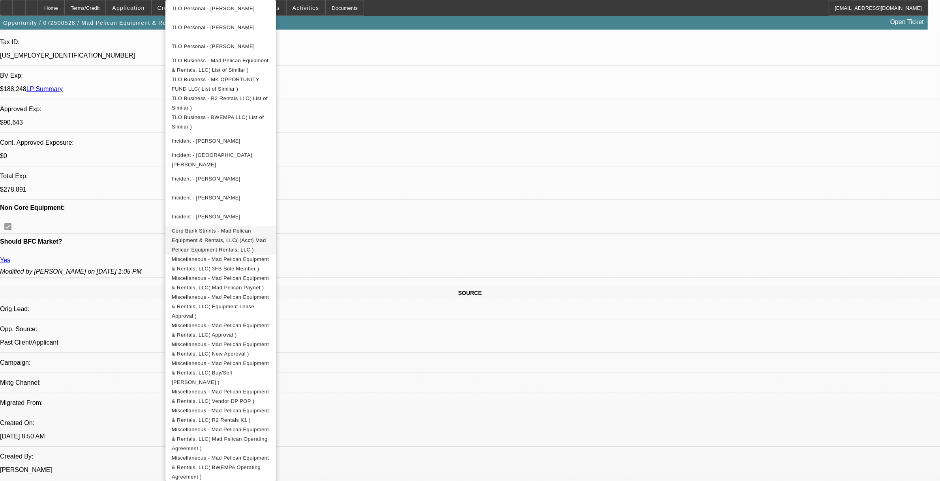
click at [269, 227] on span "Corp Bank Stmnts - Mad Pelican Equipment & Rentals, LLC( (Acct) Mad Pelican Equ…" at bounding box center [221, 241] width 98 height 28
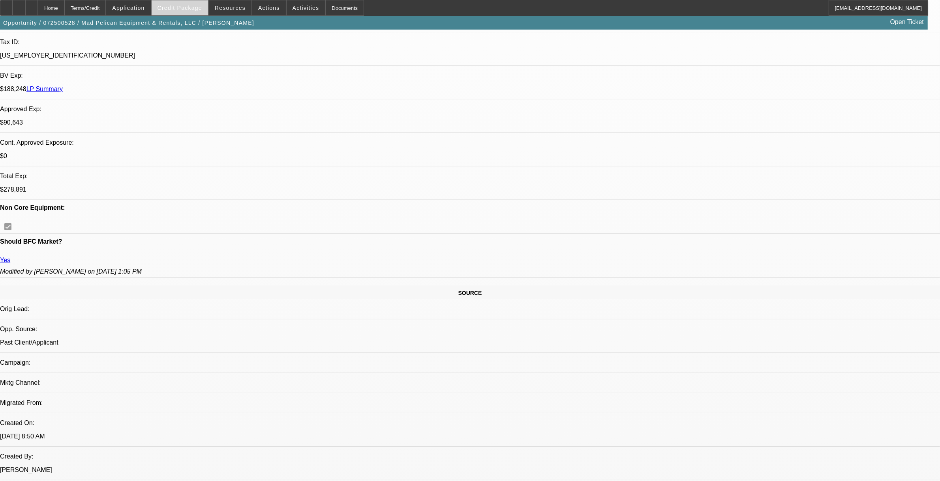
click at [190, 9] on span "Credit Package" at bounding box center [179, 8] width 45 height 6
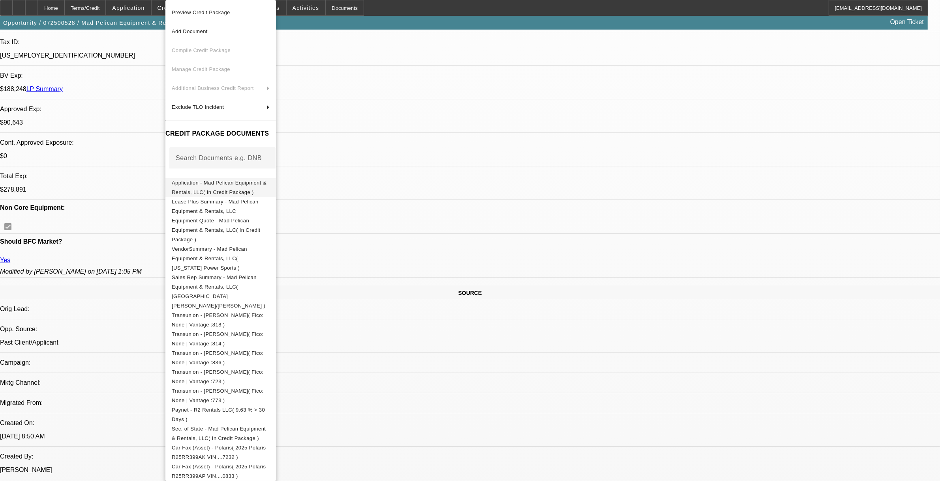
click at [261, 184] on span "Application - Mad Pelican Equipment & Rentals, LLC( In Credit Package )" at bounding box center [219, 187] width 95 height 15
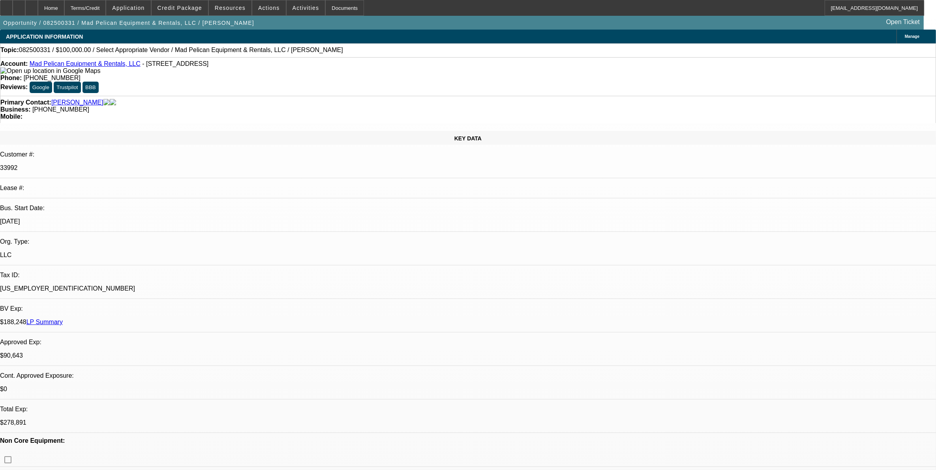
select select "0"
select select "2"
select select "0.1"
select select "1"
select select "2"
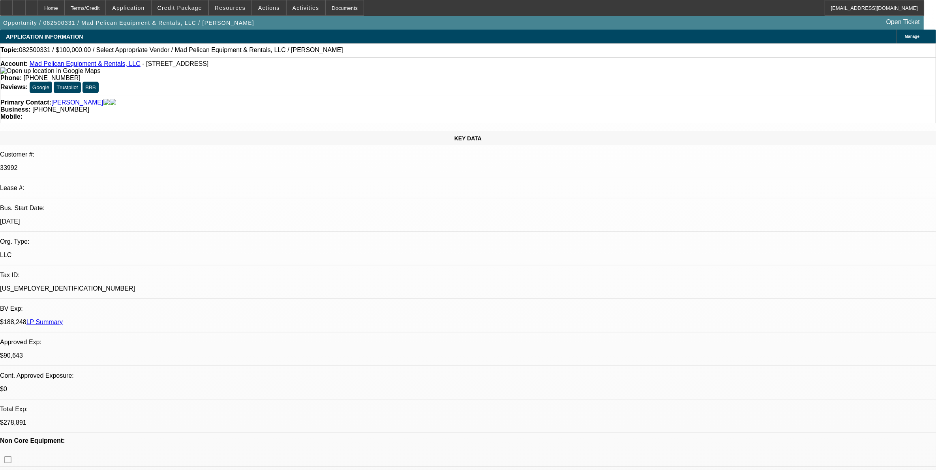
select select "4"
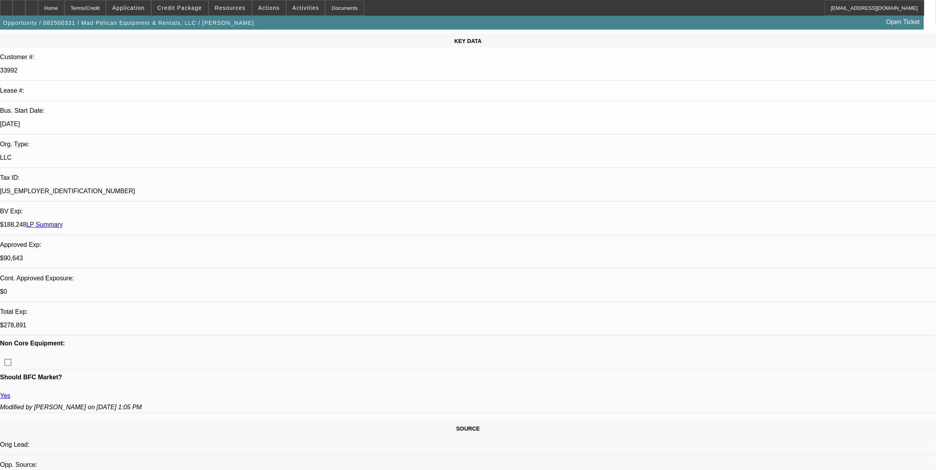
scroll to position [197, 0]
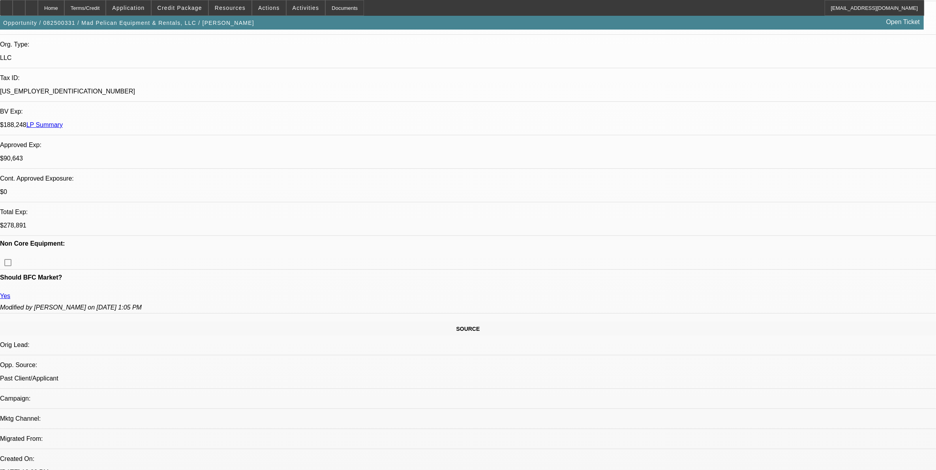
drag, startPoint x: 547, startPoint y: 259, endPoint x: 545, endPoint y: 272, distance: 13.6
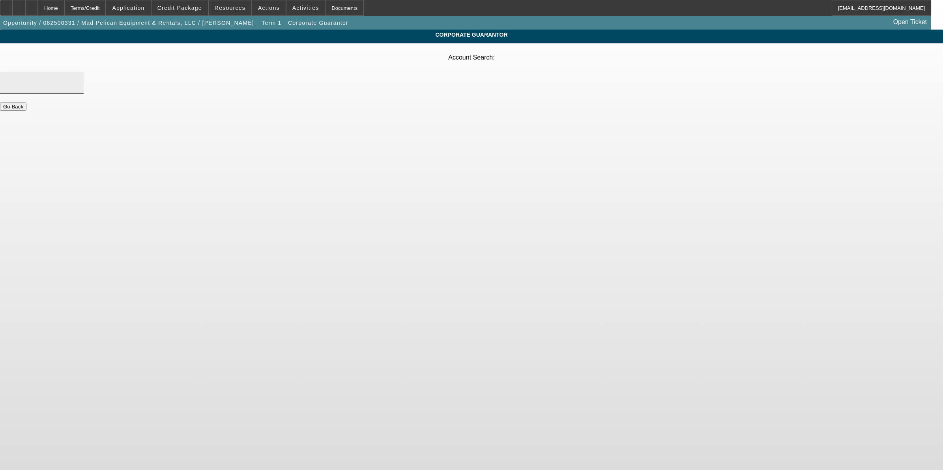
click at [77, 72] on div at bounding box center [41, 83] width 71 height 22
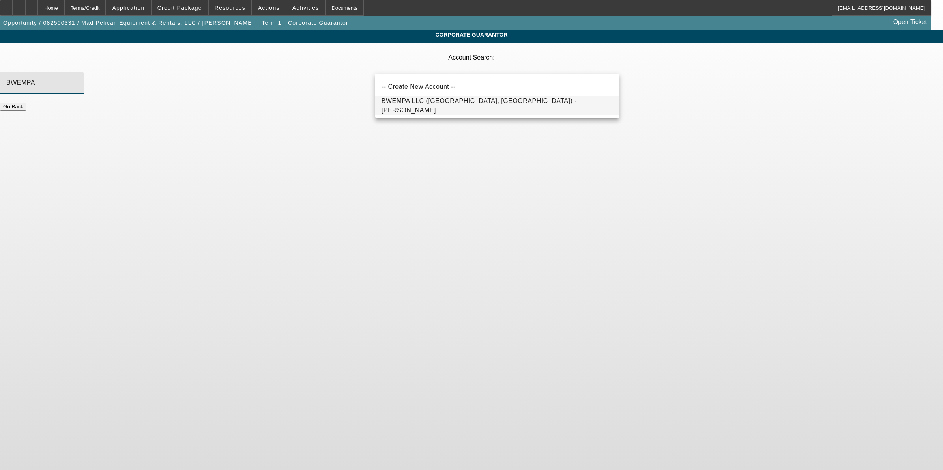
click at [420, 110] on span "BWEMPA LLC (Monroe, LA) - Estis, Martha" at bounding box center [497, 105] width 231 height 19
type input "BWEMPA LLC (Monroe, LA) - Estis, Martha"
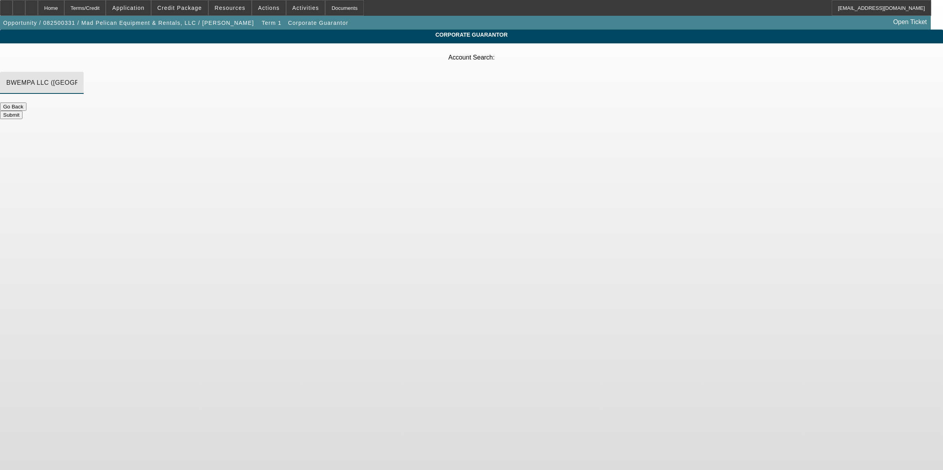
click at [22, 111] on button "Submit" at bounding box center [11, 115] width 22 height 8
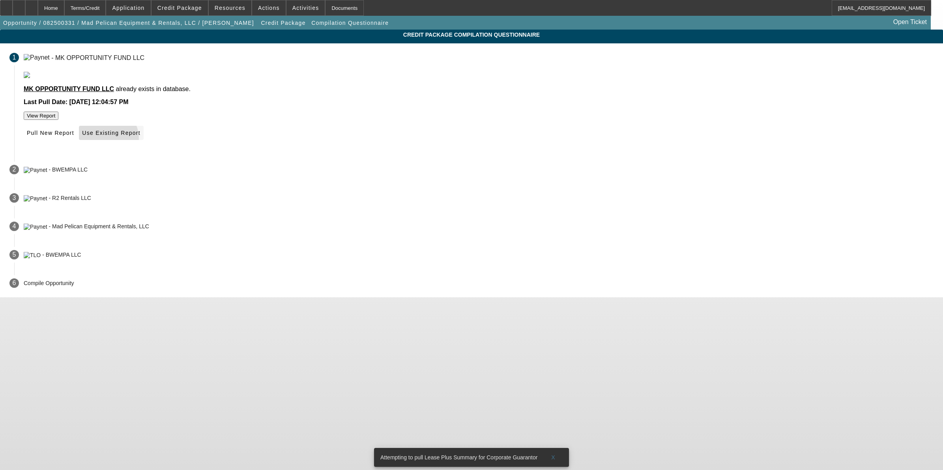
click at [143, 142] on span at bounding box center [111, 133] width 64 height 19
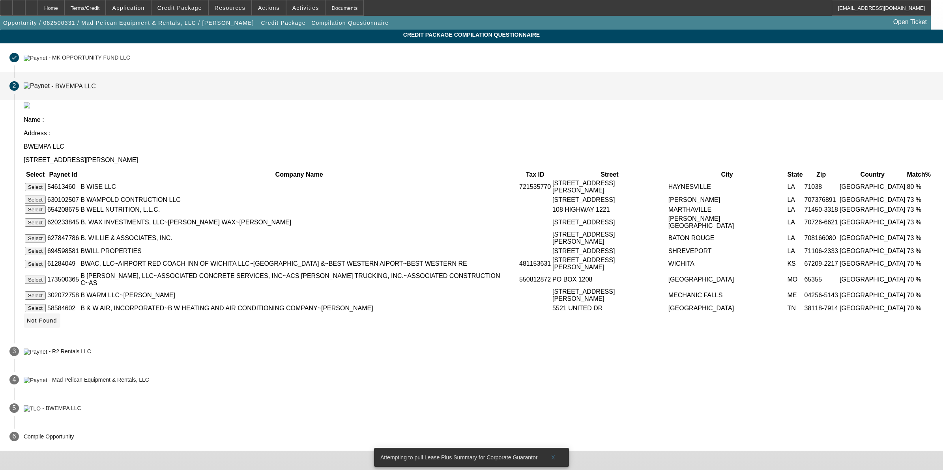
click at [27, 324] on icon at bounding box center [27, 321] width 0 height 6
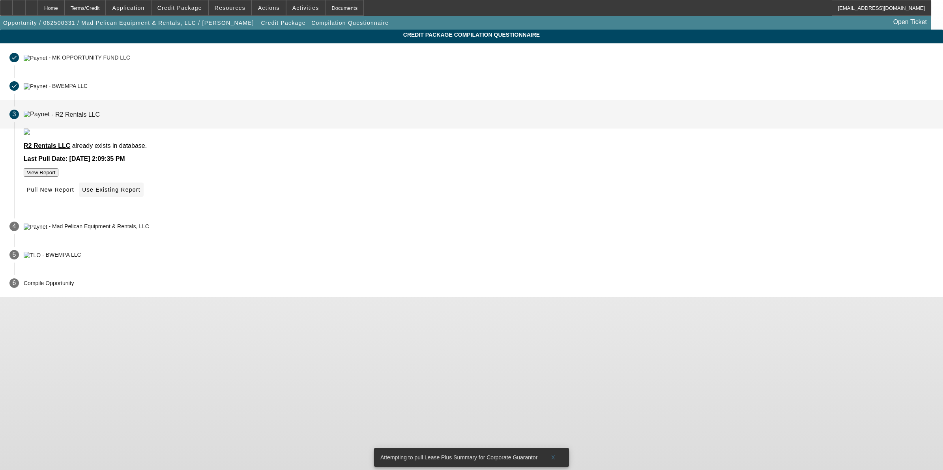
click at [140, 193] on span "Use Existing Report" at bounding box center [111, 190] width 58 height 6
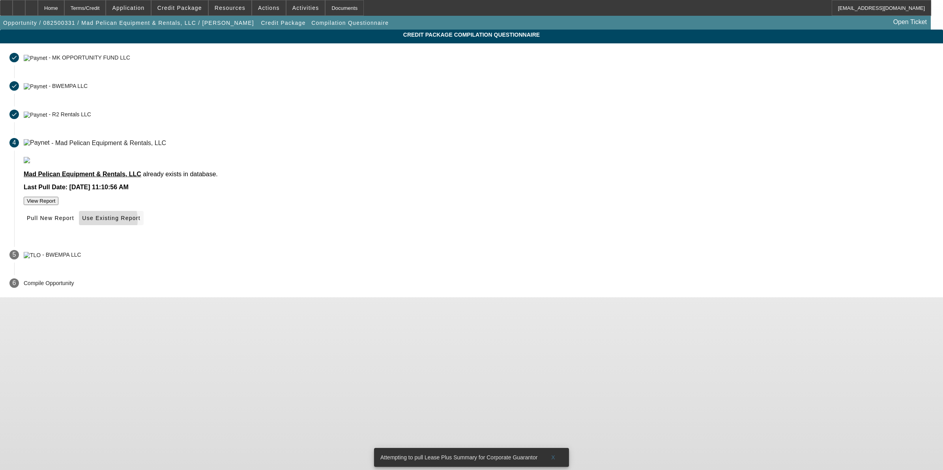
click at [143, 228] on span at bounding box center [111, 218] width 64 height 19
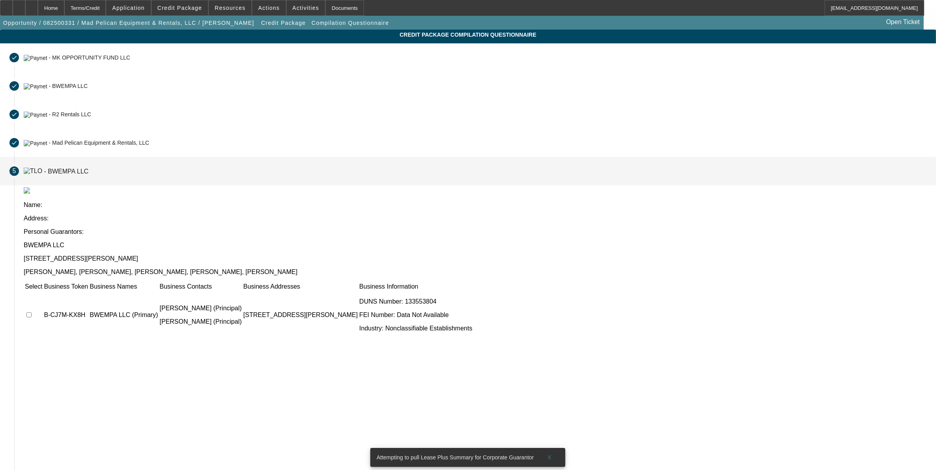
click at [32, 313] on input "checkbox" at bounding box center [28, 315] width 5 height 5
checkbox input "true"
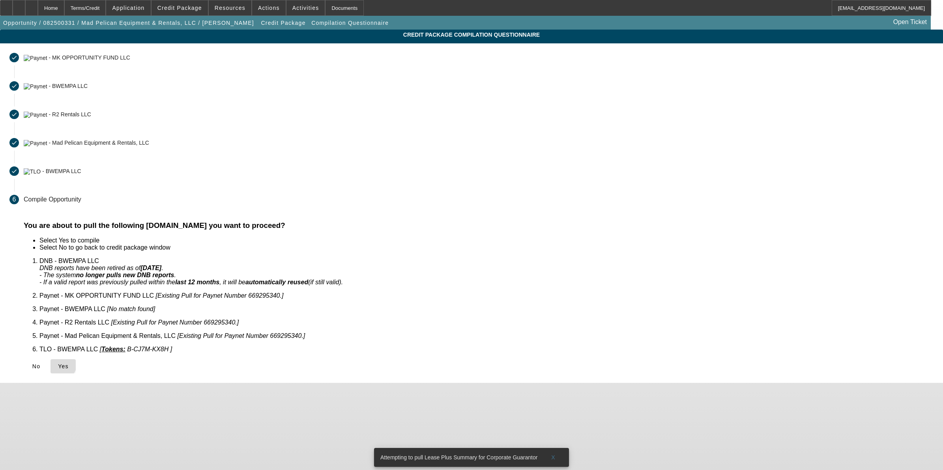
click at [58, 363] on icon at bounding box center [58, 366] width 0 height 6
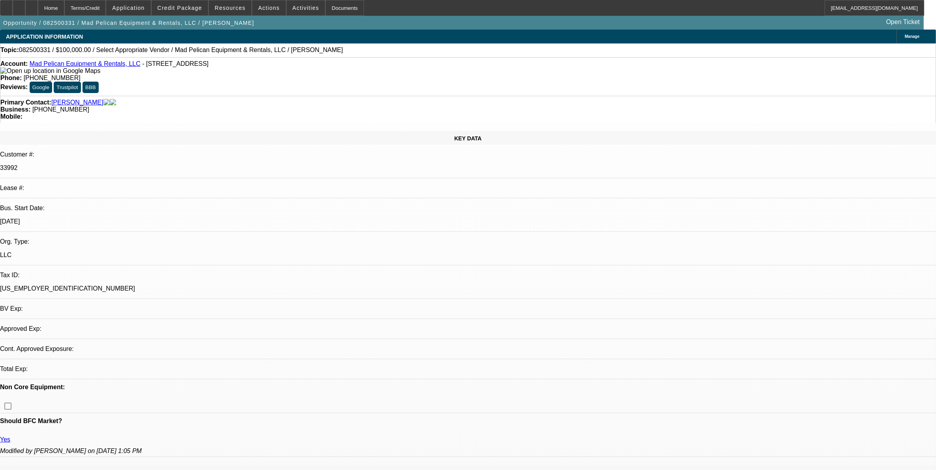
select select "0"
select select "2"
select select "0.1"
select select "4"
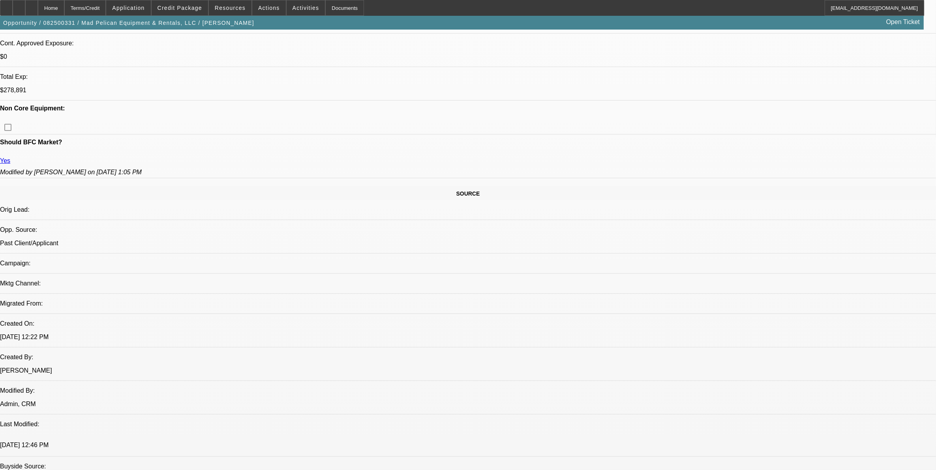
scroll to position [283, 0]
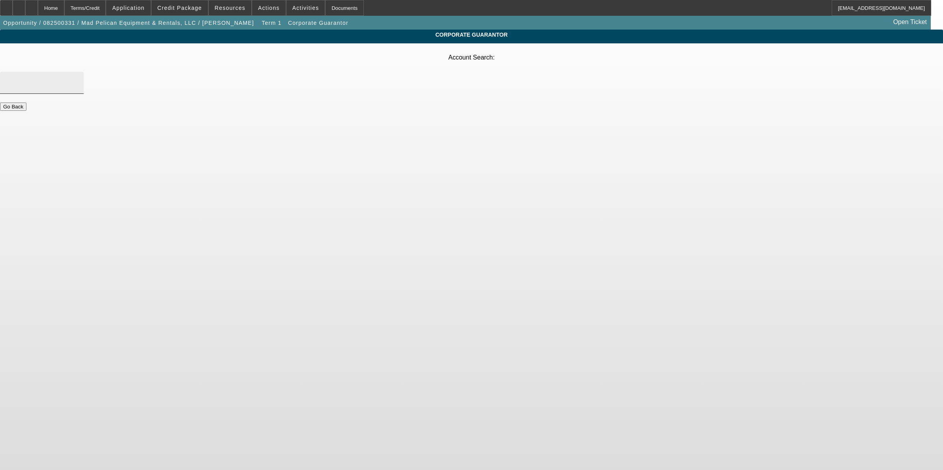
click at [77, 72] on div at bounding box center [41, 83] width 71 height 22
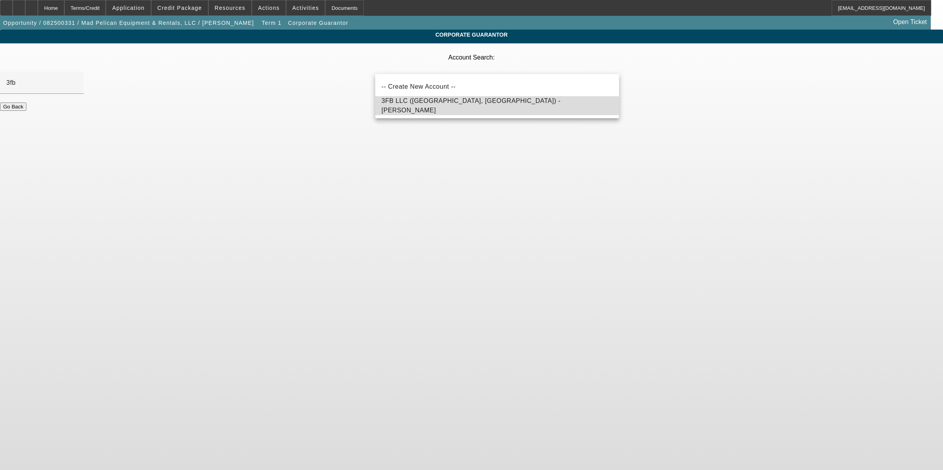
click at [437, 106] on span "3FB LLC (West Monroe, LA) - Fuselier, Joshua" at bounding box center [471, 105] width 179 height 16
type input "3FB LLC (West Monroe, LA) - Fuselier, Joshua"
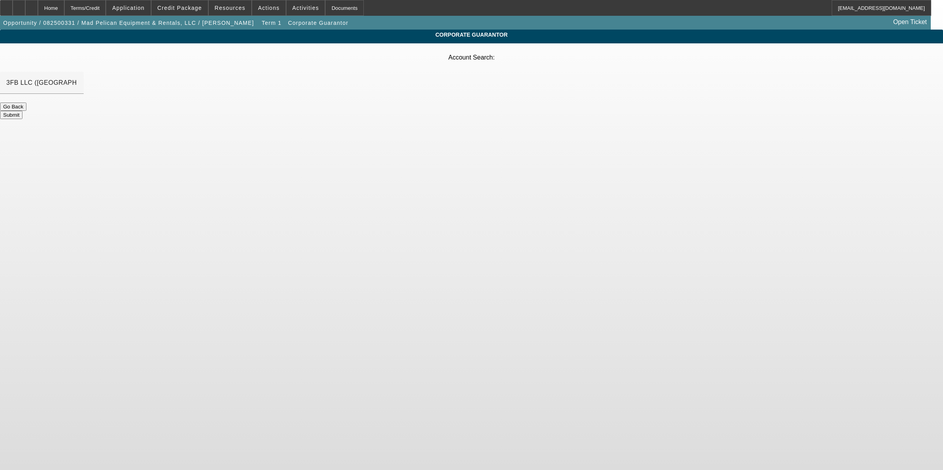
click at [22, 111] on button "Submit" at bounding box center [11, 115] width 22 height 8
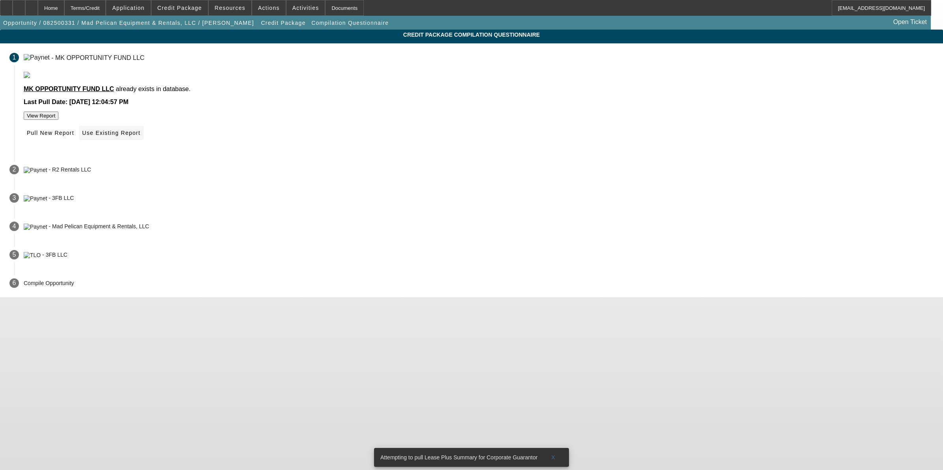
click at [82, 136] on icon at bounding box center [82, 133] width 0 height 6
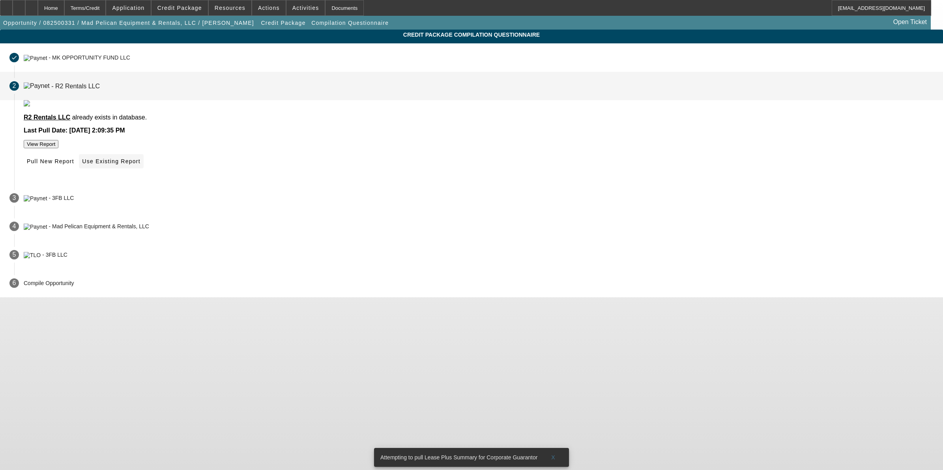
click at [140, 165] on span "Use Existing Report" at bounding box center [111, 161] width 58 height 6
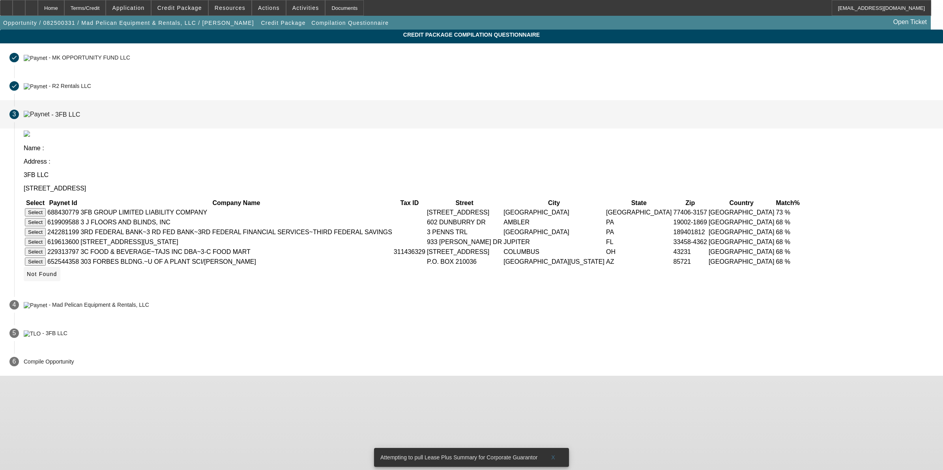
click at [57, 277] on span "Not Found" at bounding box center [42, 274] width 30 height 6
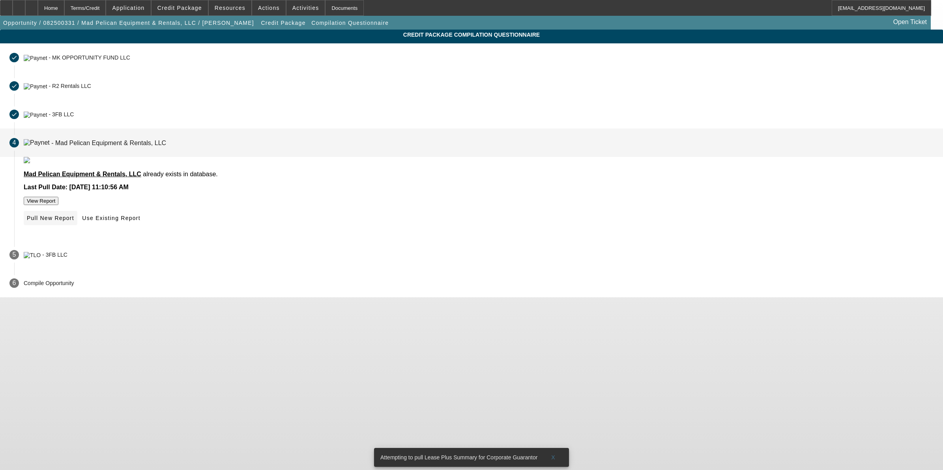
click at [74, 221] on span "Pull New Report" at bounding box center [50, 218] width 47 height 6
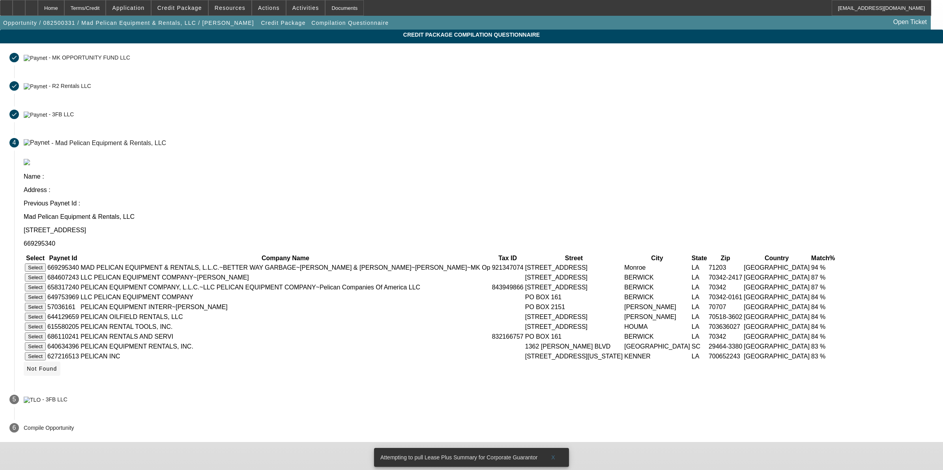
click at [60, 378] on span at bounding box center [42, 369] width 37 height 19
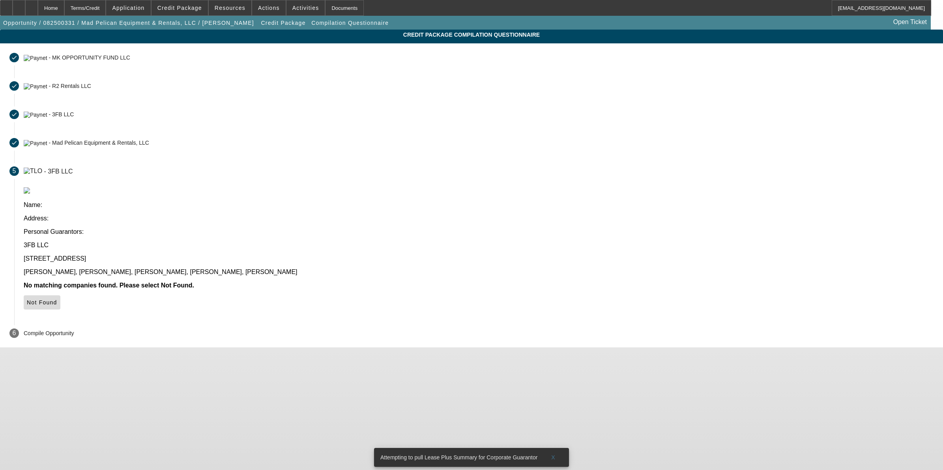
click at [57, 300] on span "Not Found" at bounding box center [42, 303] width 30 height 6
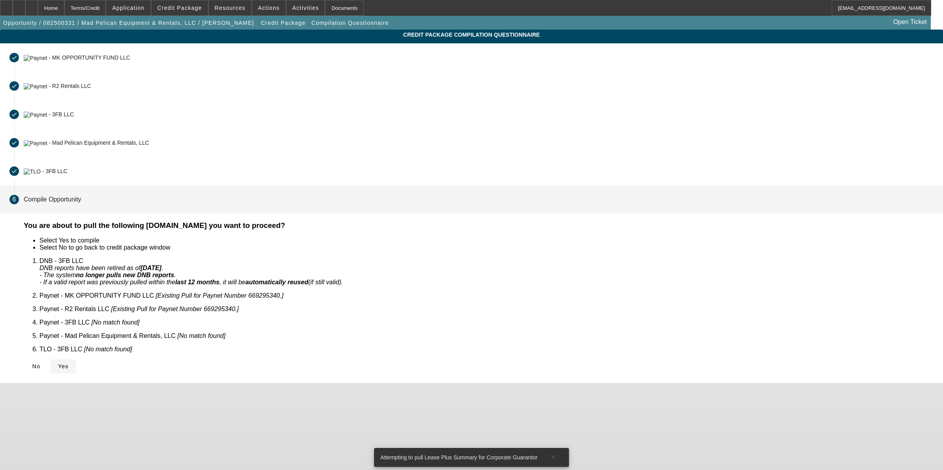
click at [69, 363] on span "Yes" at bounding box center [63, 366] width 11 height 6
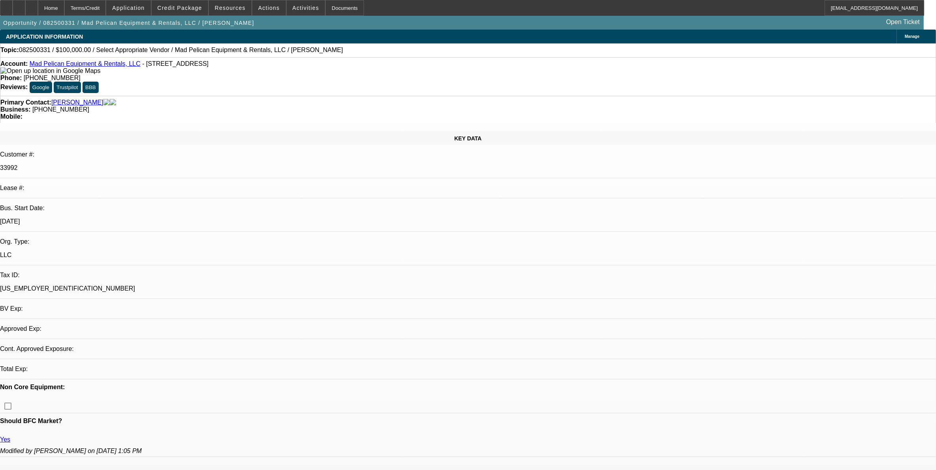
select select "0"
select select "2"
select select "0.1"
select select "4"
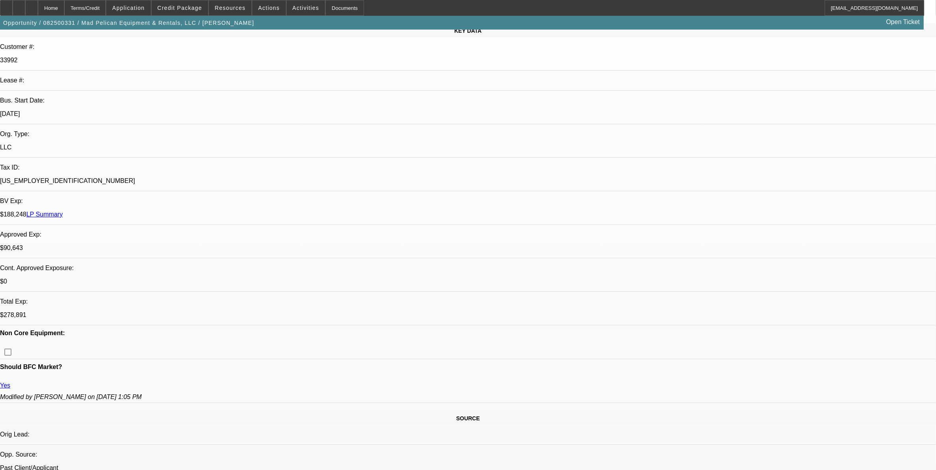
scroll to position [197, 0]
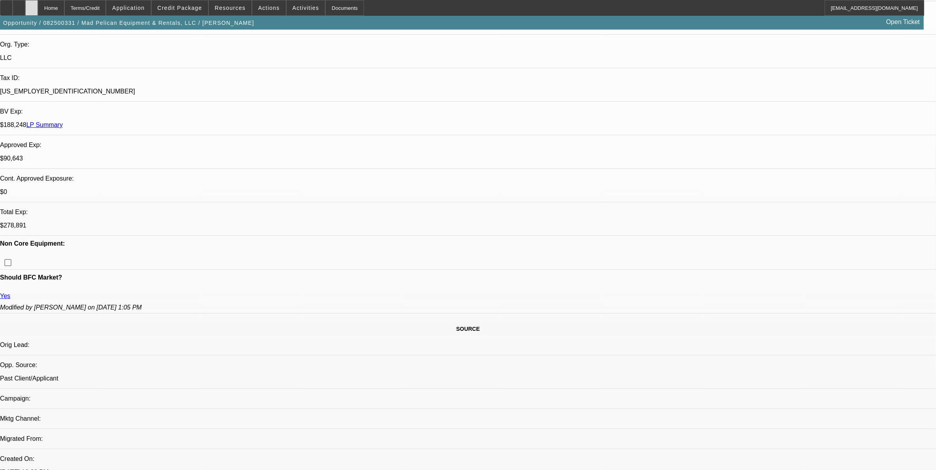
click at [38, 10] on div at bounding box center [31, 8] width 13 height 16
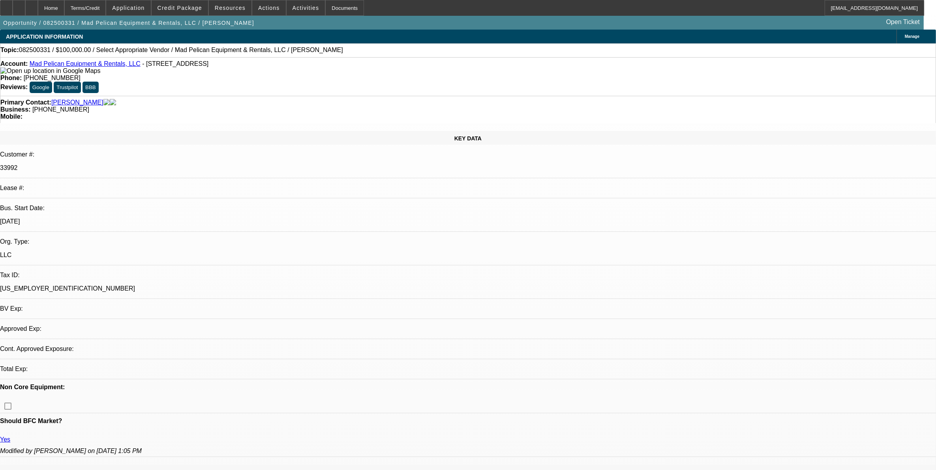
select select "0"
select select "2"
select select "0.1"
select select "4"
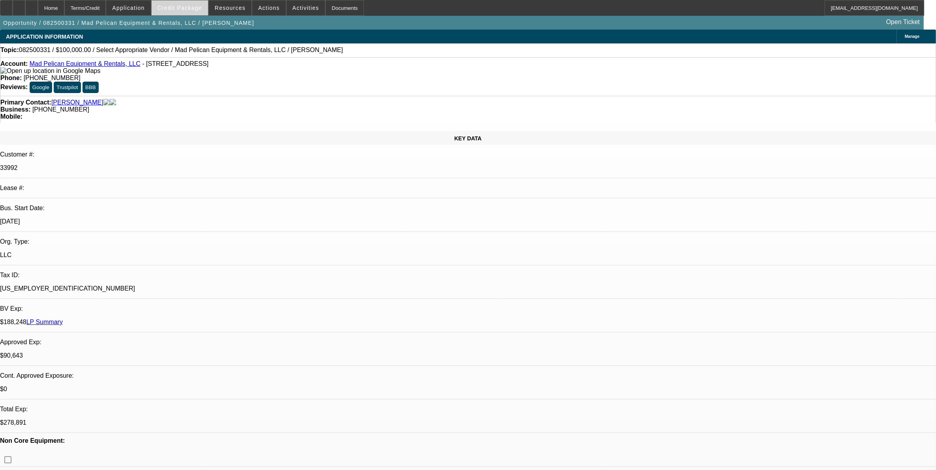
click at [201, 10] on span "Credit Package" at bounding box center [179, 8] width 45 height 6
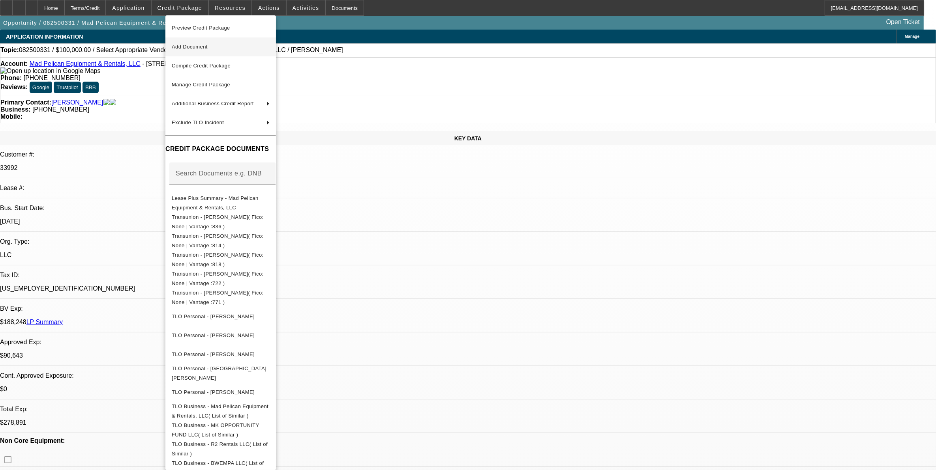
click at [198, 44] on span "Add Document" at bounding box center [190, 47] width 36 height 6
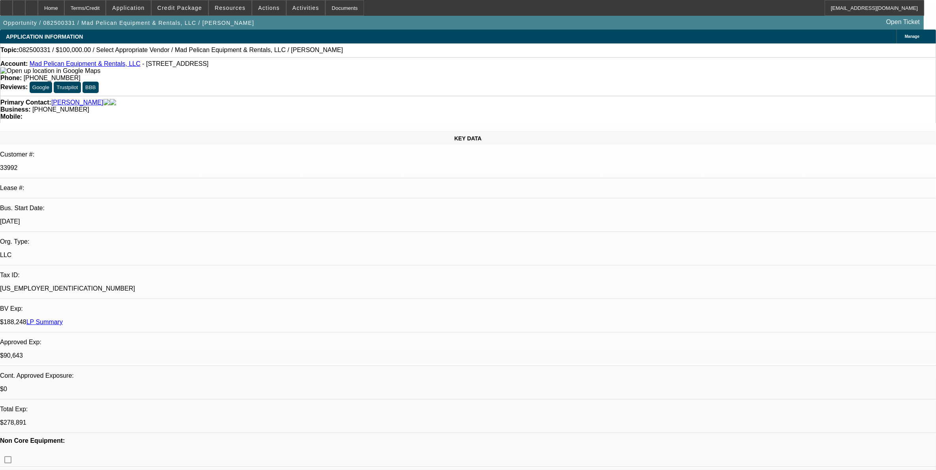
click at [207, 11] on span at bounding box center [180, 7] width 56 height 19
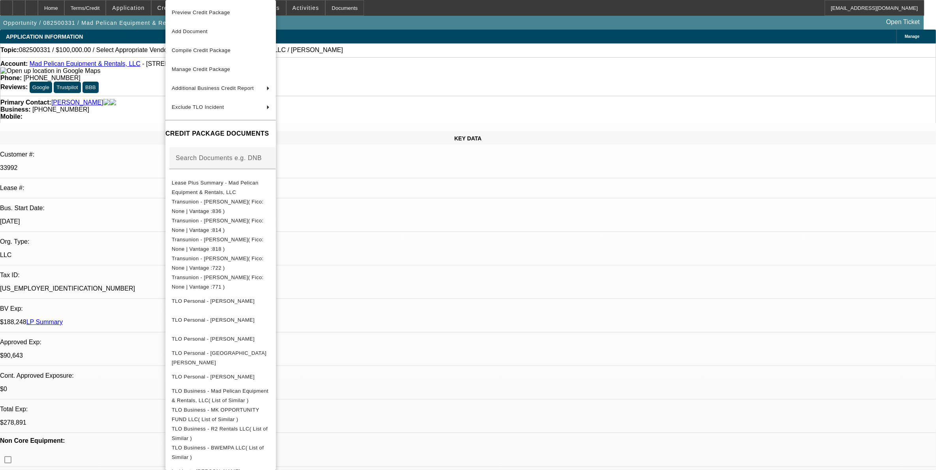
click at [732, 367] on div at bounding box center [468, 235] width 936 height 470
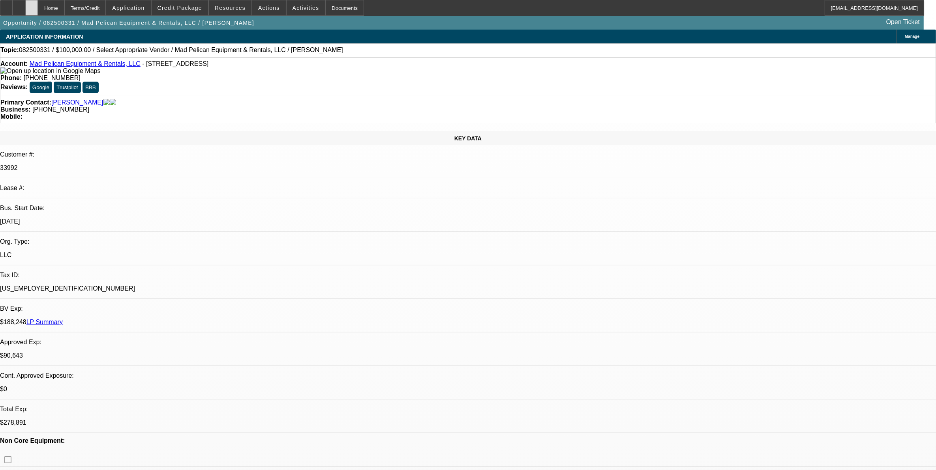
click at [38, 11] on div at bounding box center [31, 8] width 13 height 16
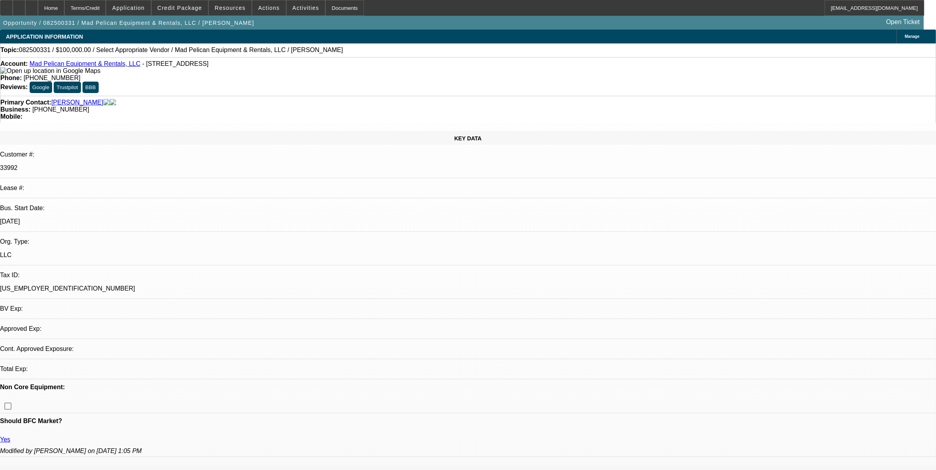
select select "0"
select select "2"
select select "0.1"
select select "4"
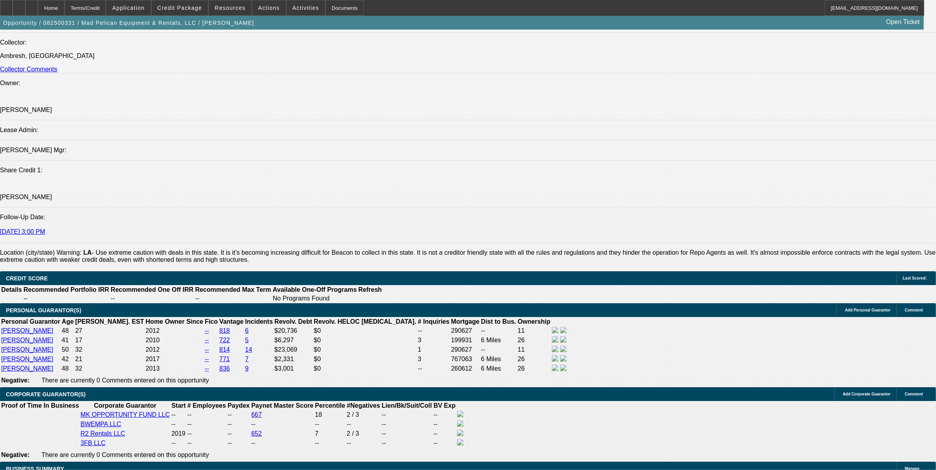
scroll to position [1135, 0]
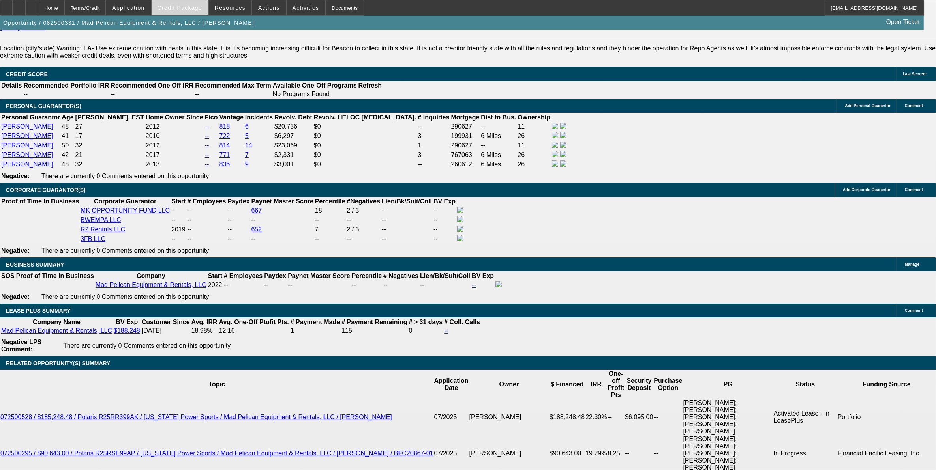
click at [199, 11] on span at bounding box center [180, 7] width 56 height 19
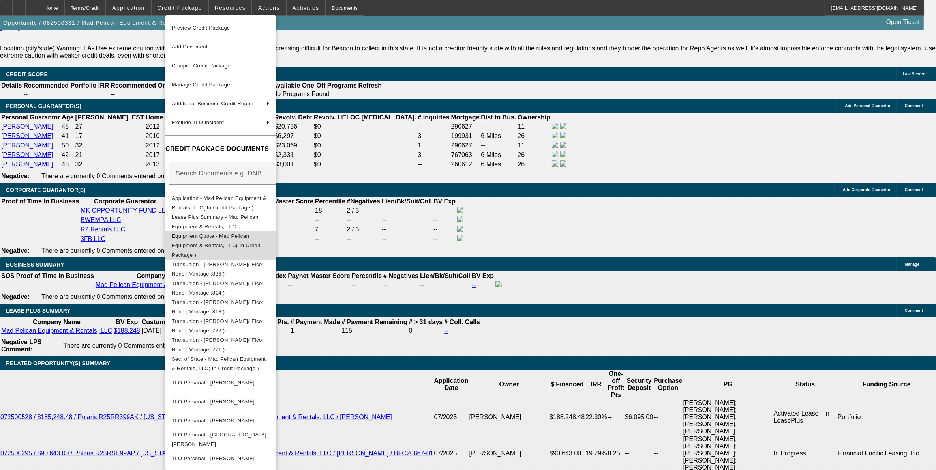
click at [241, 235] on span "Equipment Quote - Mad Pelican Equipment & Rentals, LLC( In Credit Package )" at bounding box center [221, 245] width 98 height 28
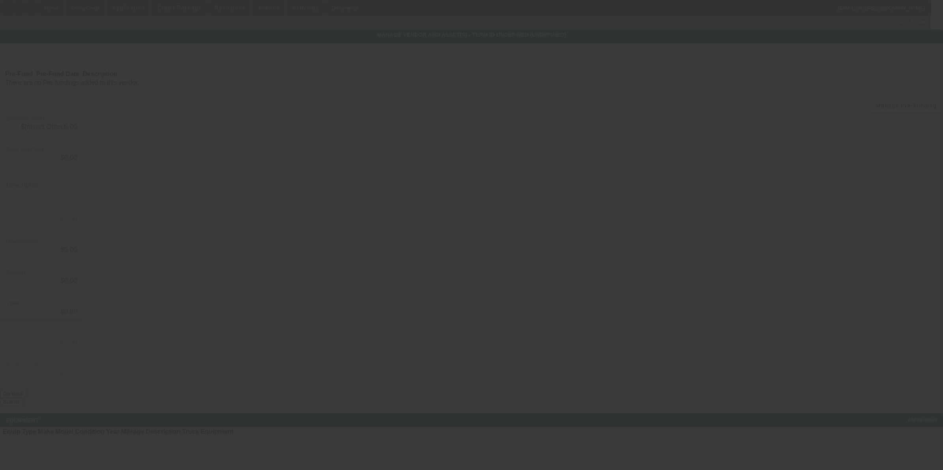
type input "$100,000.00"
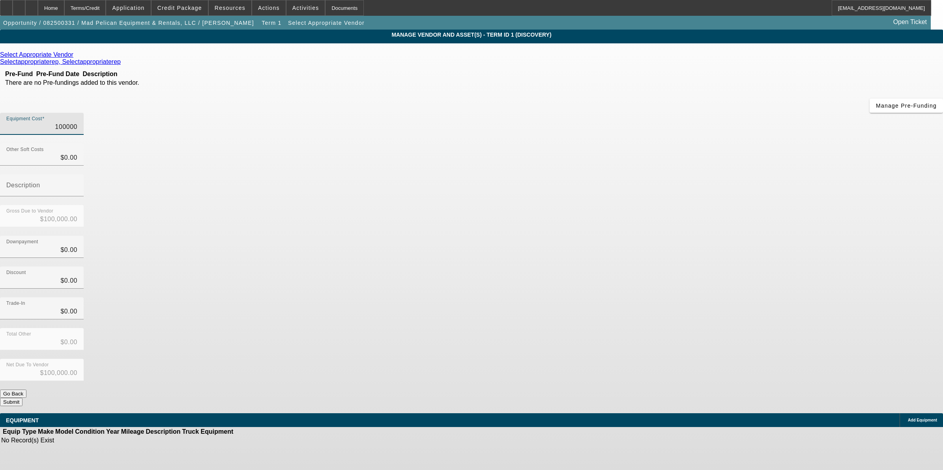
drag, startPoint x: 528, startPoint y: 70, endPoint x: 702, endPoint y: 69, distance: 173.6
click at [702, 69] on div "MANAGE VENDOR AND ASSET(S) - Term ID 1 (Discovery) Remove Vendor Select Appropr…" at bounding box center [471, 242] width 943 height 424
type input "2"
type input "$2.00"
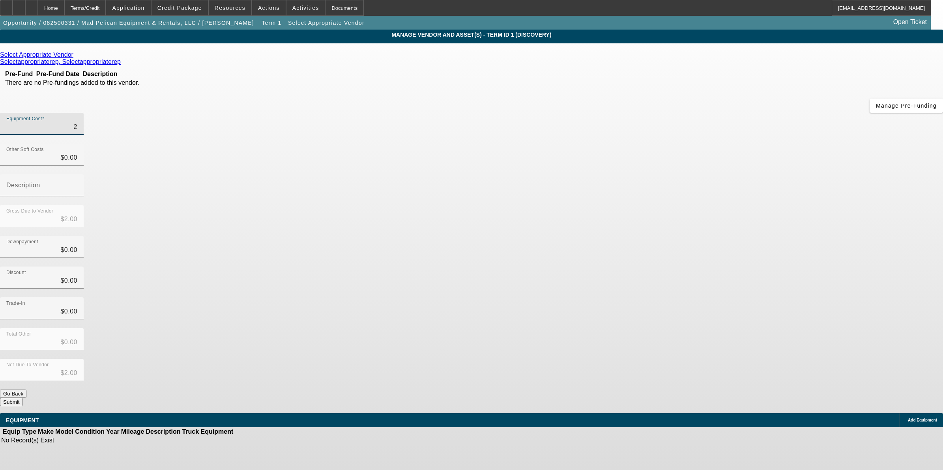
type input "24"
type input "$24.00"
type input "248"
type input "$248.00"
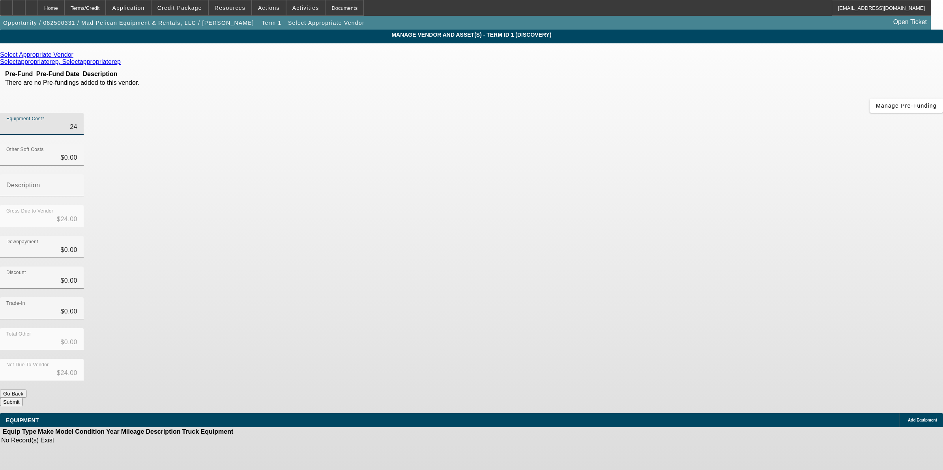
type input "$248.00"
type input "2480"
type input "$2,480.00"
type input "24800"
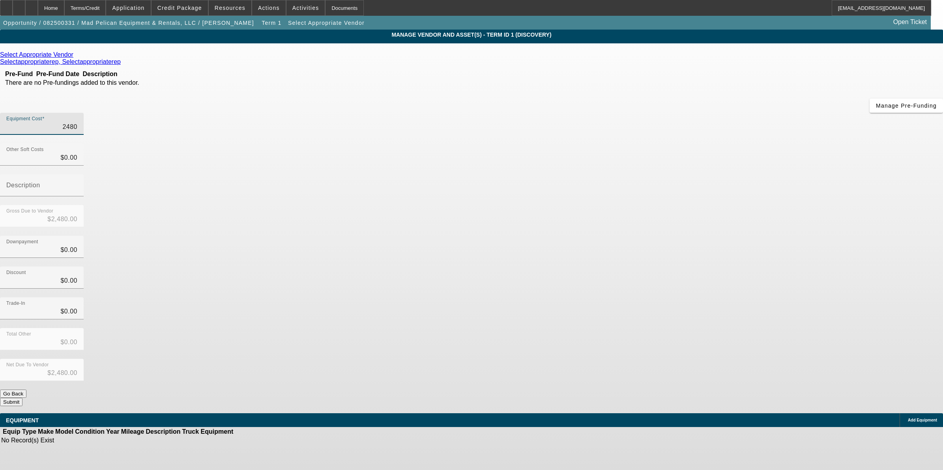
type input "$24,800.00"
type input "248000"
type input "$248,000.00"
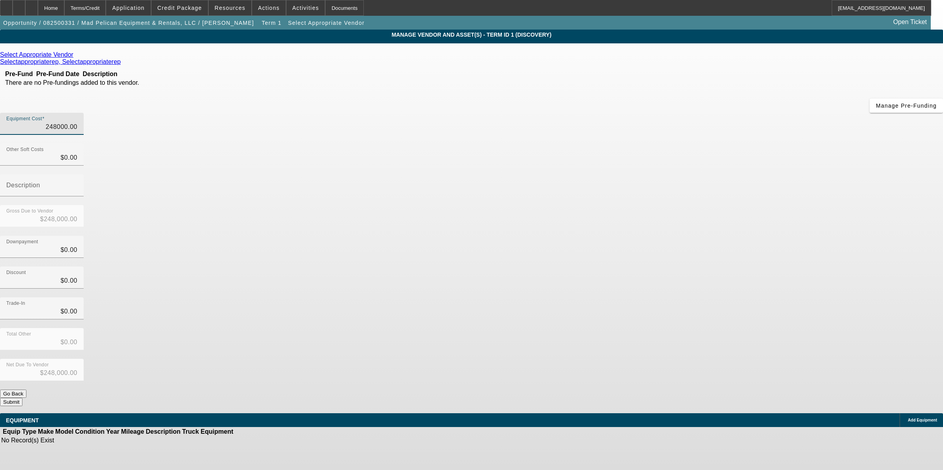
type input "$248,000.00"
drag, startPoint x: 639, startPoint y: 184, endPoint x: 639, endPoint y: 194, distance: 9.9
click at [639, 267] on div "Discount $0.00" at bounding box center [471, 282] width 943 height 31
click at [22, 398] on button "Submit" at bounding box center [11, 402] width 22 height 8
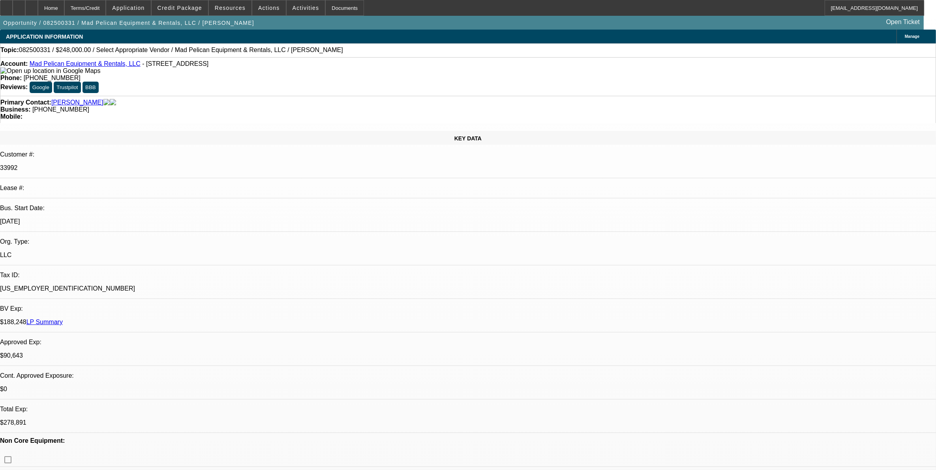
select select "0"
select select "2"
select select "0.1"
select select "4"
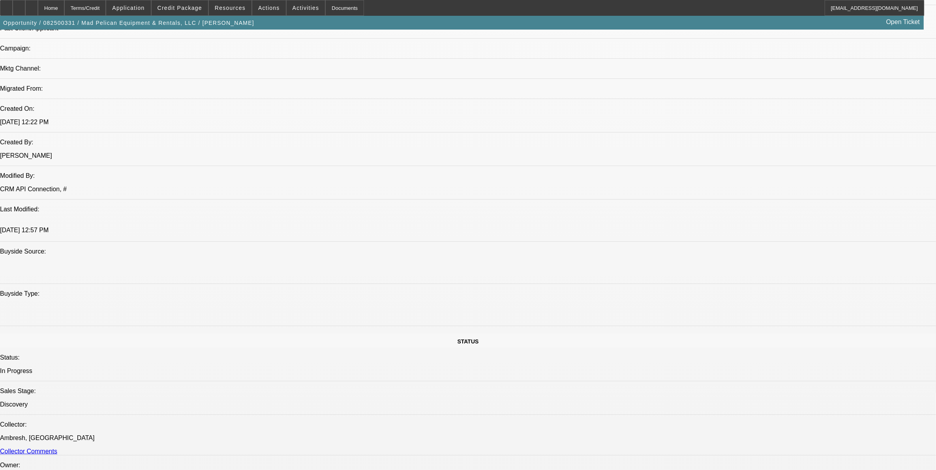
scroll to position [543, 0]
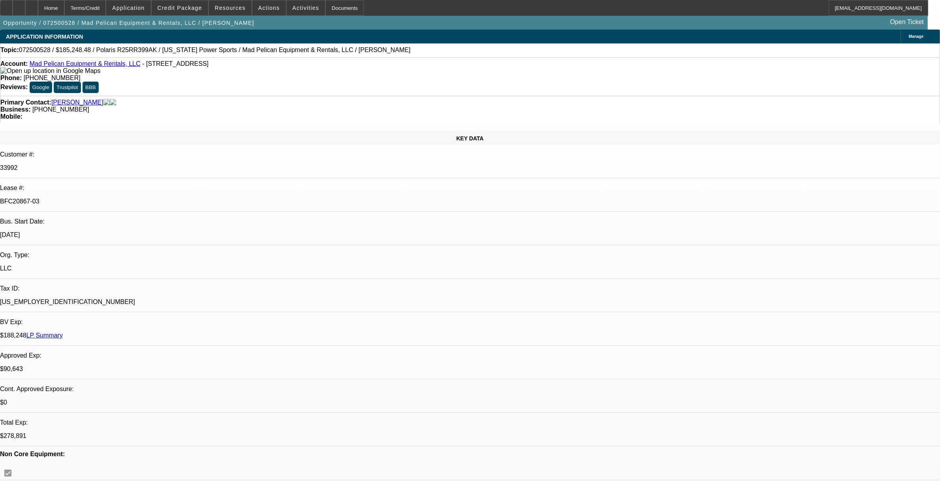
select select "0"
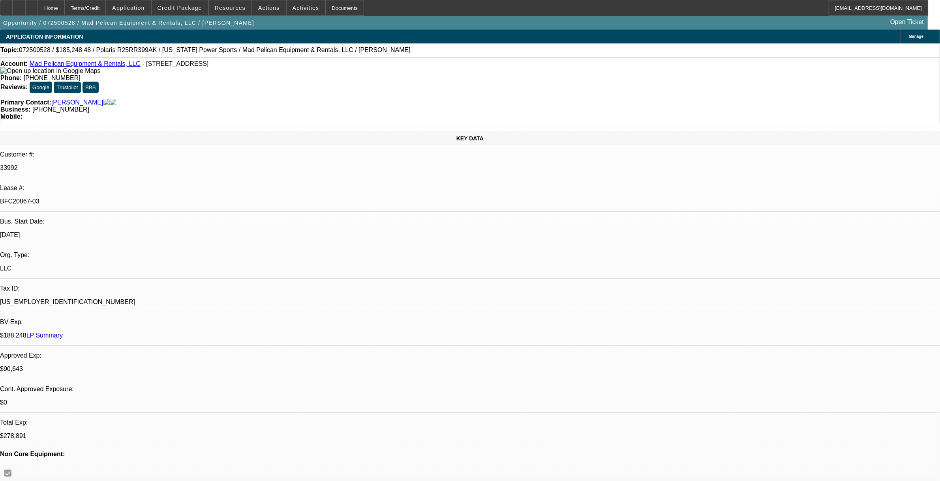
select select "2"
select select "0"
select select "2"
select select "0"
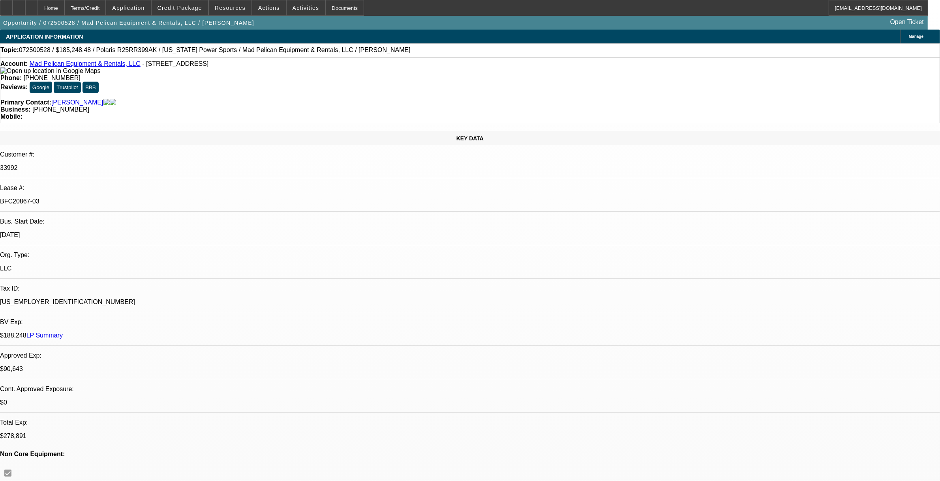
select select "1"
select select "2"
select select "6"
select select "1"
select select "2"
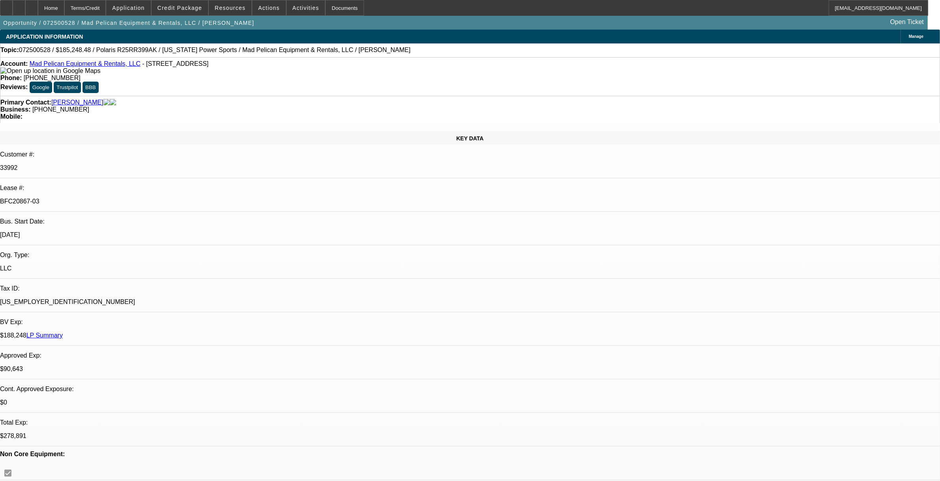
select select "6"
select select "1"
select select "2"
select select "6"
select select "1"
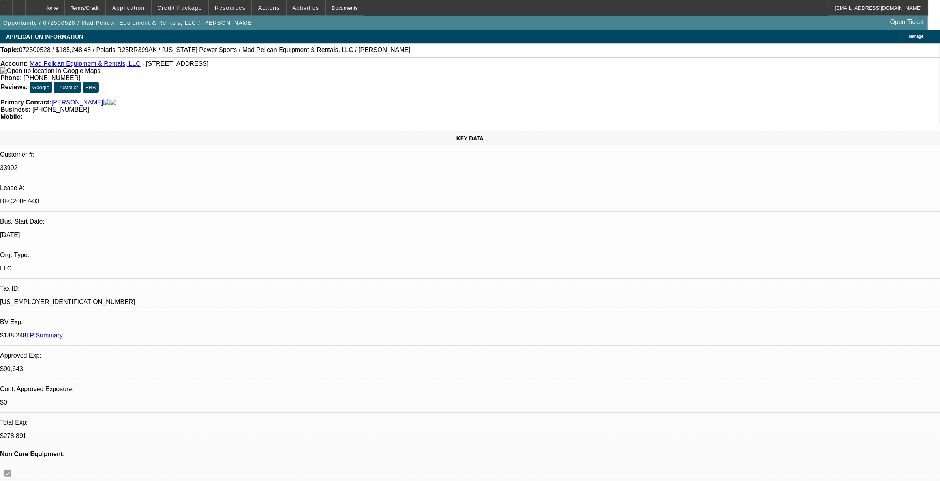
select select "2"
select select "6"
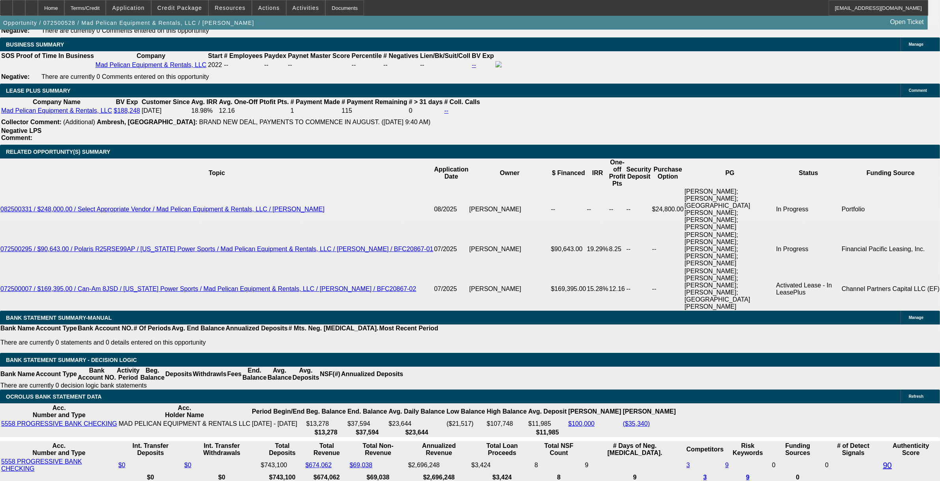
scroll to position [1381, 0]
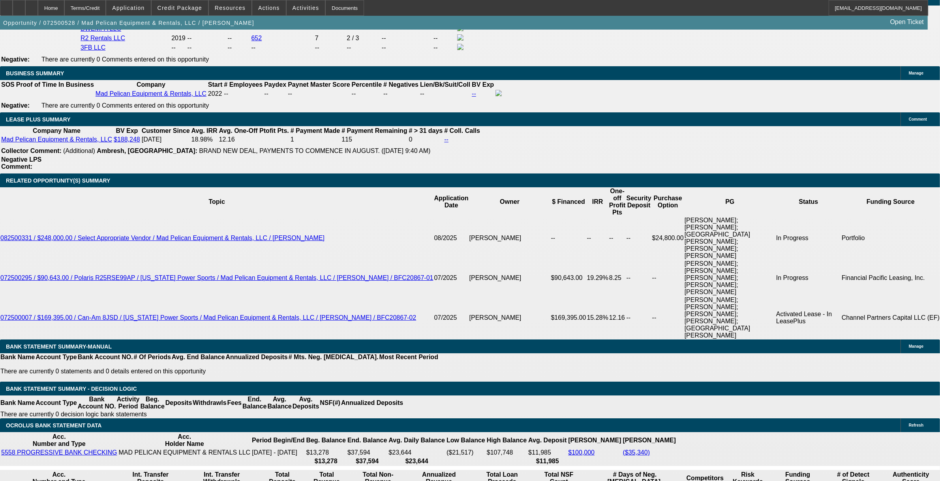
select select "0"
select select "2"
select select "0"
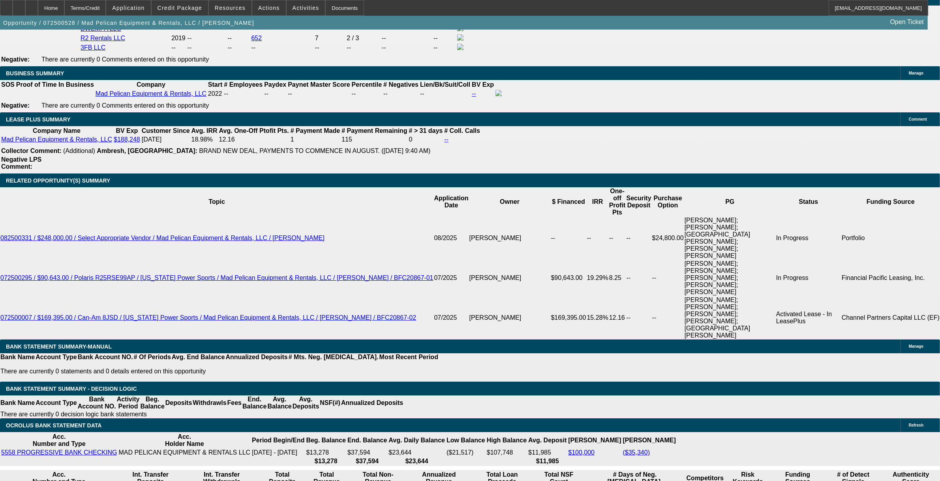
select select "6"
select select "2"
select select "0"
select select "6"
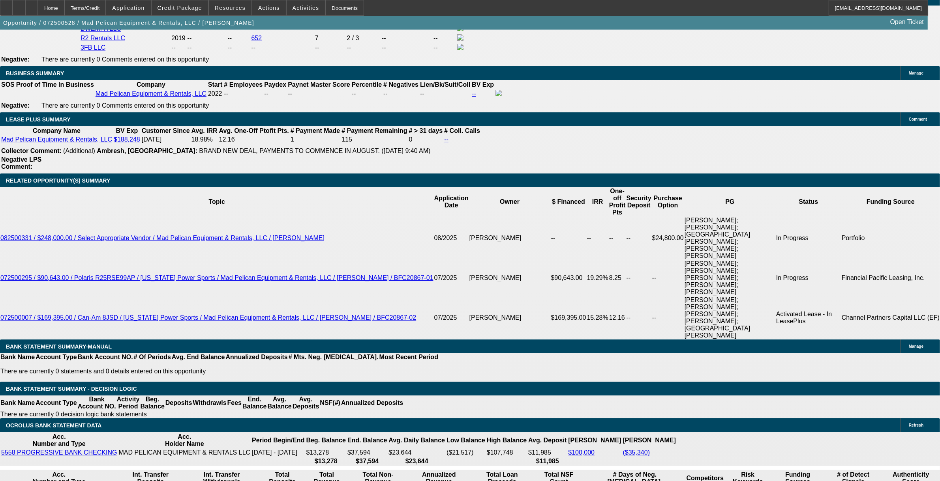
select select "0"
select select "6"
select select "0"
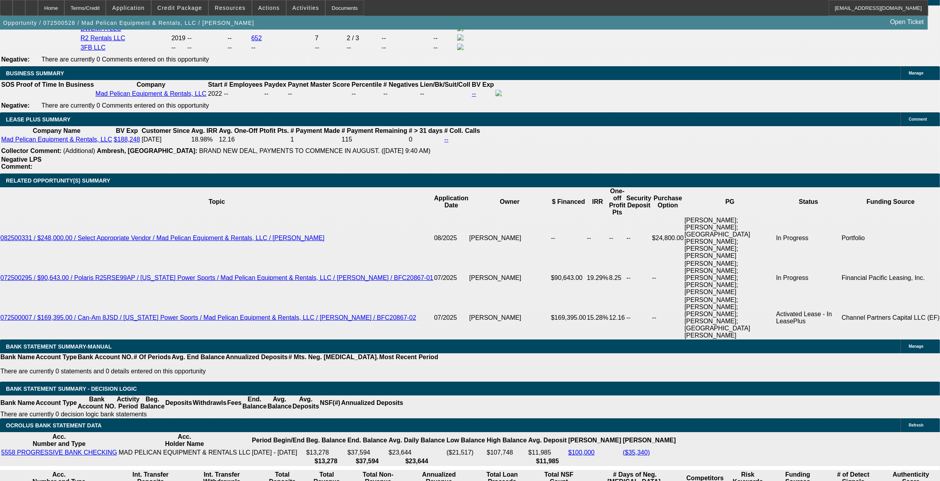
select select "0"
select select "3"
select select "0"
select select "6"
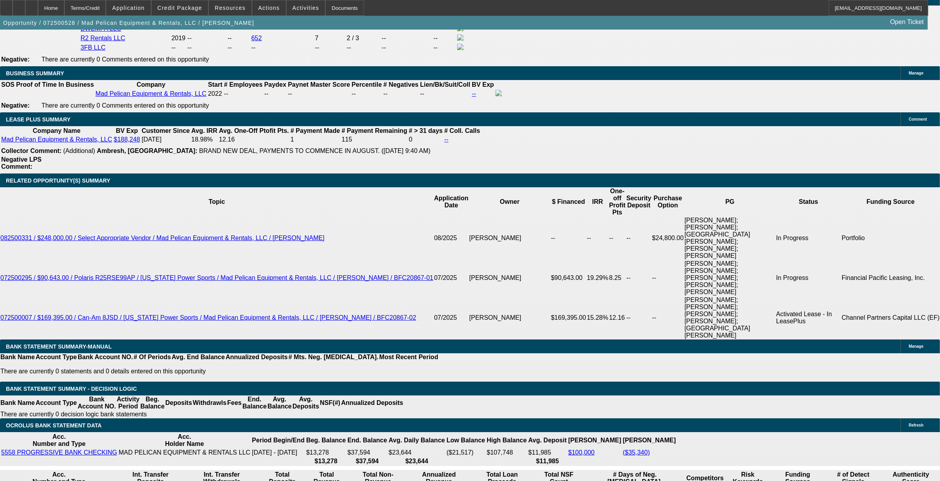
select select "2"
select select "0"
select select "6"
select select "0"
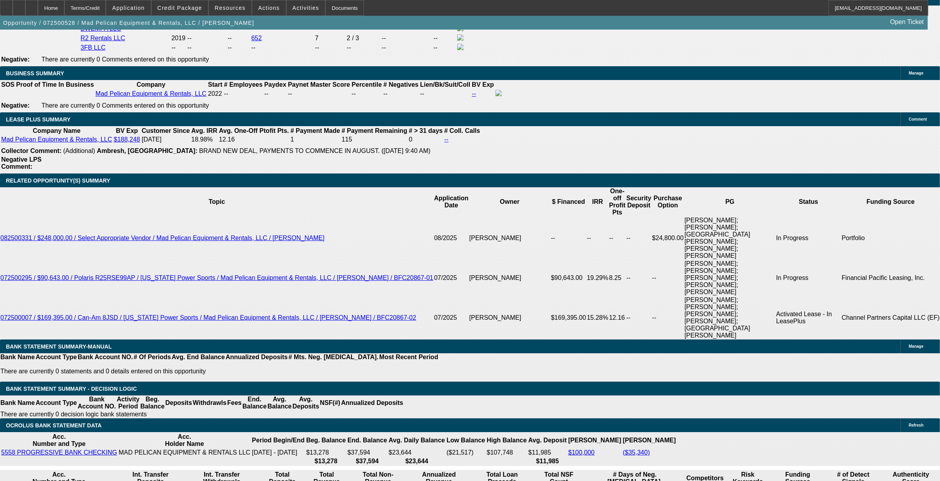
select select "0"
select select "3"
select select "0"
select select "6"
select select "0"
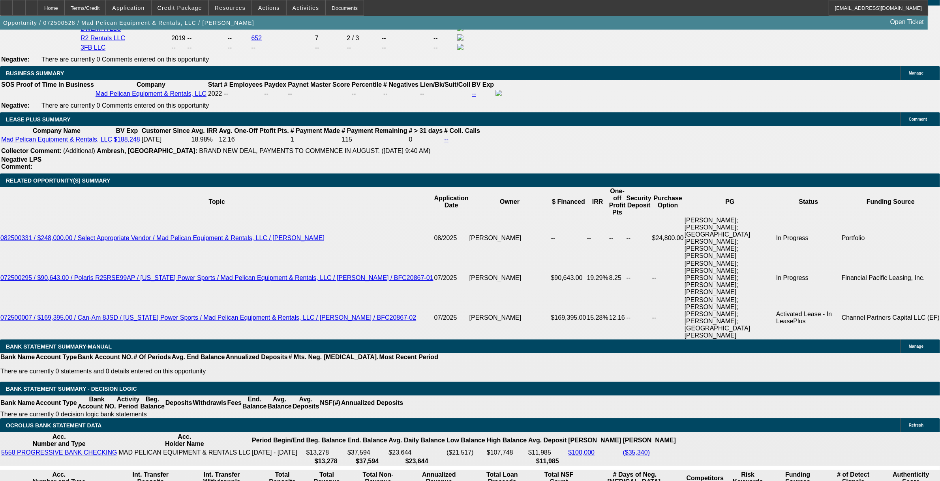
select select "0"
select select "3"
select select "0"
select select "6"
select select "0"
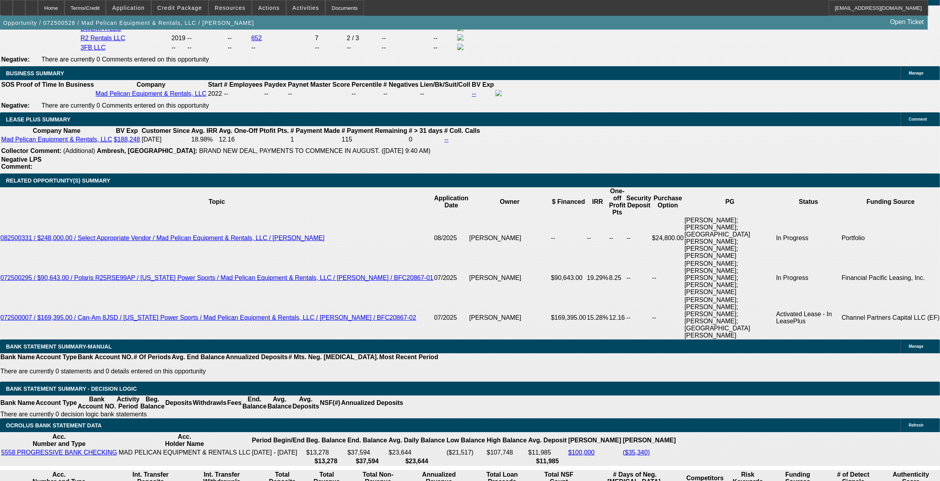
select select "0"
select select "3"
select select "0"
select select "6"
